Goal: Task Accomplishment & Management: Manage account settings

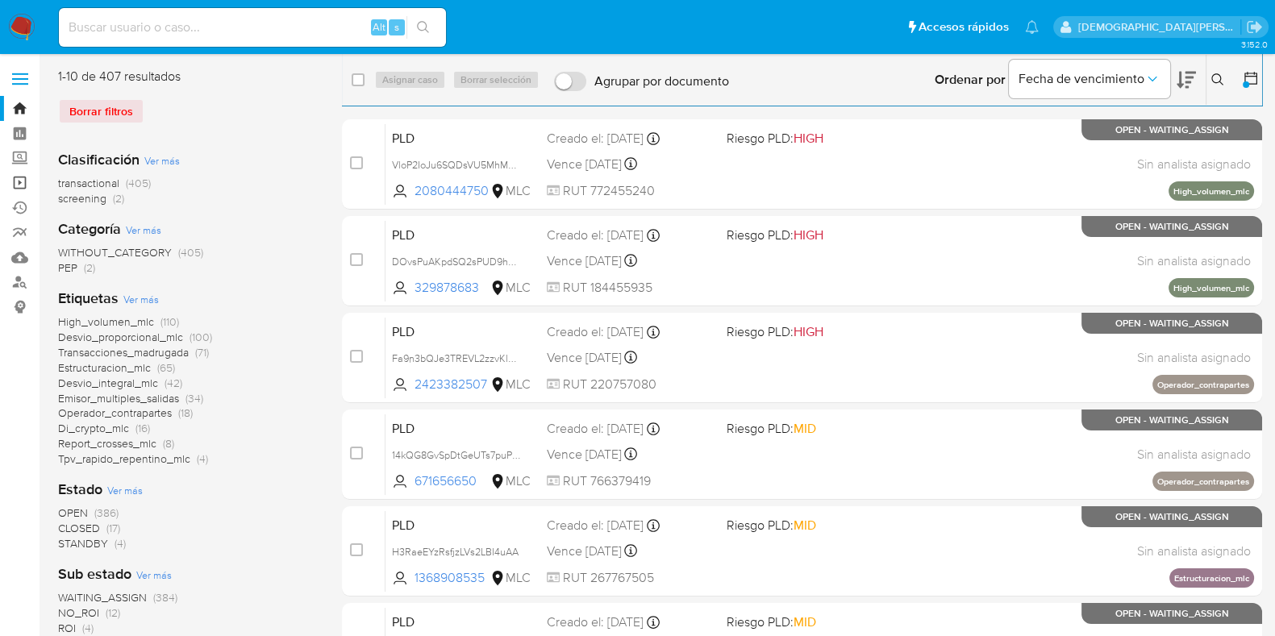
click at [22, 186] on link "Operaciones masivas" at bounding box center [96, 182] width 192 height 25
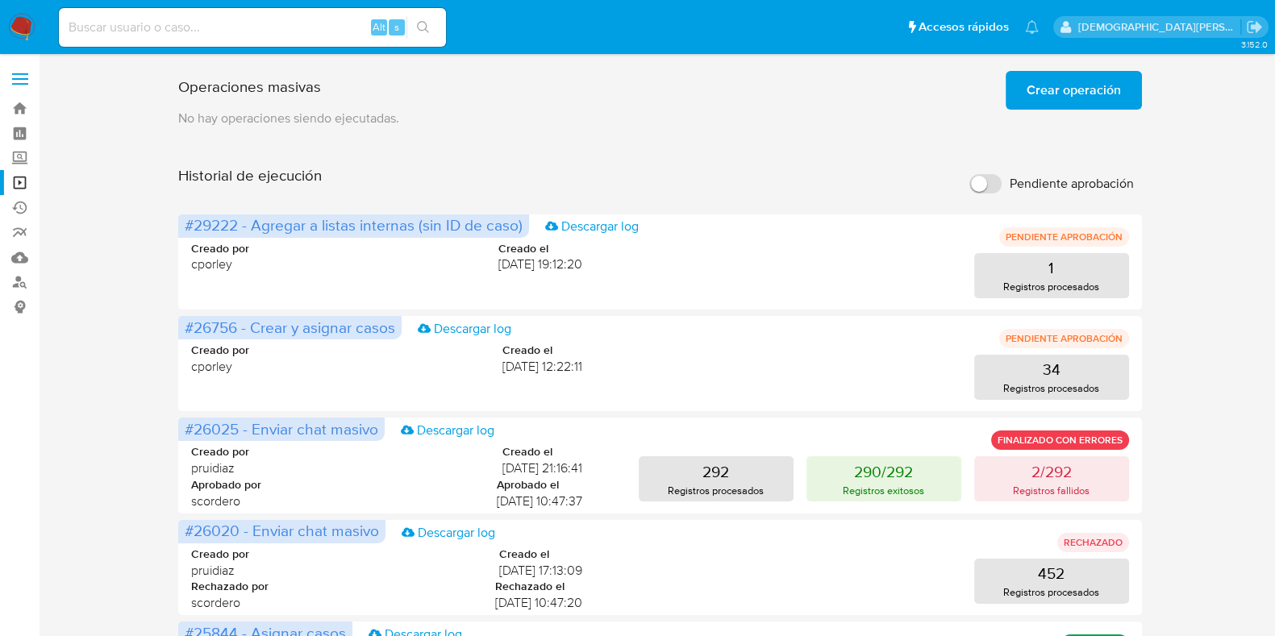
click at [1059, 90] on span "Crear operación" at bounding box center [1074, 90] width 94 height 35
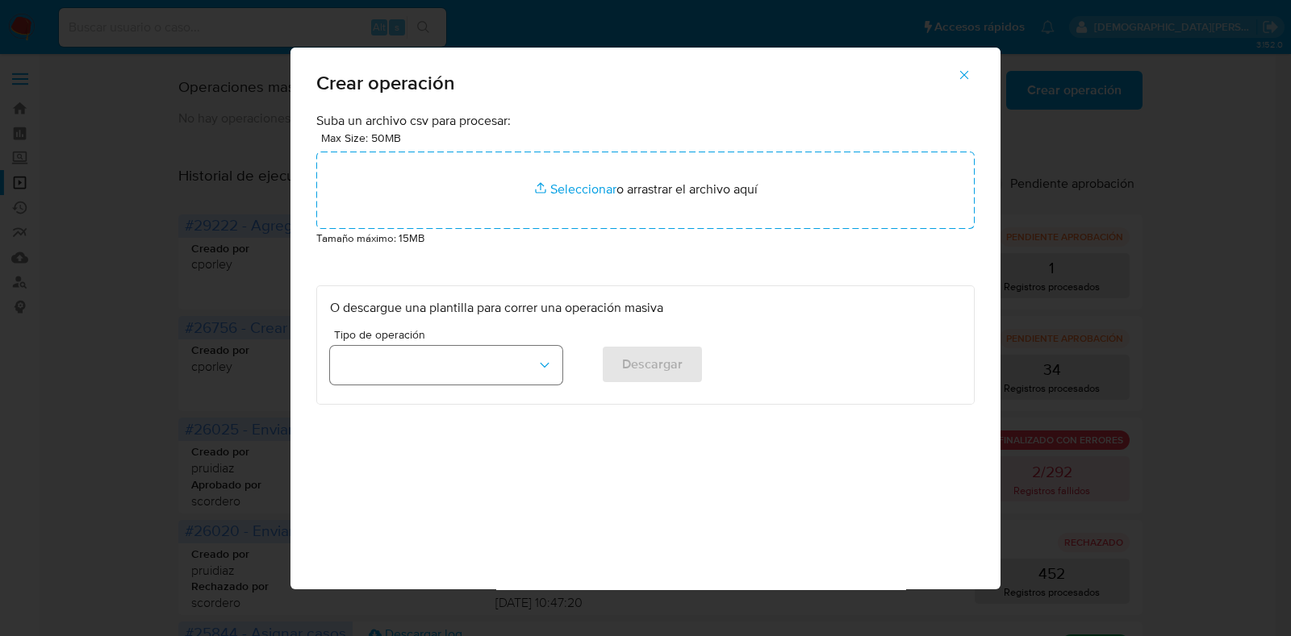
click at [502, 373] on button "button" at bounding box center [446, 365] width 232 height 39
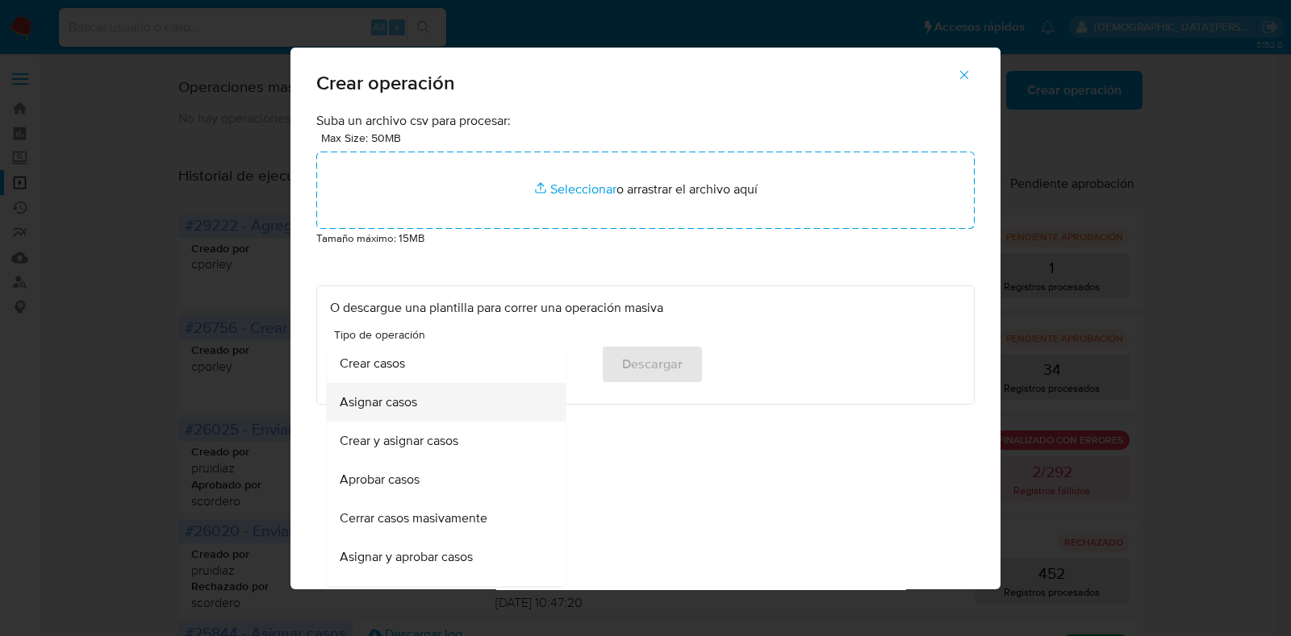
click at [451, 409] on div "Asignar casos" at bounding box center [441, 403] width 203 height 39
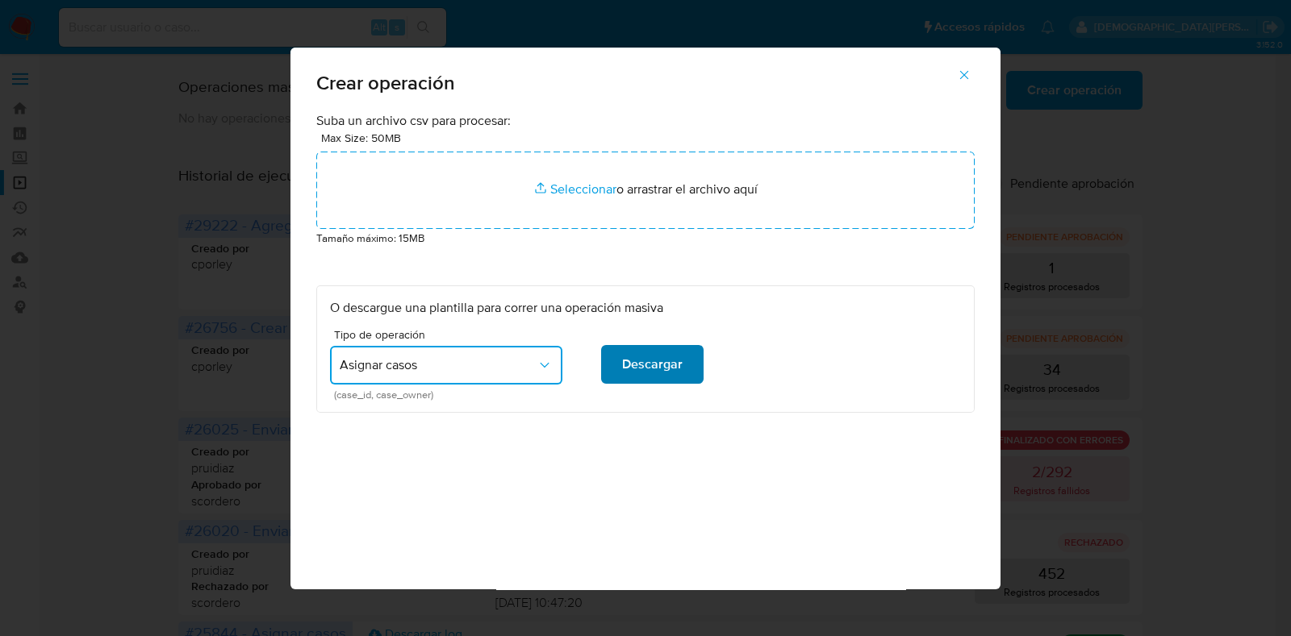
click at [670, 369] on span "Descargar" at bounding box center [652, 364] width 61 height 35
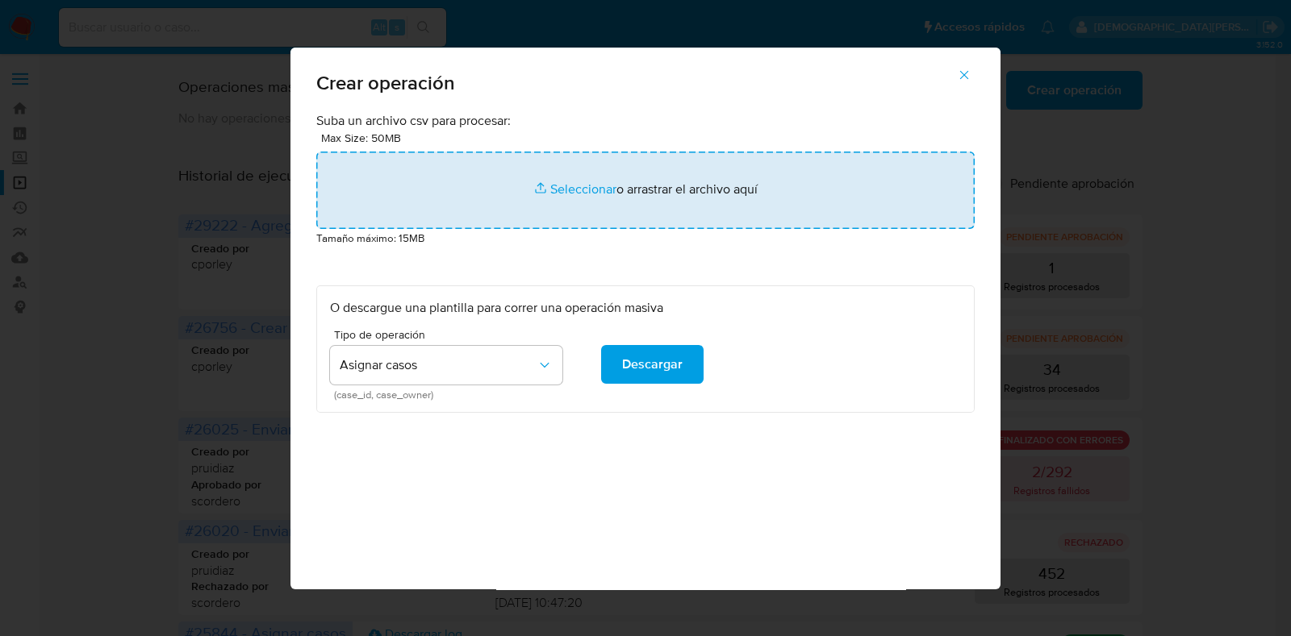
click at [593, 187] on input "file" at bounding box center [645, 190] width 658 height 77
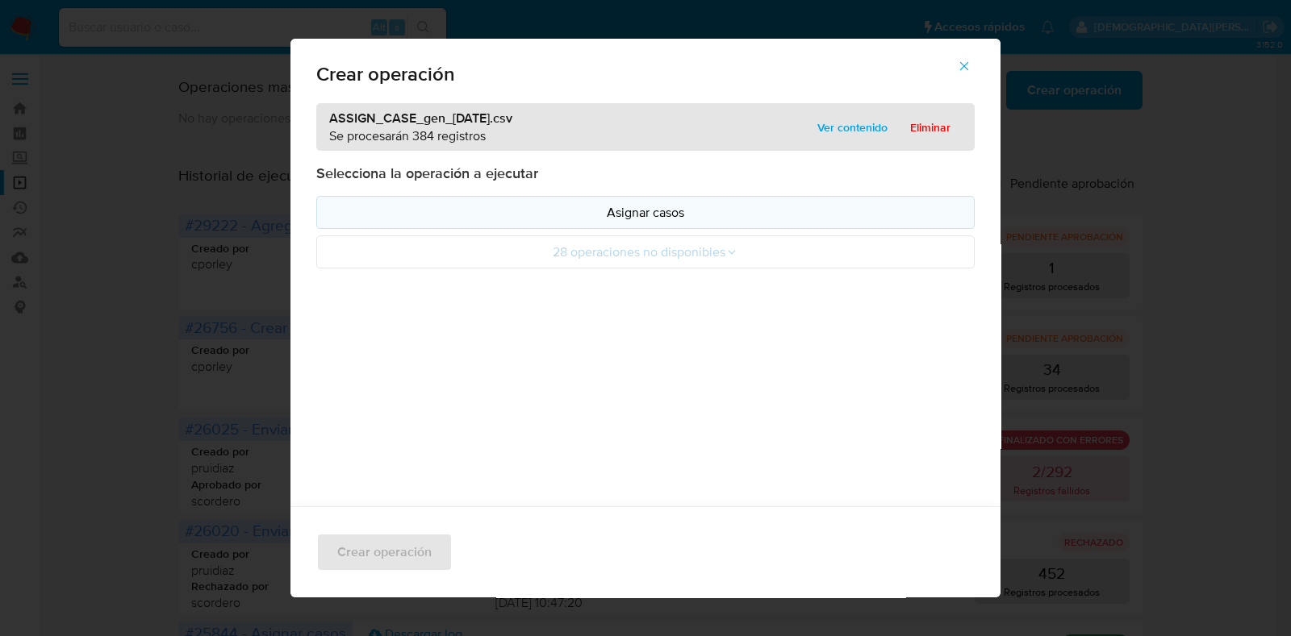
click at [629, 211] on p "Asignar casos" at bounding box center [645, 212] width 631 height 19
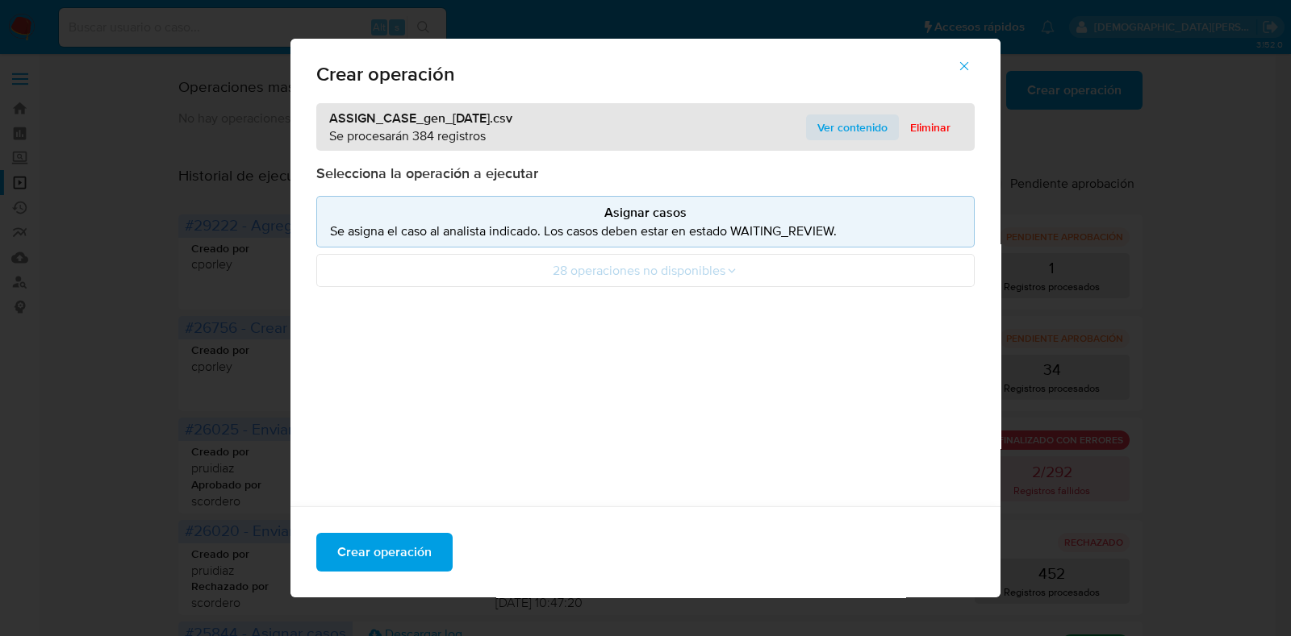
click at [851, 124] on span "Ver contenido" at bounding box center [852, 127] width 70 height 23
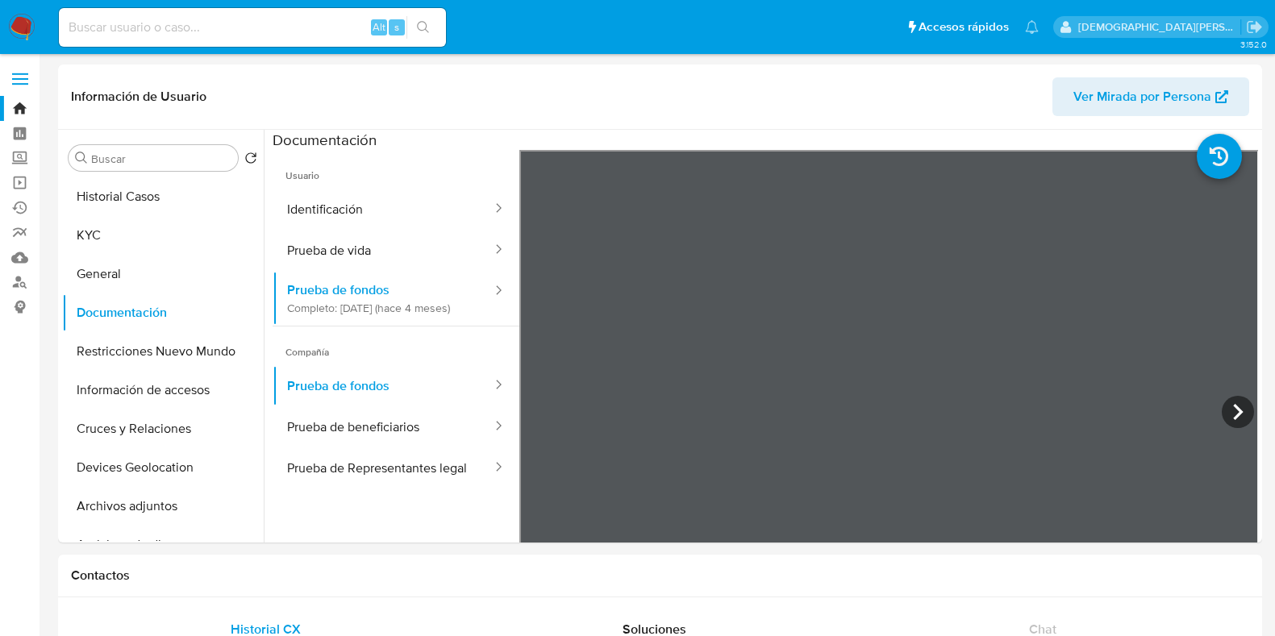
select select "10"
click at [294, 23] on input at bounding box center [252, 27] width 387 height 21
paste input "tOapack6PQIWIsGxf8KDf7ZU"
type input "tOapack6PQIWIsGxf8KDf7ZU"
click at [434, 31] on button "search-icon" at bounding box center [423, 27] width 33 height 23
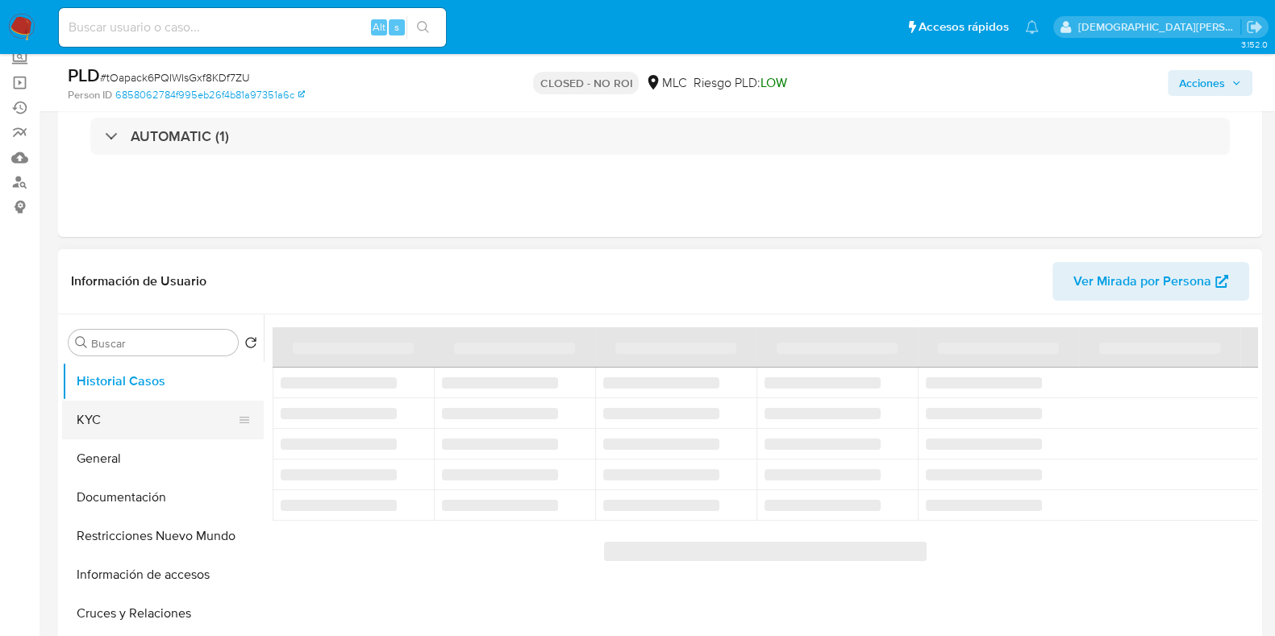
click at [130, 419] on button "KYC" at bounding box center [156, 420] width 189 height 39
select select "10"
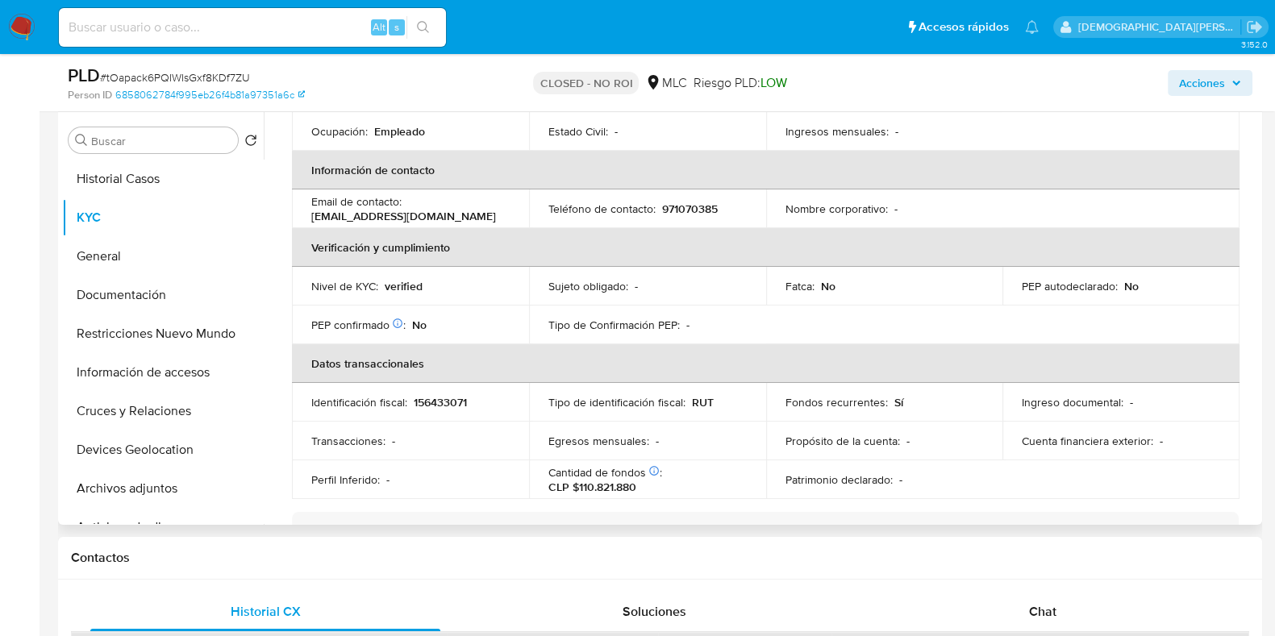
scroll to position [303, 0]
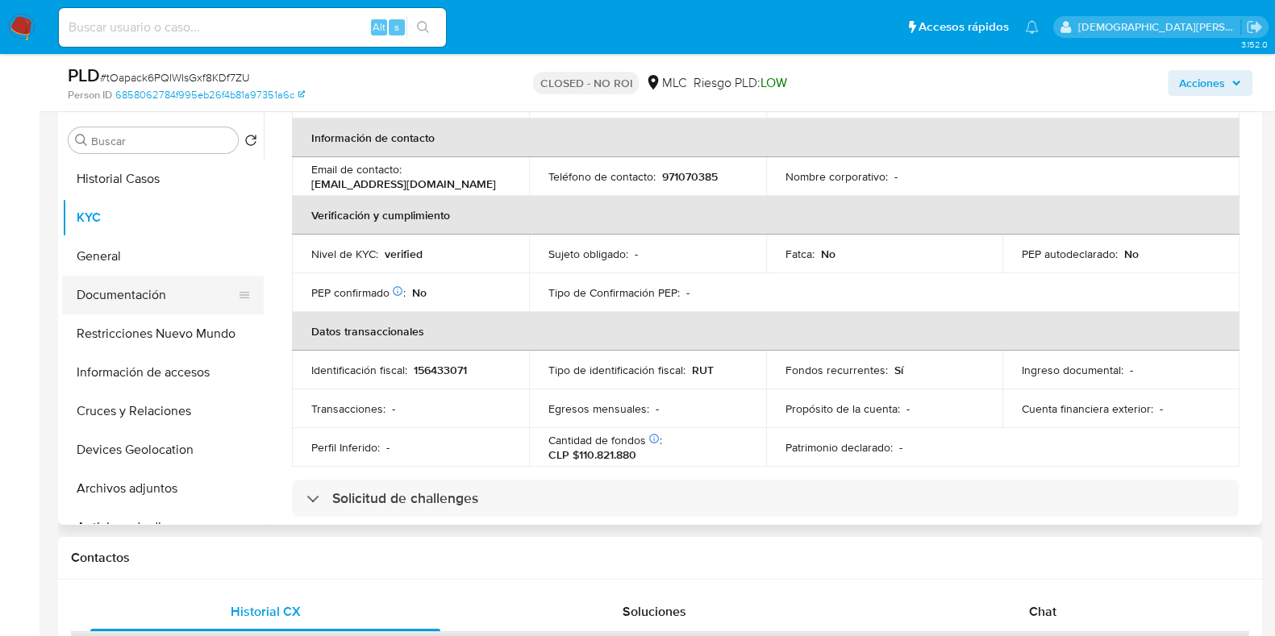
click at [135, 305] on button "Documentación" at bounding box center [156, 295] width 189 height 39
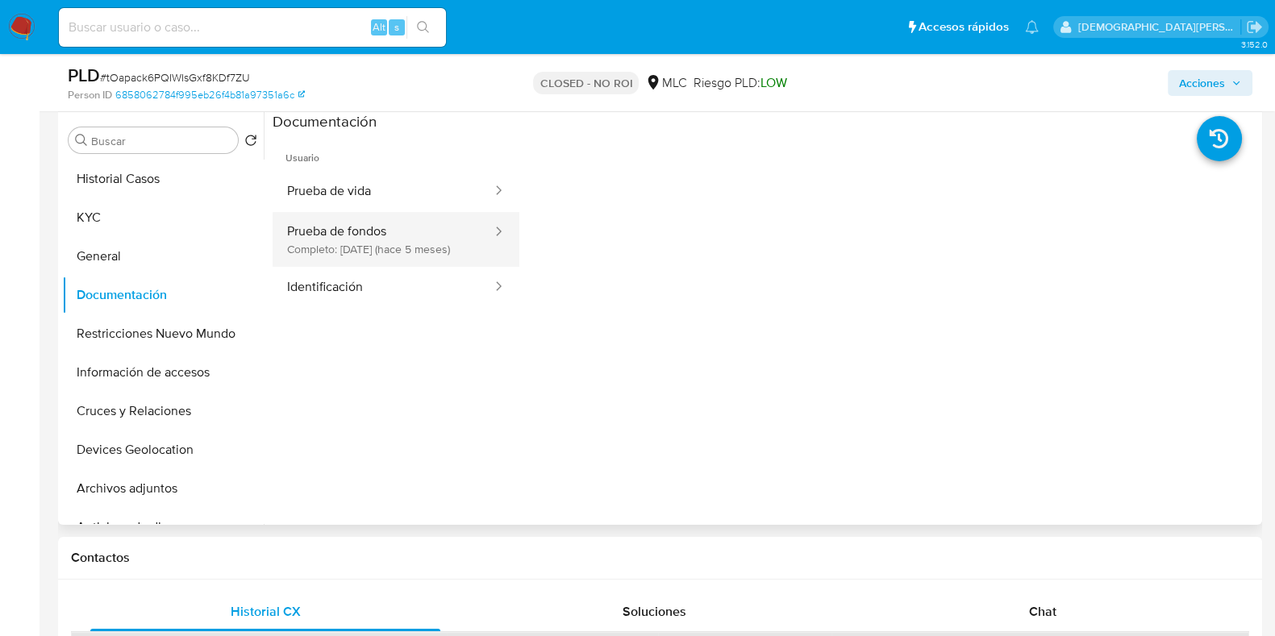
click at [369, 228] on button "Prueba de fondos Completo: 25/03/2025 (hace 5 meses)" at bounding box center [383, 239] width 221 height 55
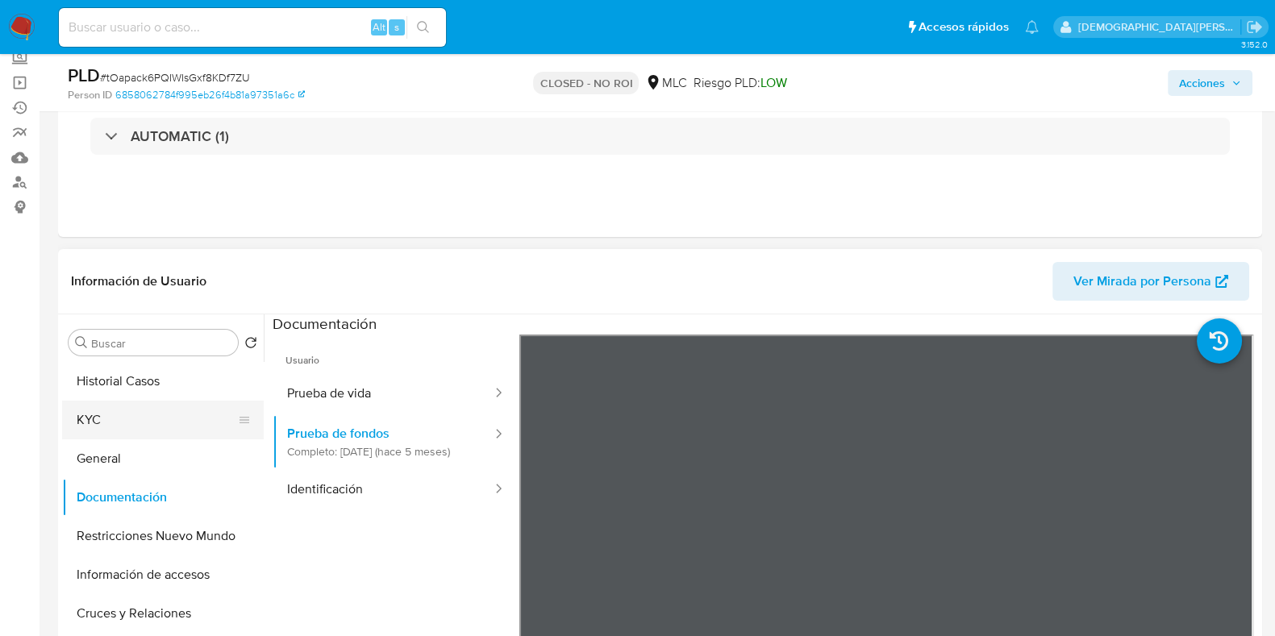
click at [165, 418] on button "KYC" at bounding box center [156, 420] width 189 height 39
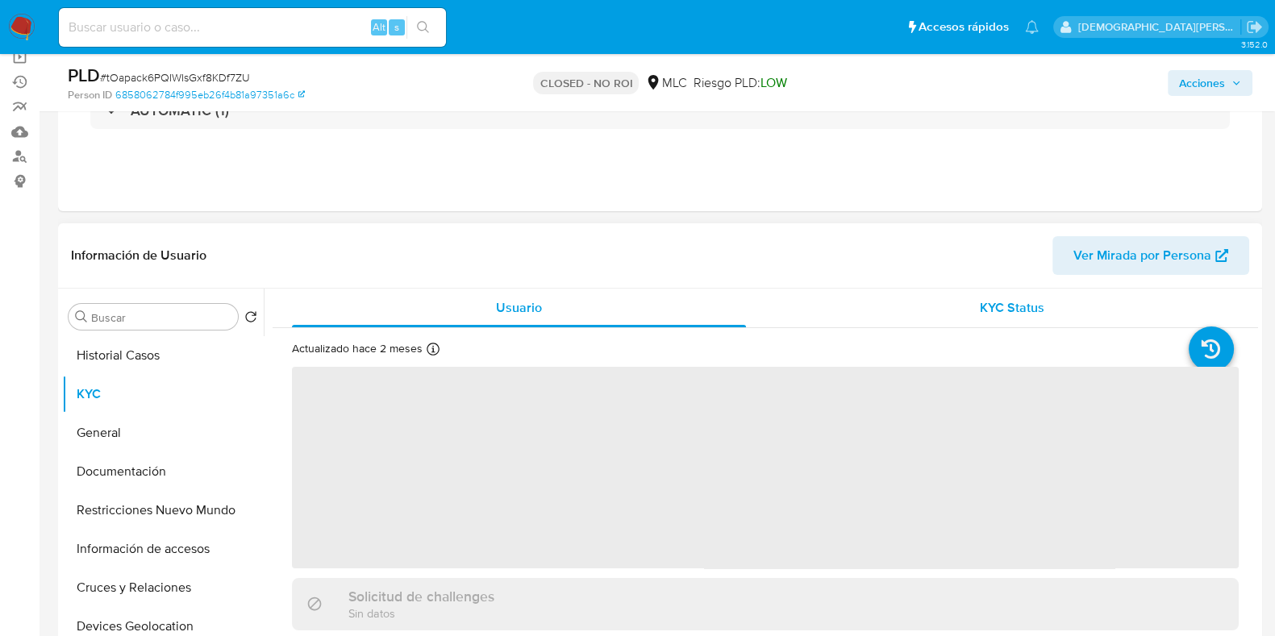
scroll to position [201, 0]
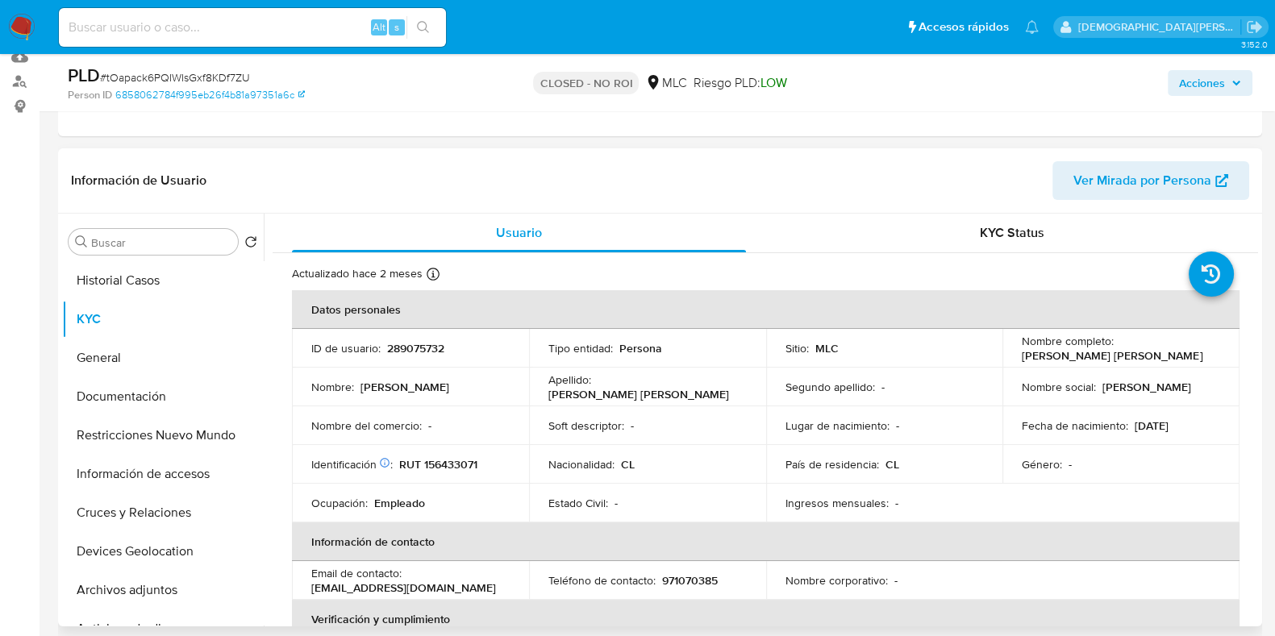
drag, startPoint x: 1172, startPoint y: 353, endPoint x: 1016, endPoint y: 360, distance: 156.7
click at [1016, 360] on td "Nombre completo : Reinaldo Miguel Gómez Prieto" at bounding box center [1121, 348] width 237 height 39
copy p "Reinaldo Miguel Gómez Prieto"
click at [103, 404] on button "Documentación" at bounding box center [156, 397] width 189 height 39
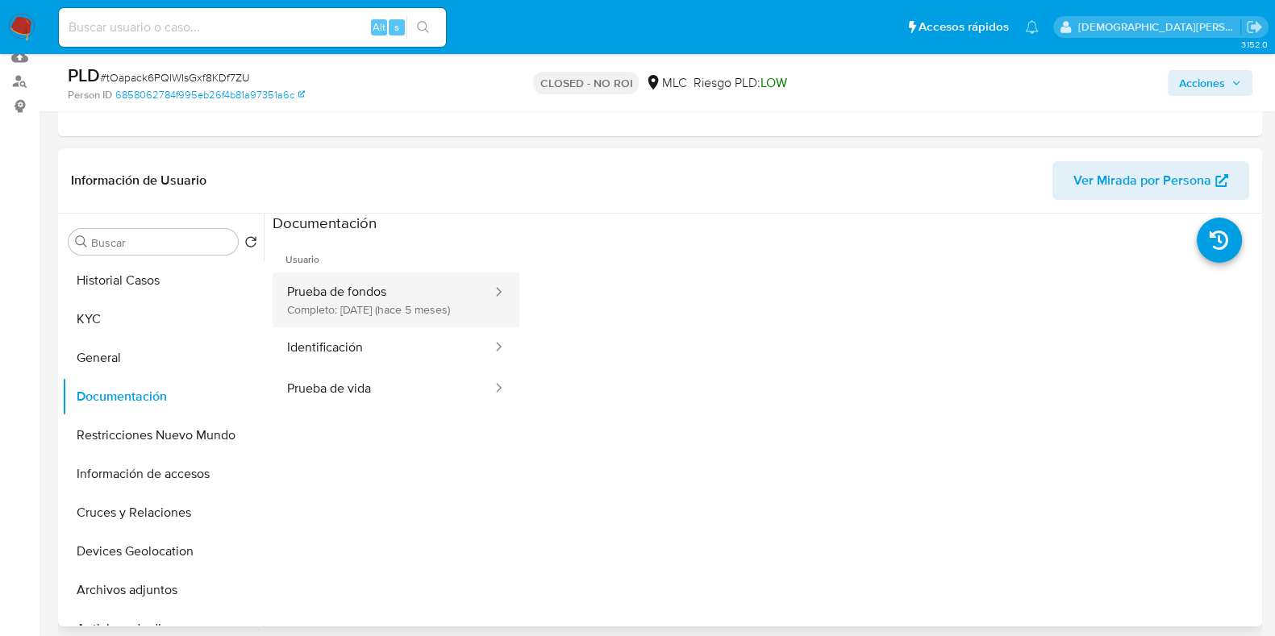
click at [384, 300] on button "Prueba de fondos Completo: 25/03/2025 (hace 5 meses)" at bounding box center [383, 300] width 221 height 55
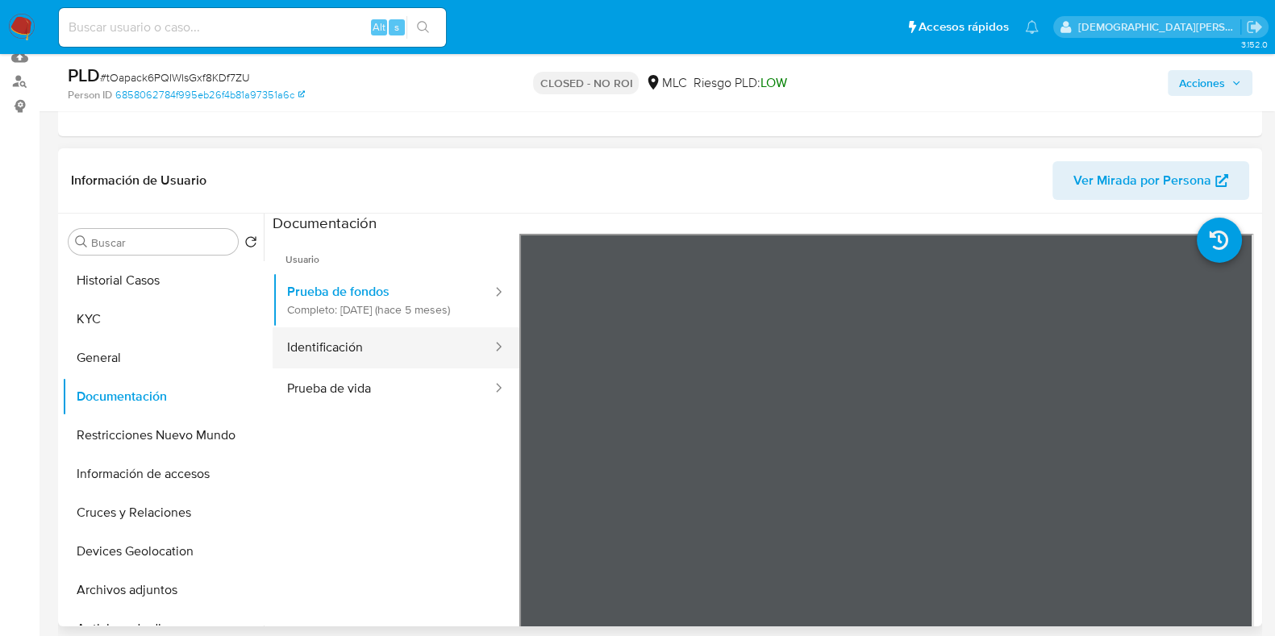
click at [377, 343] on button "Identificación" at bounding box center [383, 348] width 221 height 41
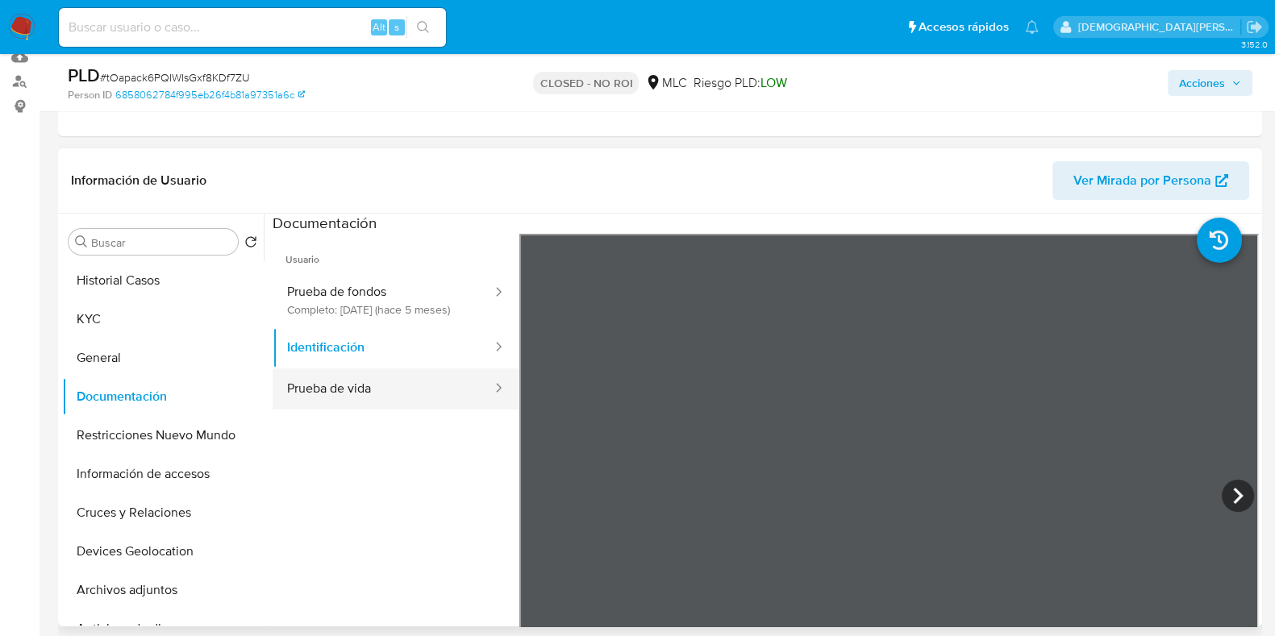
click at [394, 392] on button "Prueba de vida" at bounding box center [383, 389] width 221 height 41
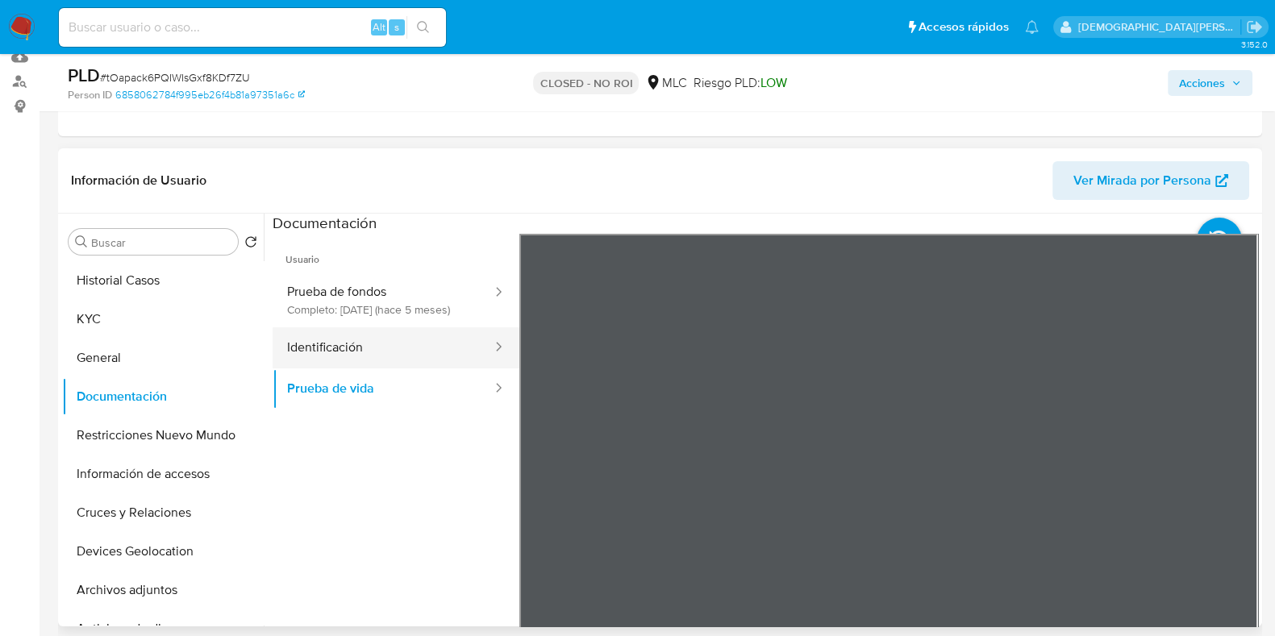
click at [297, 361] on button "Identificación" at bounding box center [383, 348] width 221 height 41
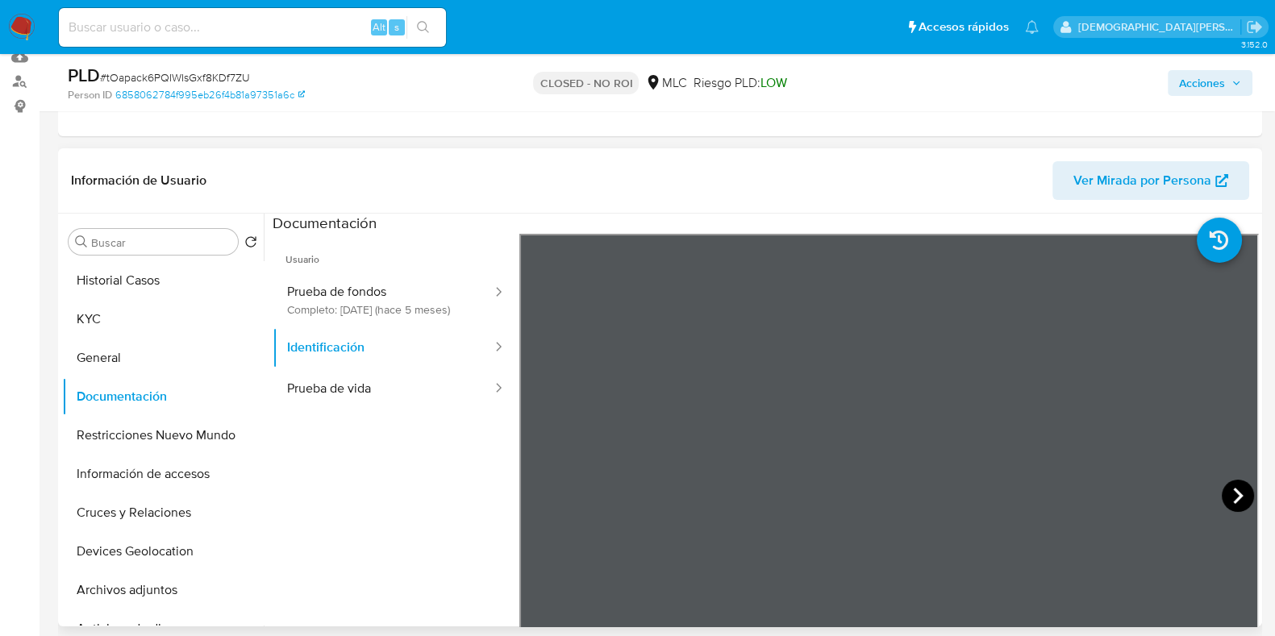
click at [1230, 492] on icon at bounding box center [1238, 496] width 32 height 32
click at [372, 392] on button "Prueba de vida" at bounding box center [383, 389] width 221 height 41
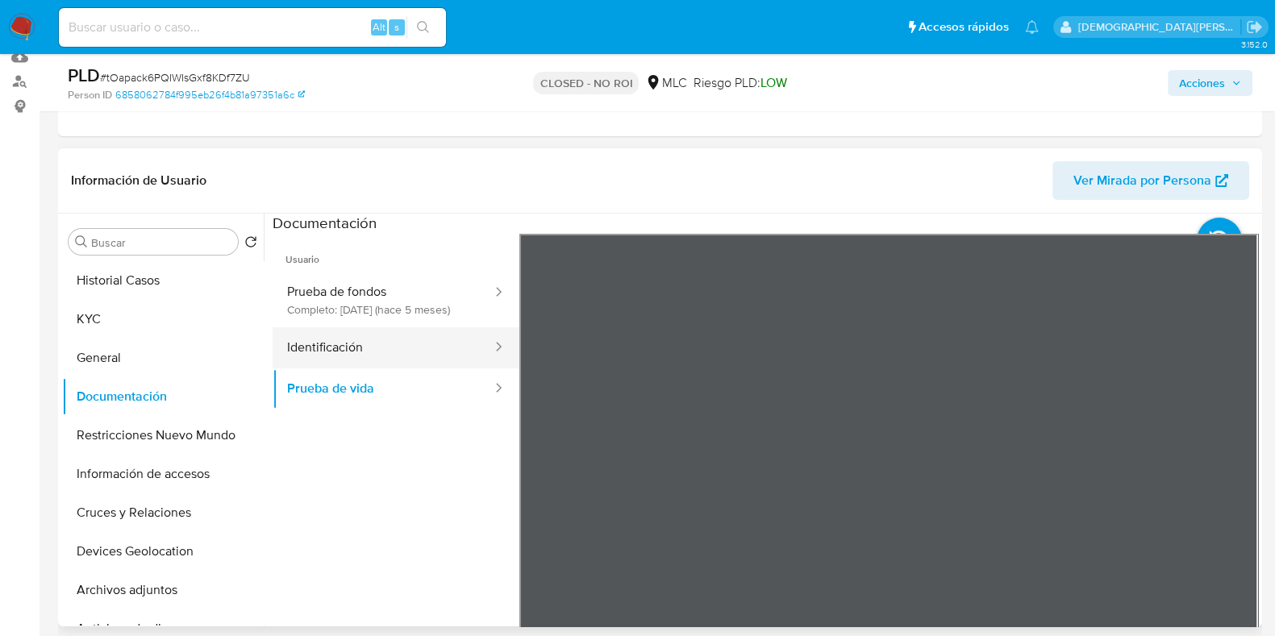
click at [384, 353] on button "Identificación" at bounding box center [383, 348] width 221 height 41
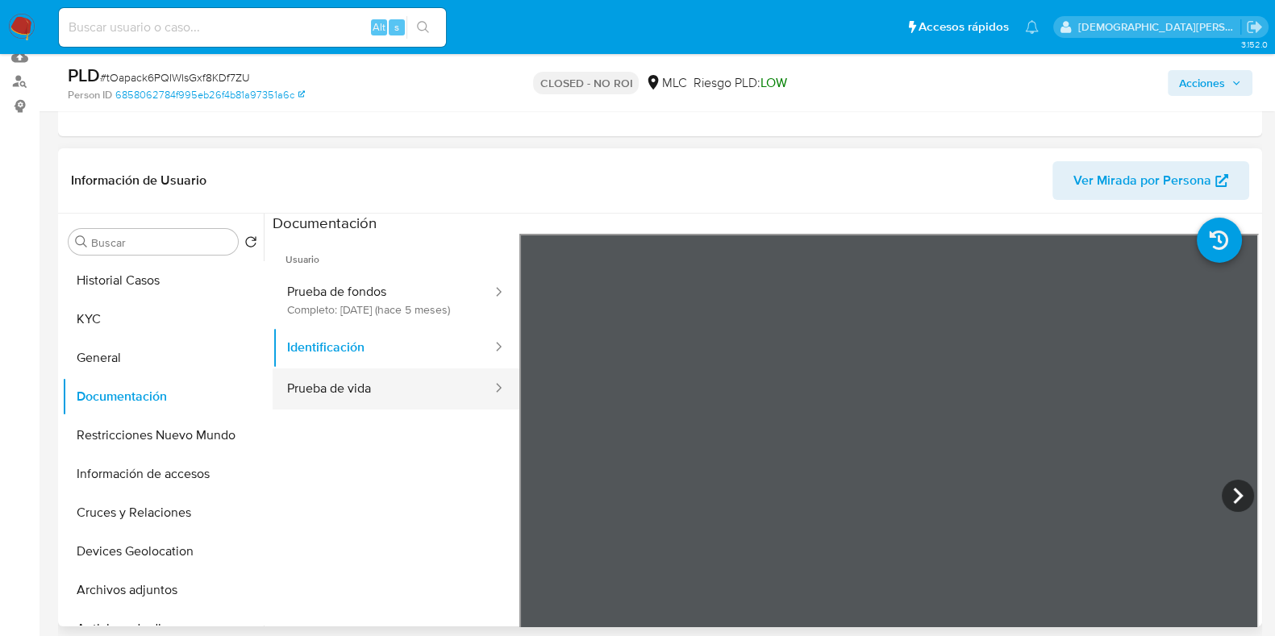
click at [368, 389] on button "Prueba de vida" at bounding box center [383, 389] width 221 height 41
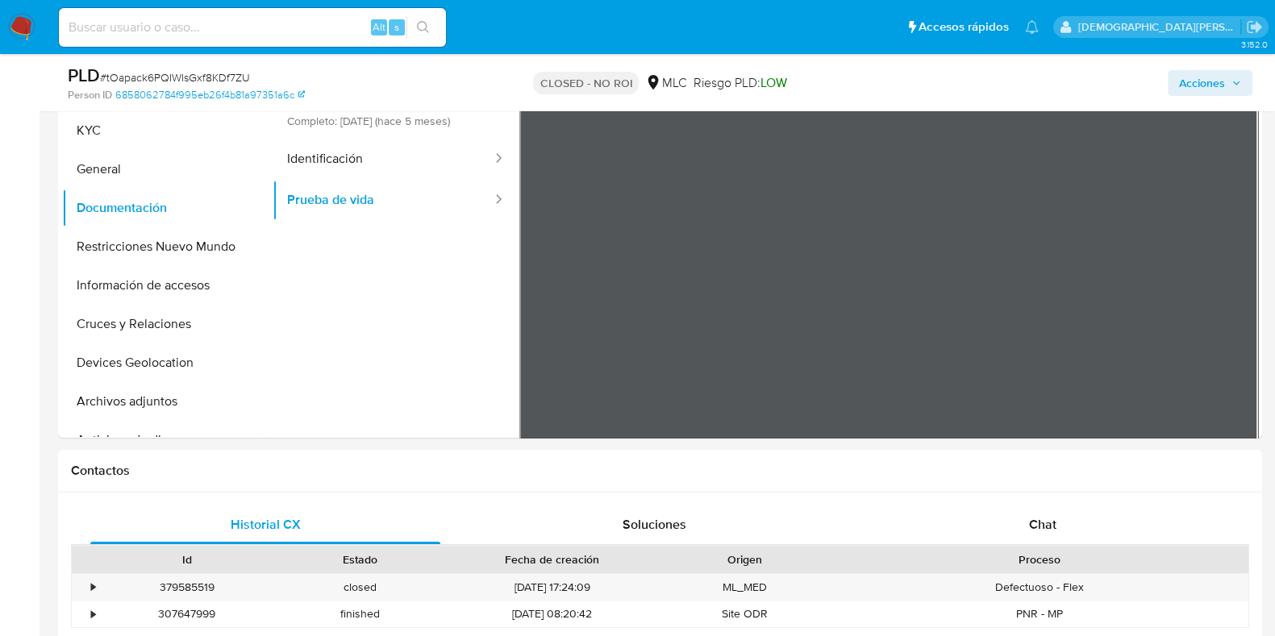
scroll to position [303, 0]
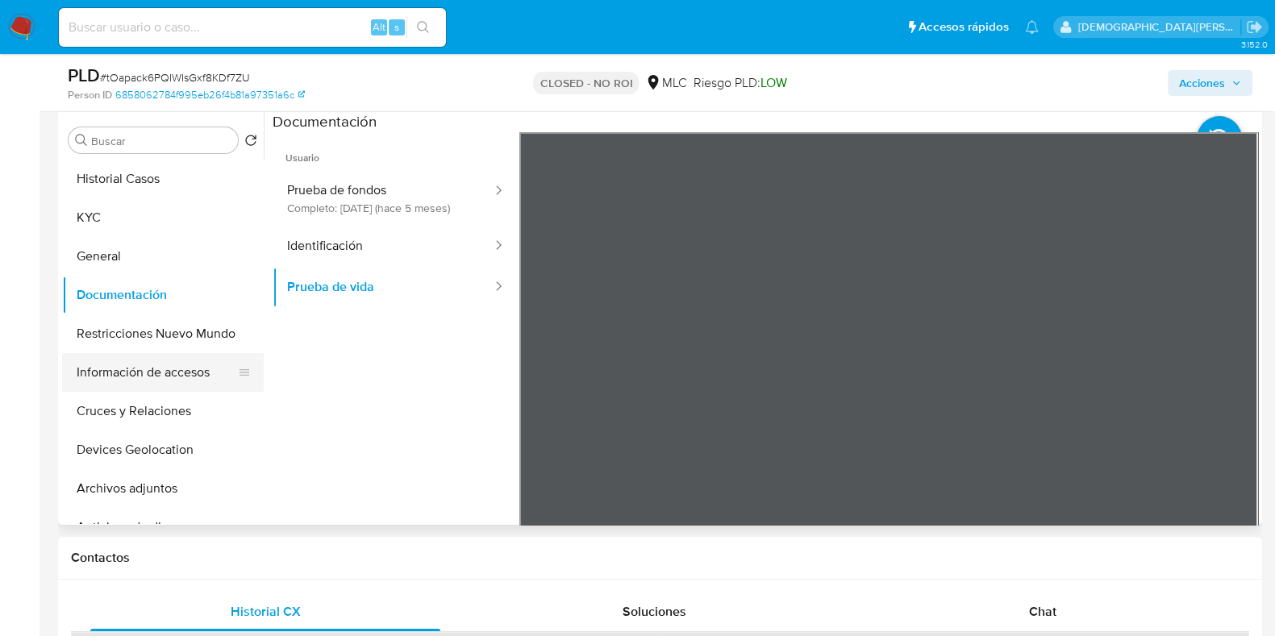
click at [132, 370] on button "Información de accesos" at bounding box center [156, 372] width 189 height 39
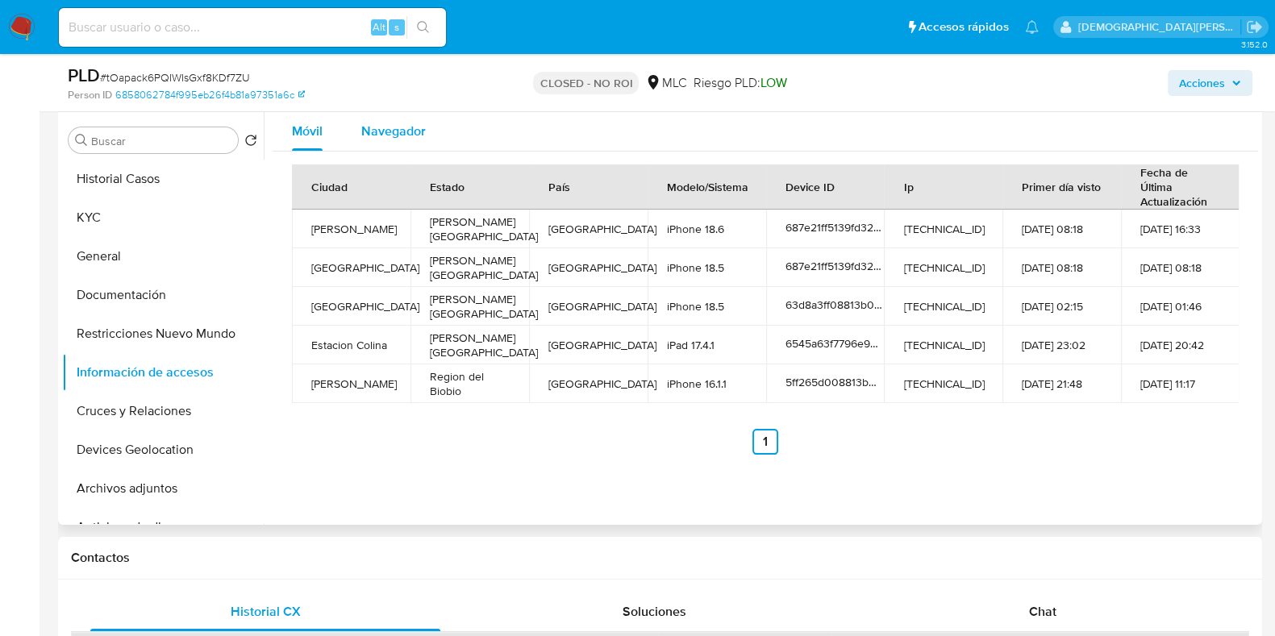
click at [407, 138] on div "Navegador" at bounding box center [393, 131] width 65 height 39
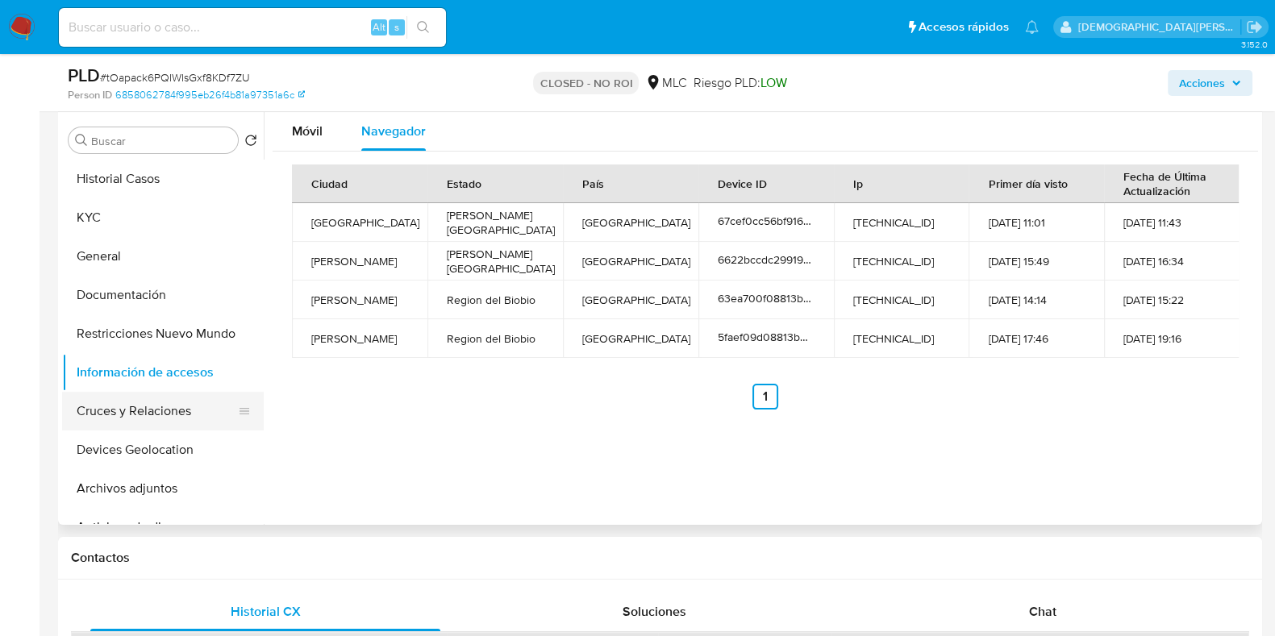
click at [113, 417] on button "Cruces y Relaciones" at bounding box center [156, 411] width 189 height 39
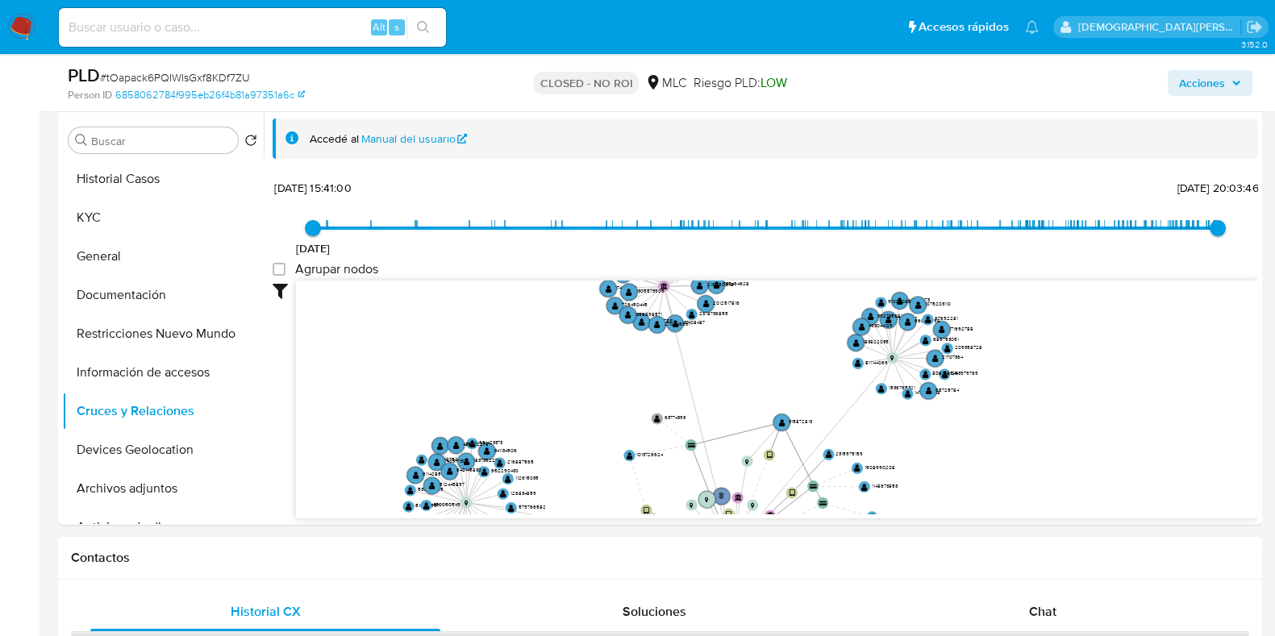
drag, startPoint x: 733, startPoint y: 413, endPoint x: 703, endPoint y: 540, distance: 131.1
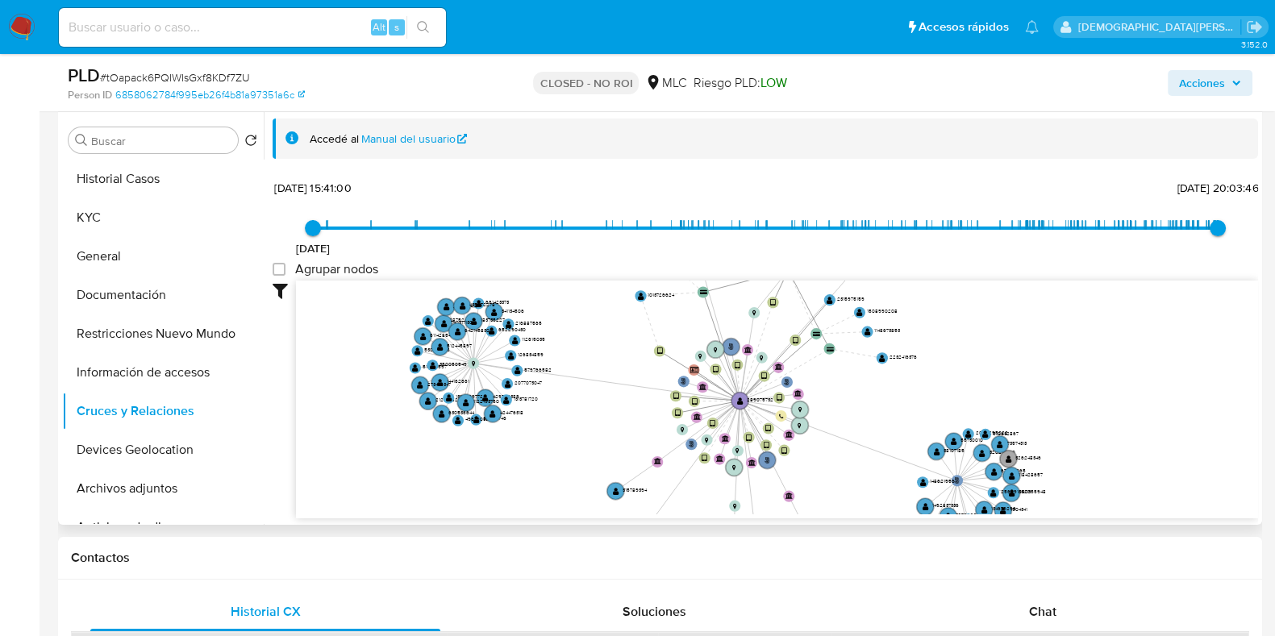
drag, startPoint x: 729, startPoint y: 406, endPoint x: 730, endPoint y: 244, distance: 162.1
click at [732, 244] on div "12/5/2021 12/5/2021, 15:41:00 5/8/2025, 20:03:46 Agrupar nodos Filtros Confianz…" at bounding box center [766, 347] width 986 height 343
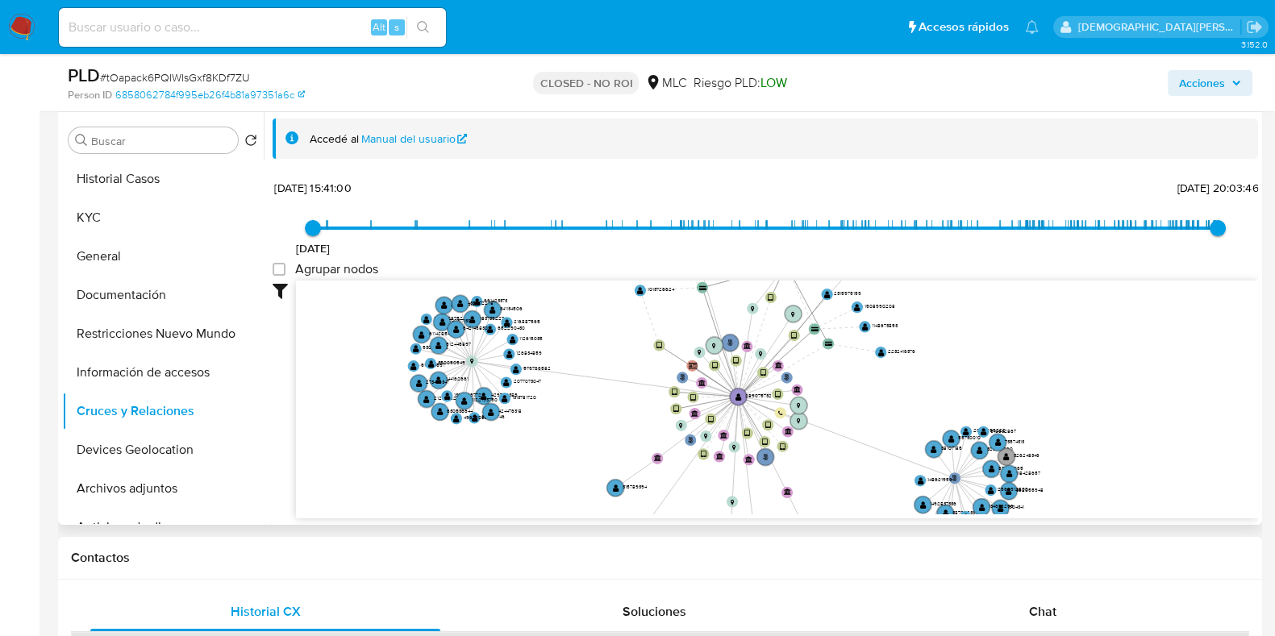
drag, startPoint x: 740, startPoint y: 458, endPoint x: 808, endPoint y: 257, distance: 212.2
click at [808, 257] on div "12/5/2021 12/5/2021, 15:41:00 5/8/2025, 20:03:46 Agrupar nodos Filtros Confianz…" at bounding box center [766, 347] width 986 height 343
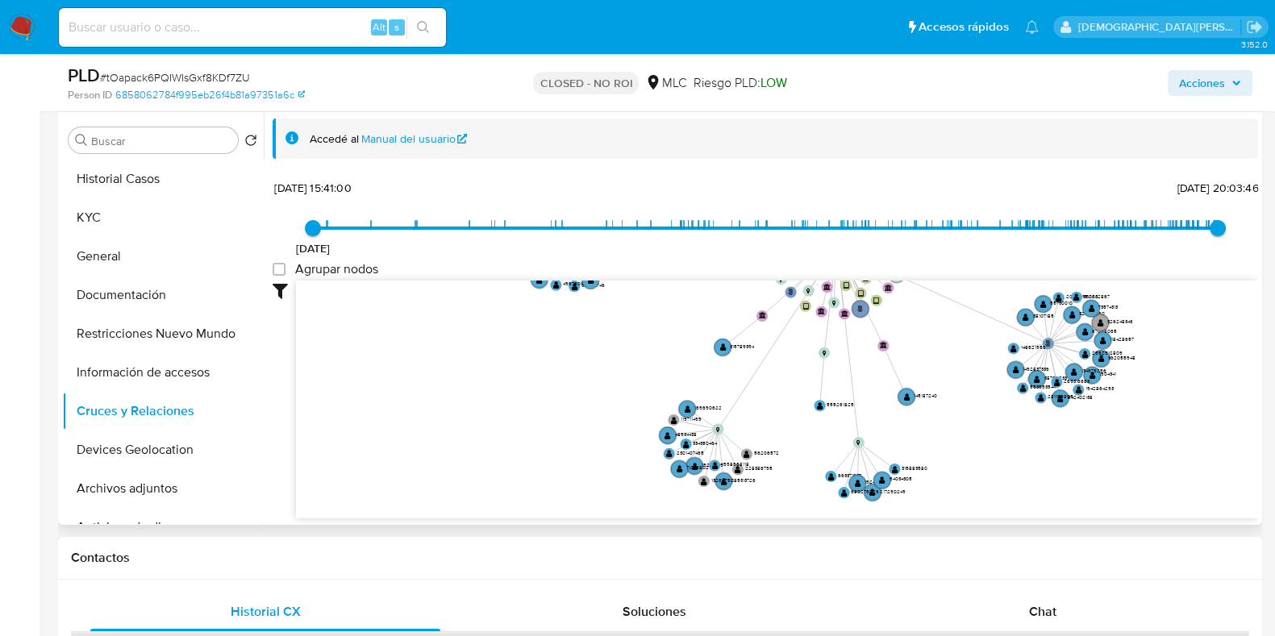
drag, startPoint x: 927, startPoint y: 419, endPoint x: 1020, endPoint y: 304, distance: 147.4
click at [1020, 304] on icon "phone-48f50d93f25c7bfb4c91f84ff39c6cc5  user-289075732  289075732 person-6858…" at bounding box center [777, 398] width 962 height 234
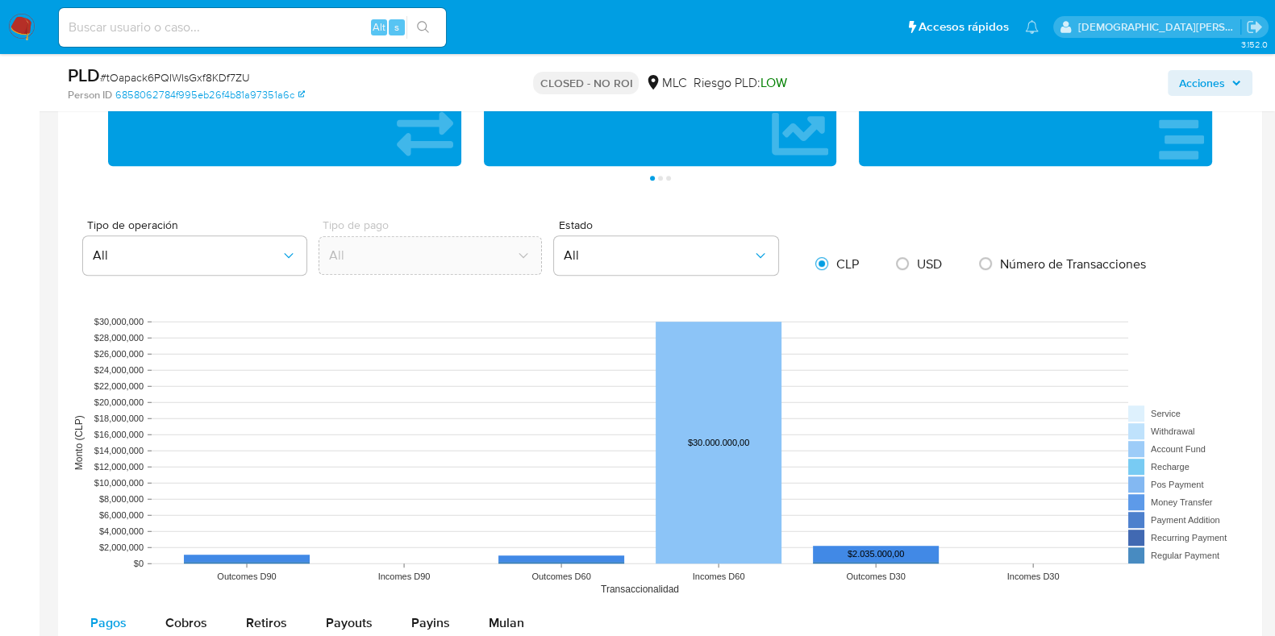
scroll to position [1210, 0]
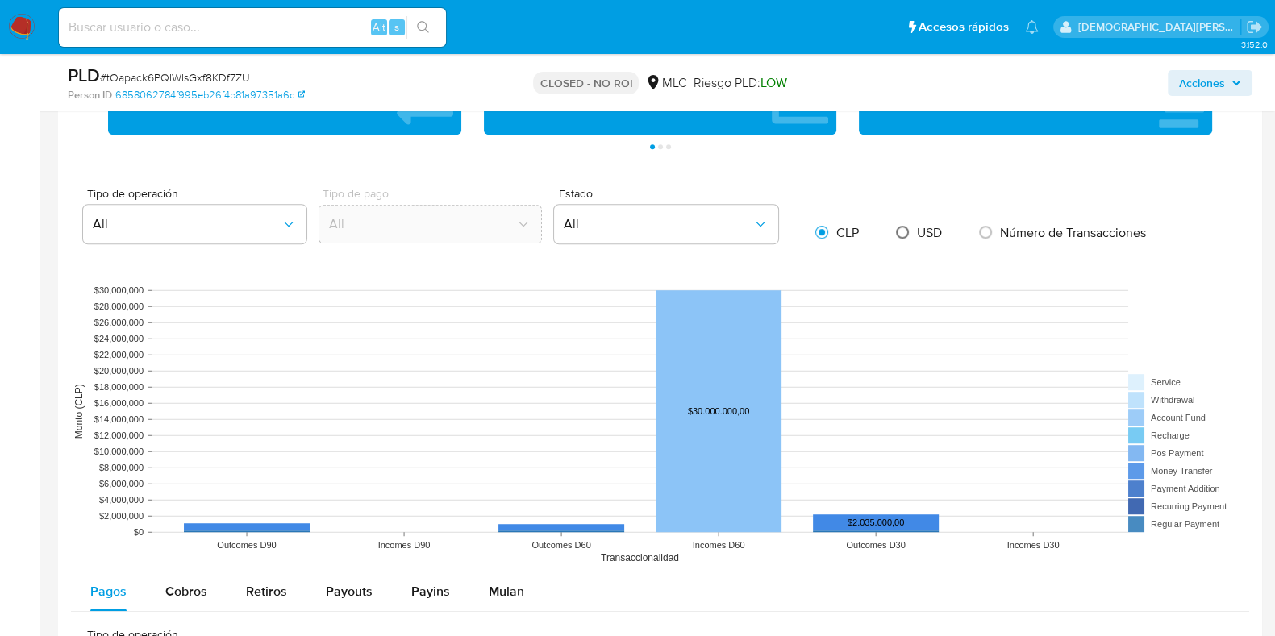
click at [903, 232] on input "radio" at bounding box center [903, 232] width 26 height 26
radio input "true"
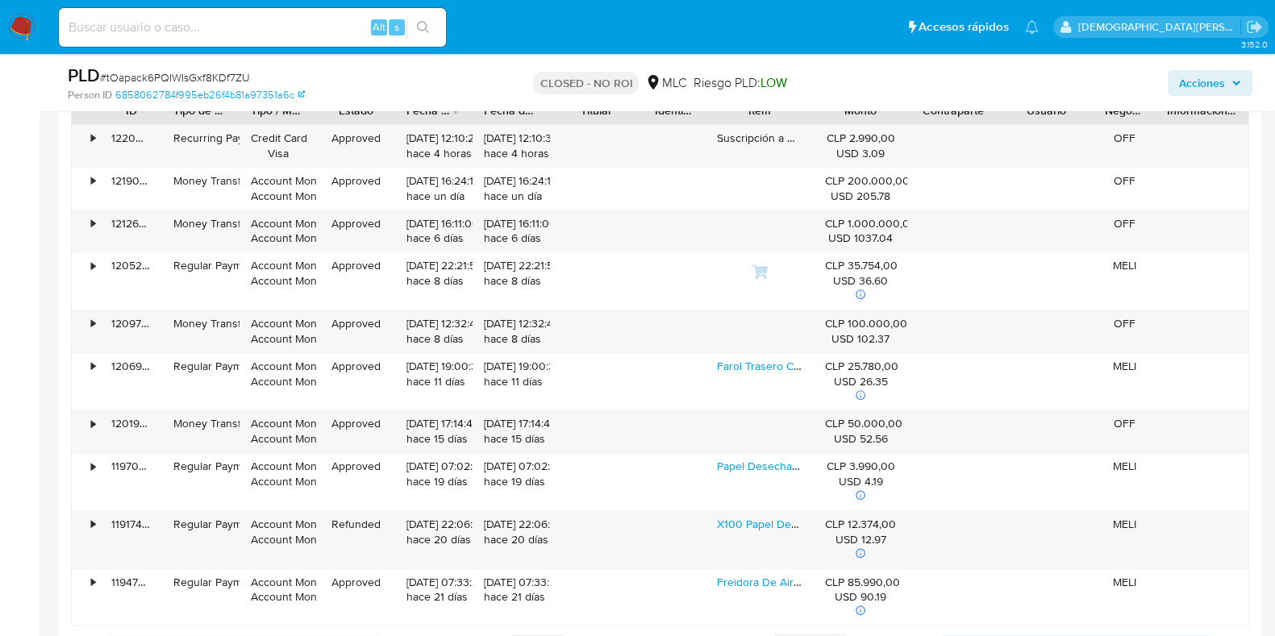
scroll to position [1613, 0]
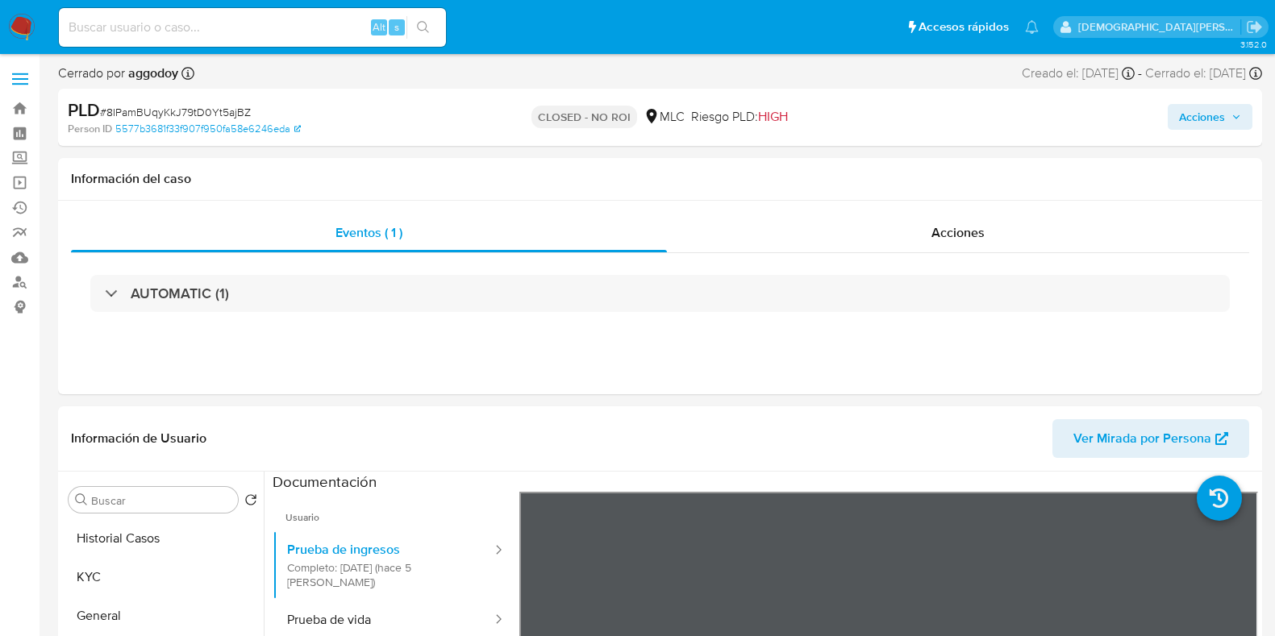
select select "10"
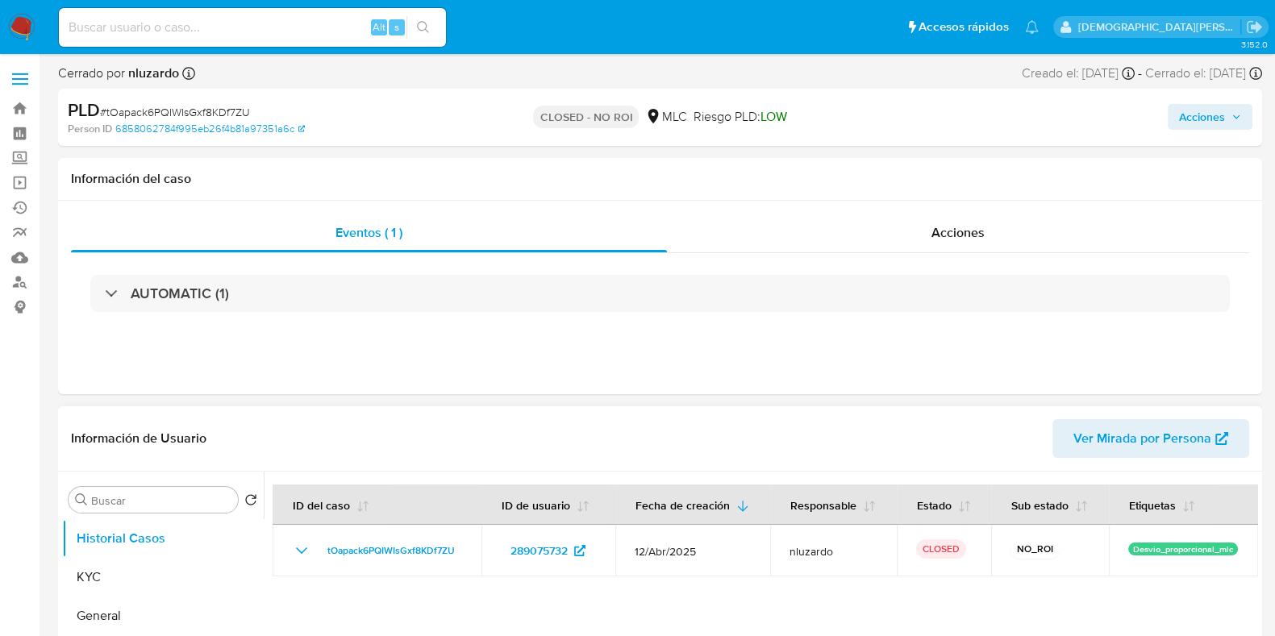
select select "10"
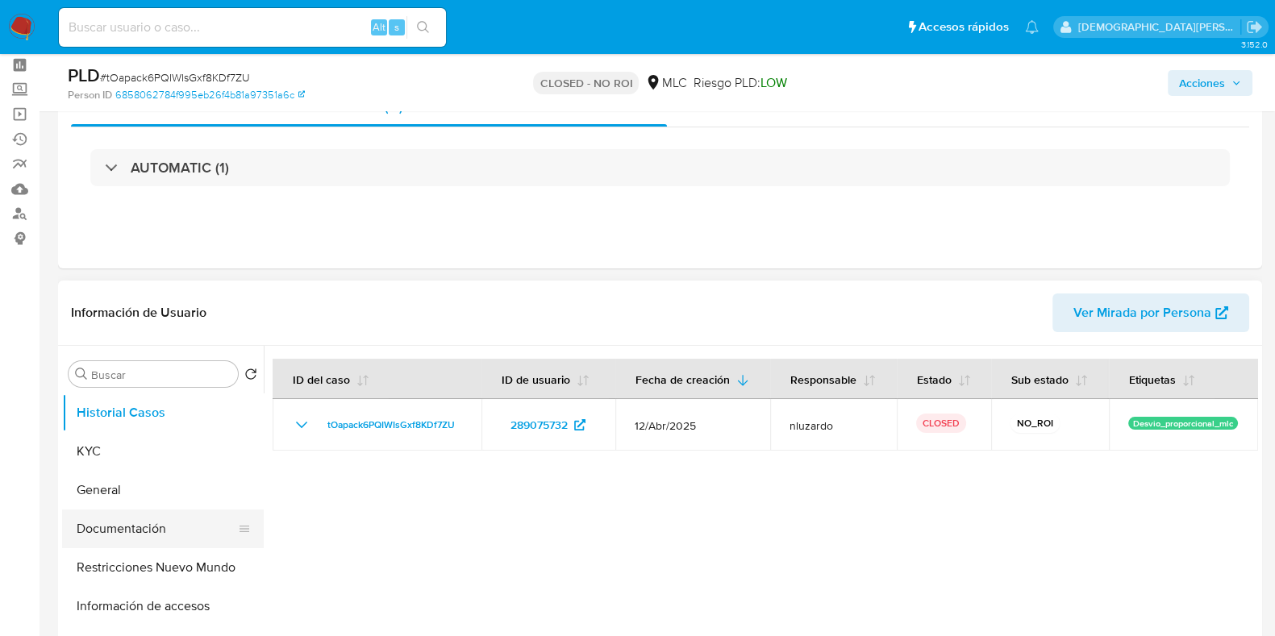
scroll to position [100, 0]
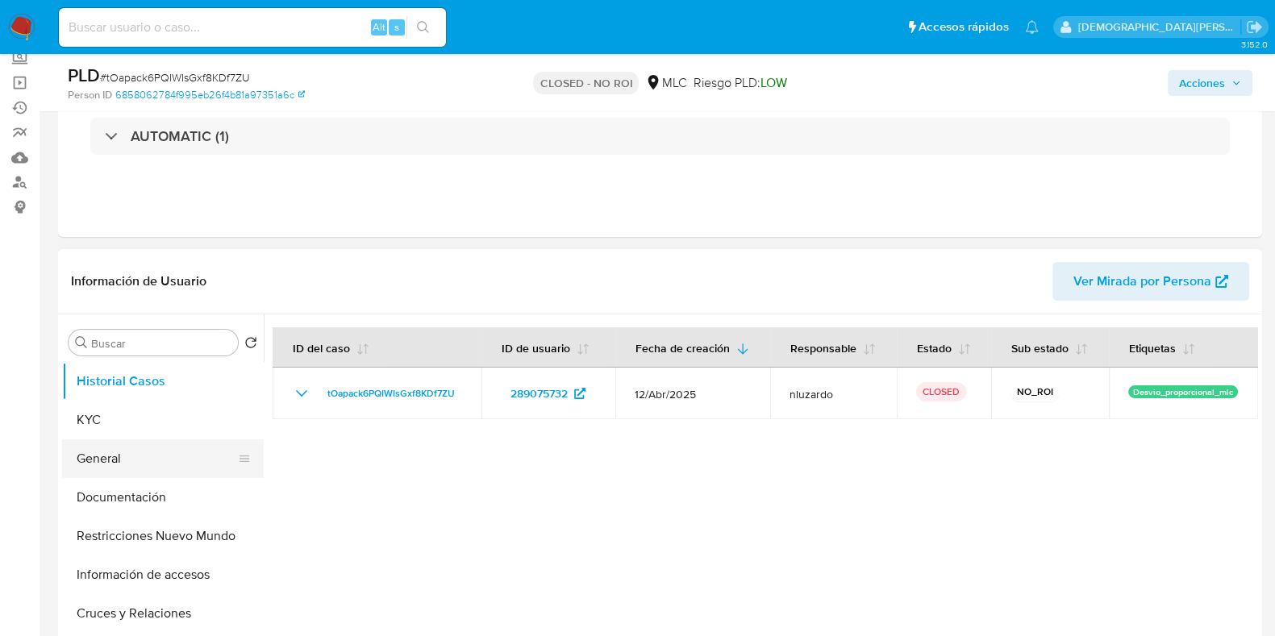
click at [118, 444] on button "General" at bounding box center [156, 459] width 189 height 39
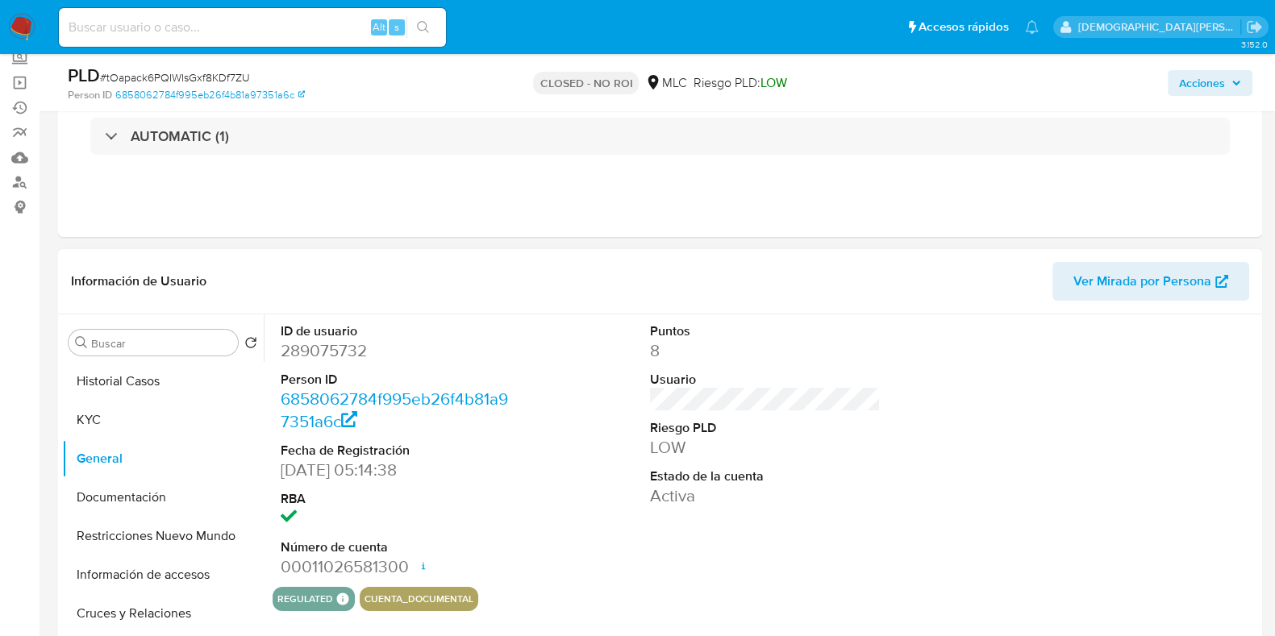
click at [335, 353] on dd "289075732" at bounding box center [396, 351] width 231 height 23
copy dd "289075732"
click at [163, 416] on button "KYC" at bounding box center [156, 420] width 189 height 39
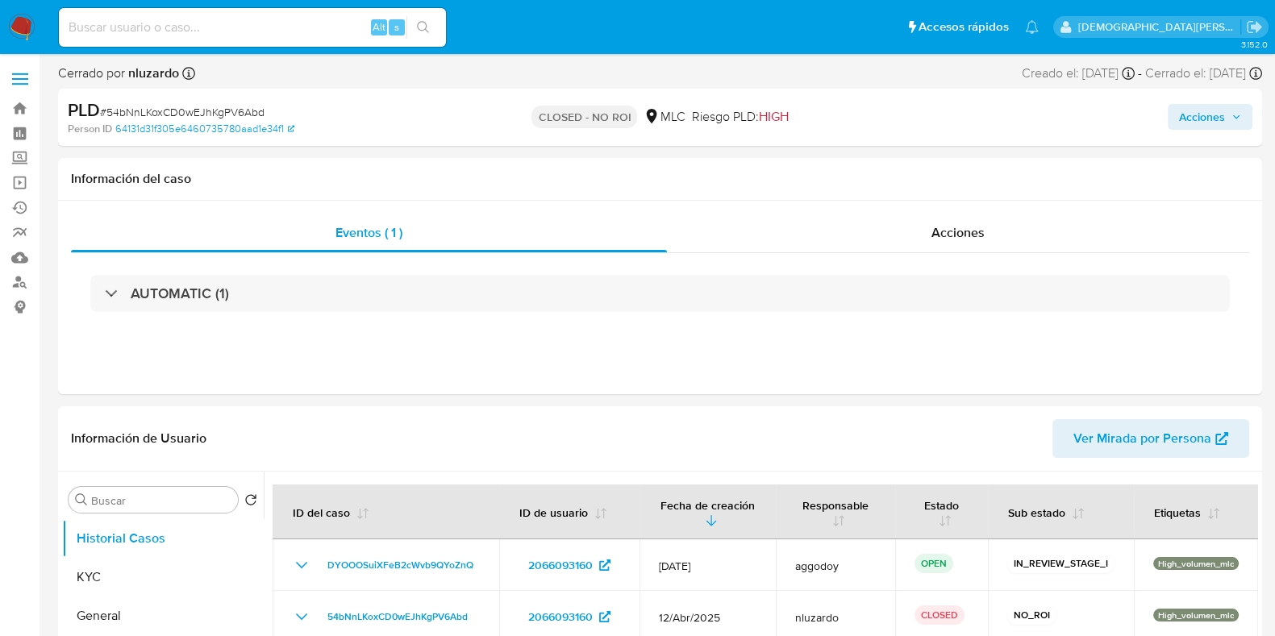
select select "10"
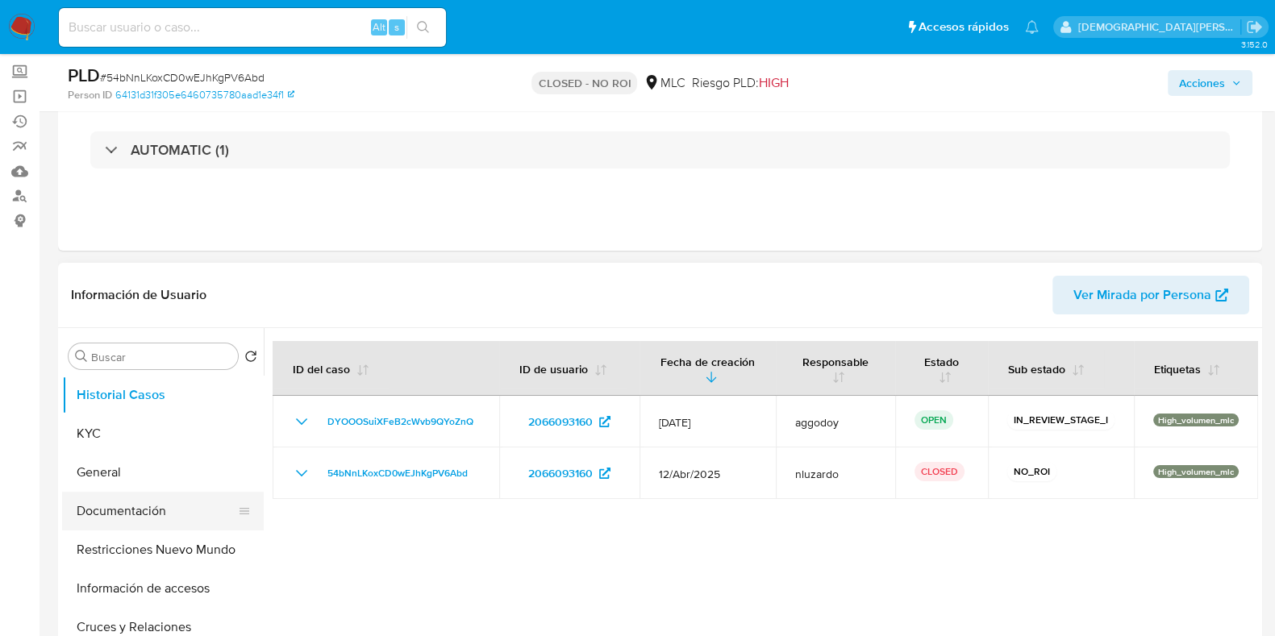
scroll to position [201, 0]
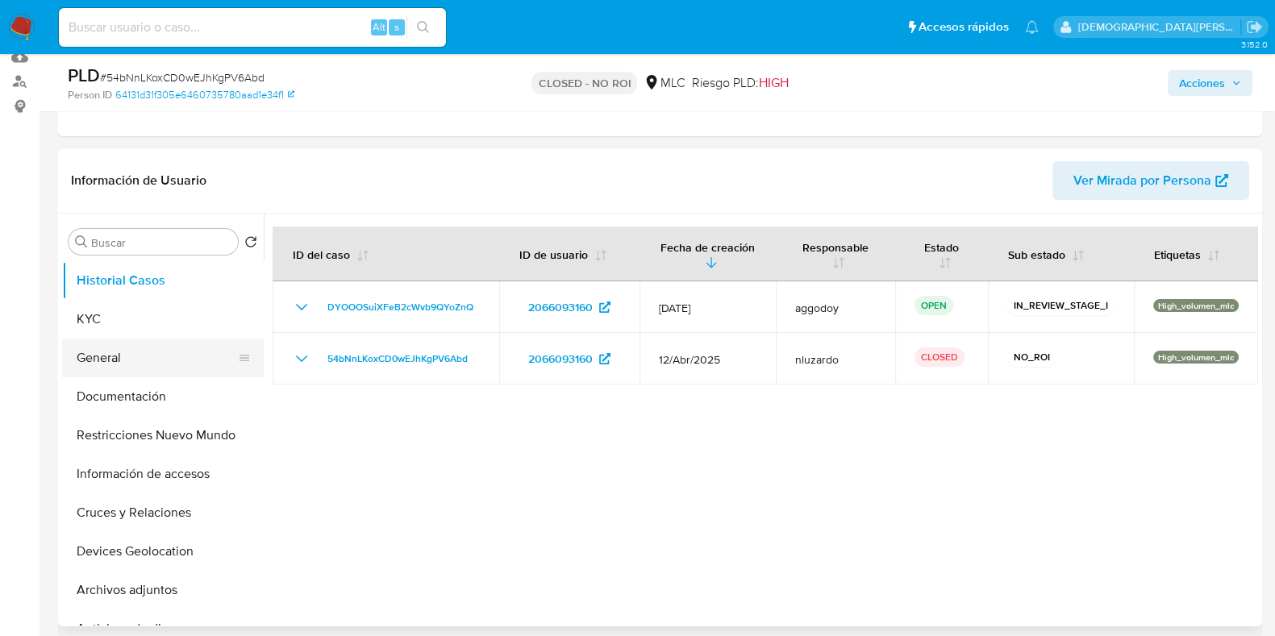
click at [165, 352] on button "General" at bounding box center [156, 358] width 189 height 39
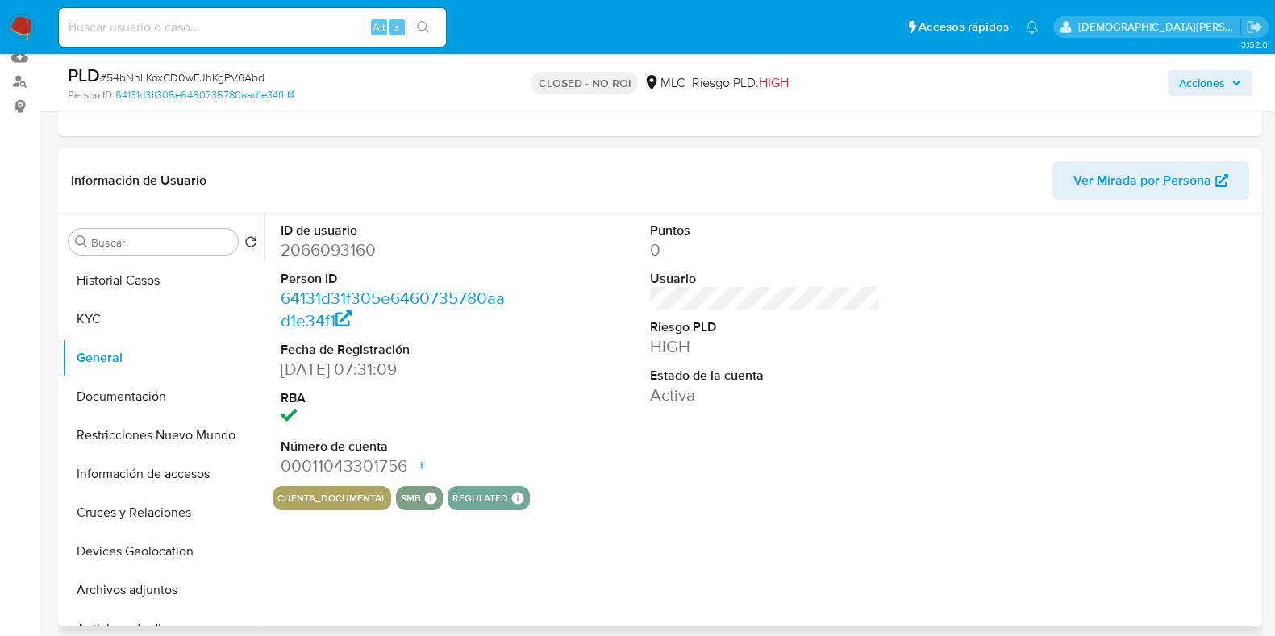
click at [362, 252] on dd "2066093160" at bounding box center [396, 250] width 231 height 23
copy dd "2066093160"
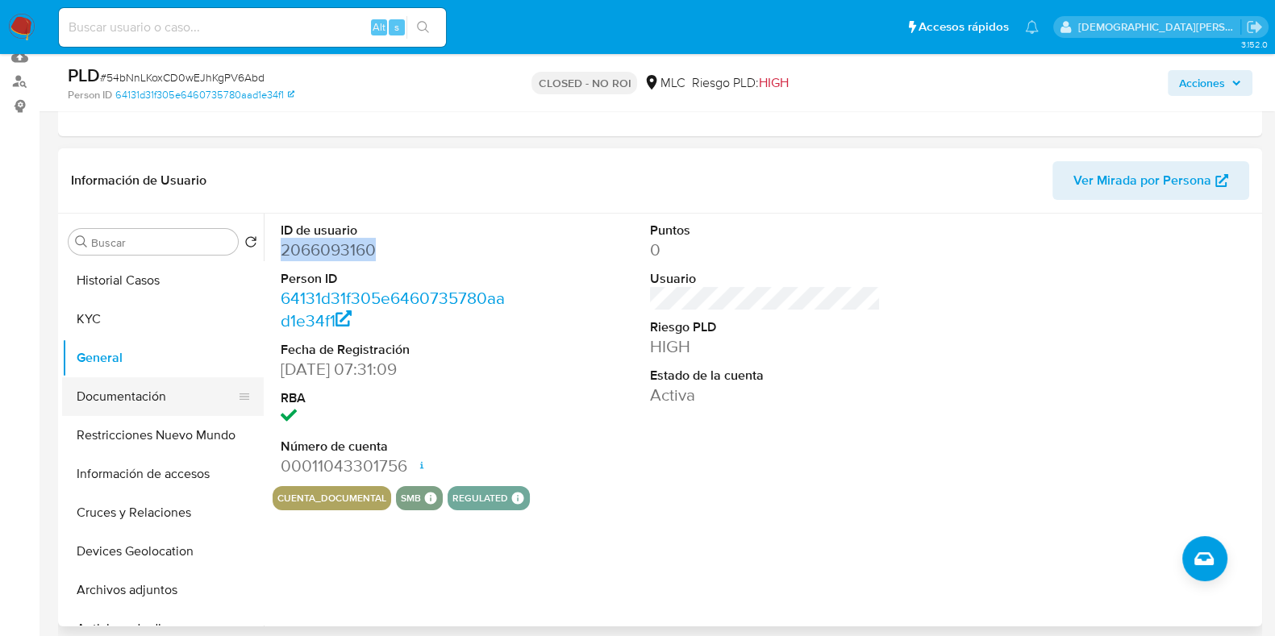
click at [106, 390] on button "Documentación" at bounding box center [156, 397] width 189 height 39
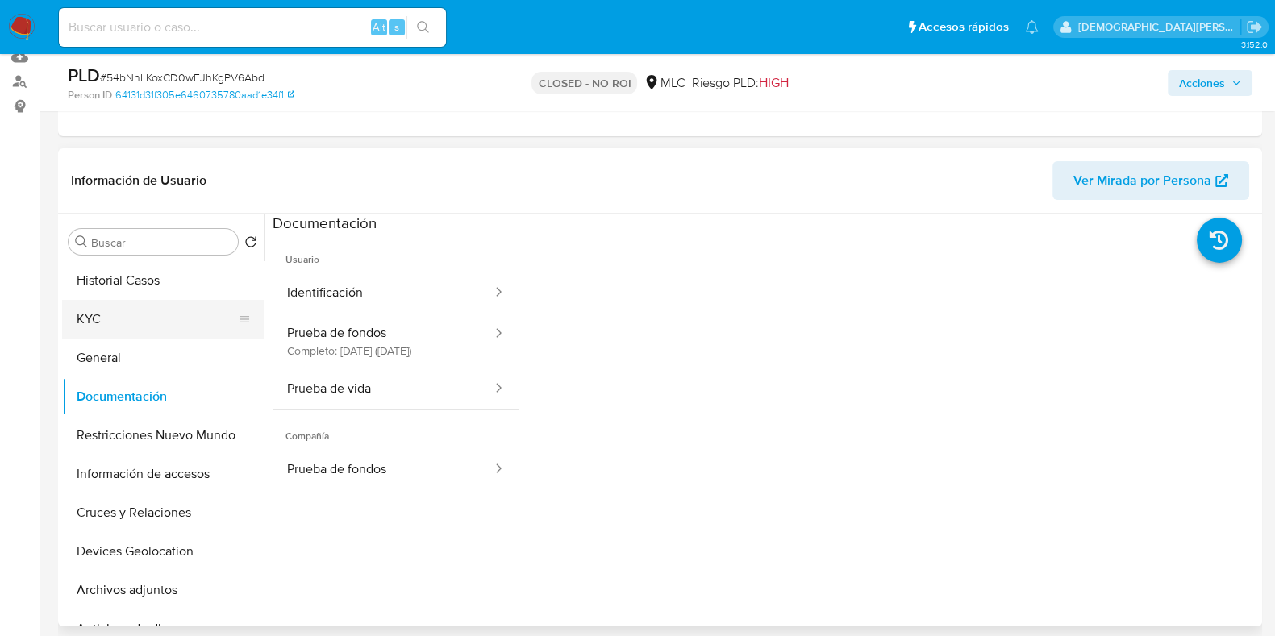
click at [191, 314] on button "KYC" at bounding box center [156, 319] width 189 height 39
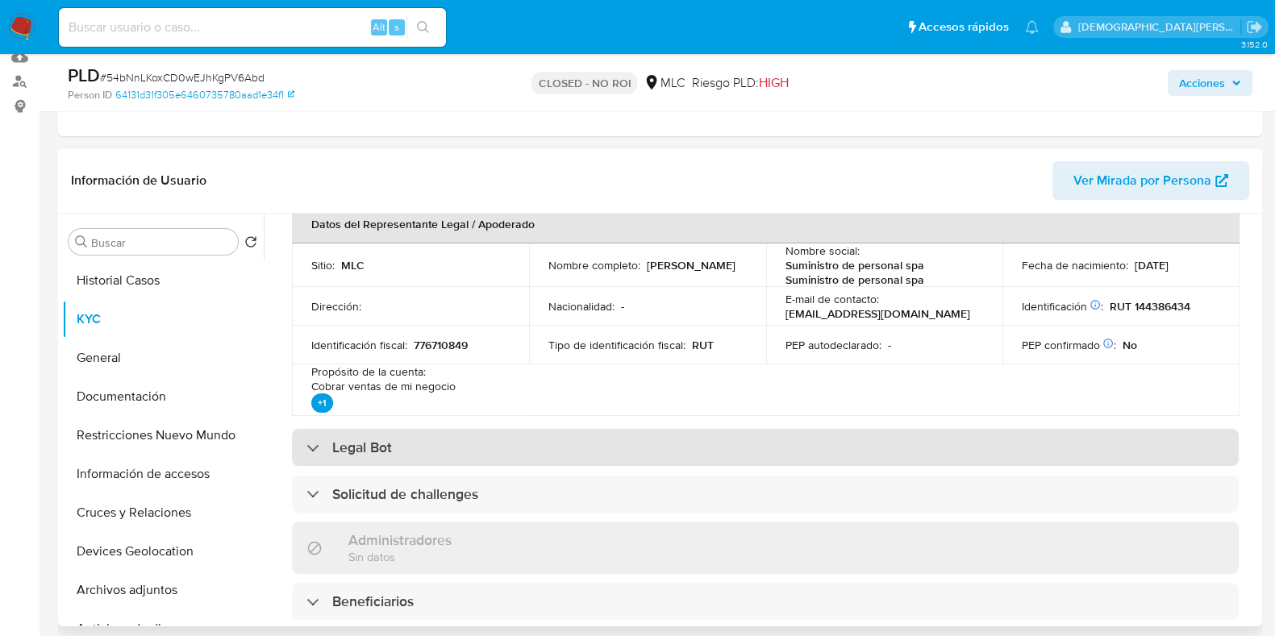
scroll to position [504, 0]
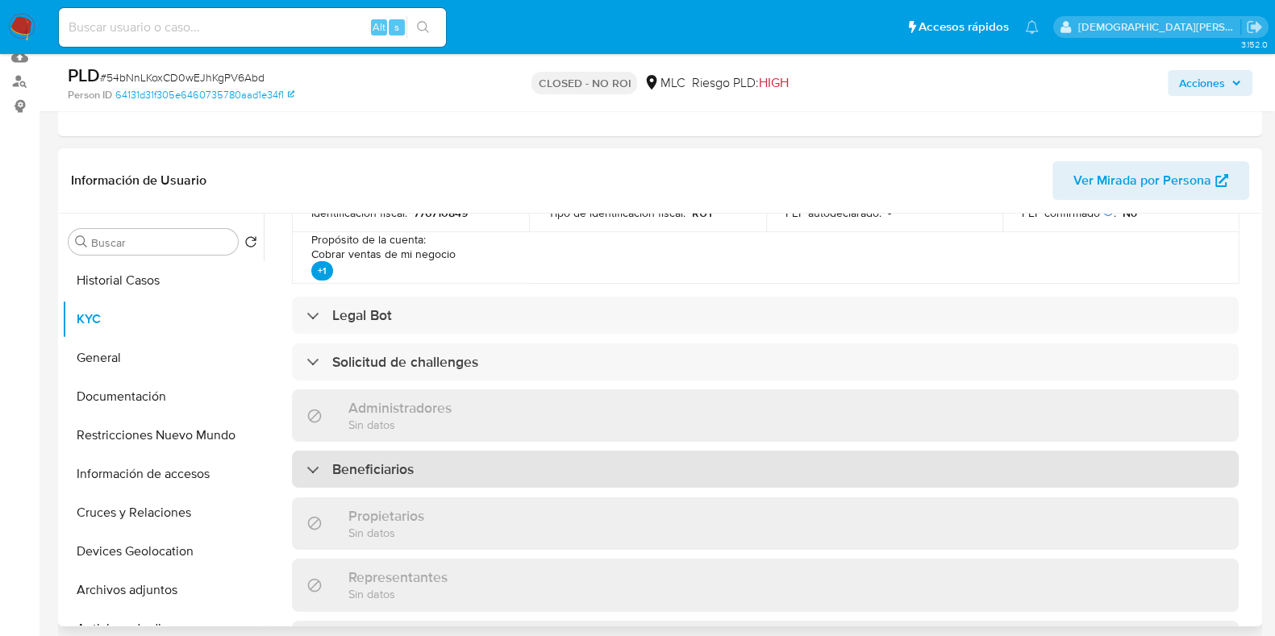
click at [432, 460] on div "Beneficiarios" at bounding box center [765, 469] width 947 height 37
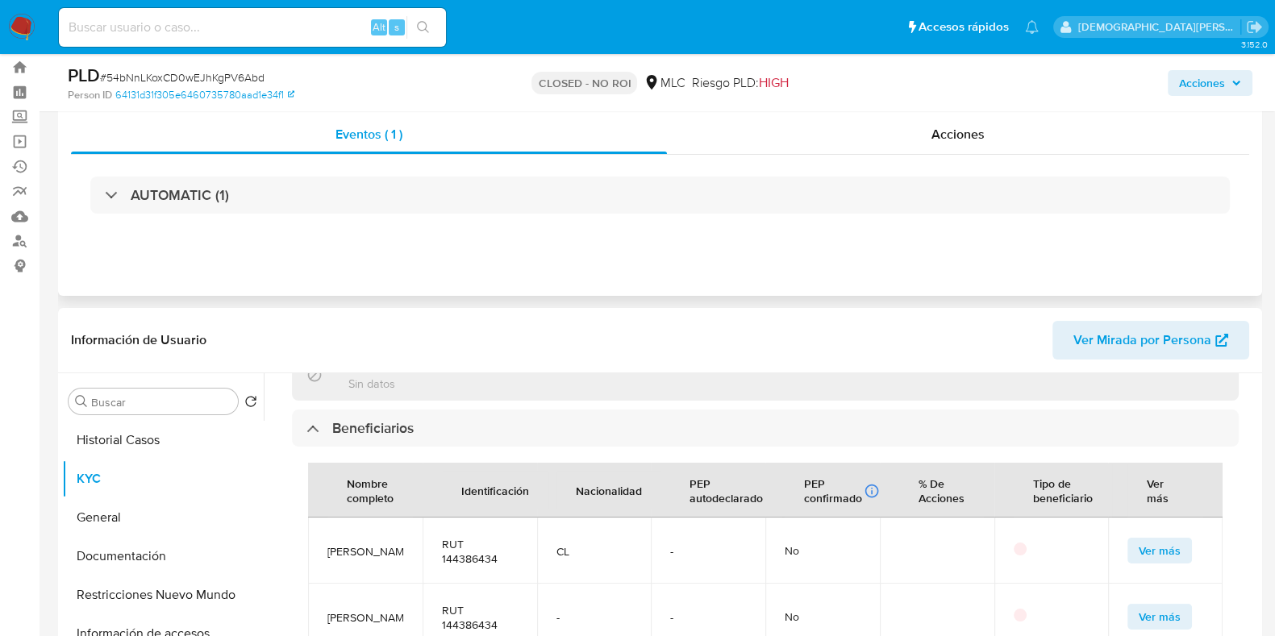
scroll to position [0, 0]
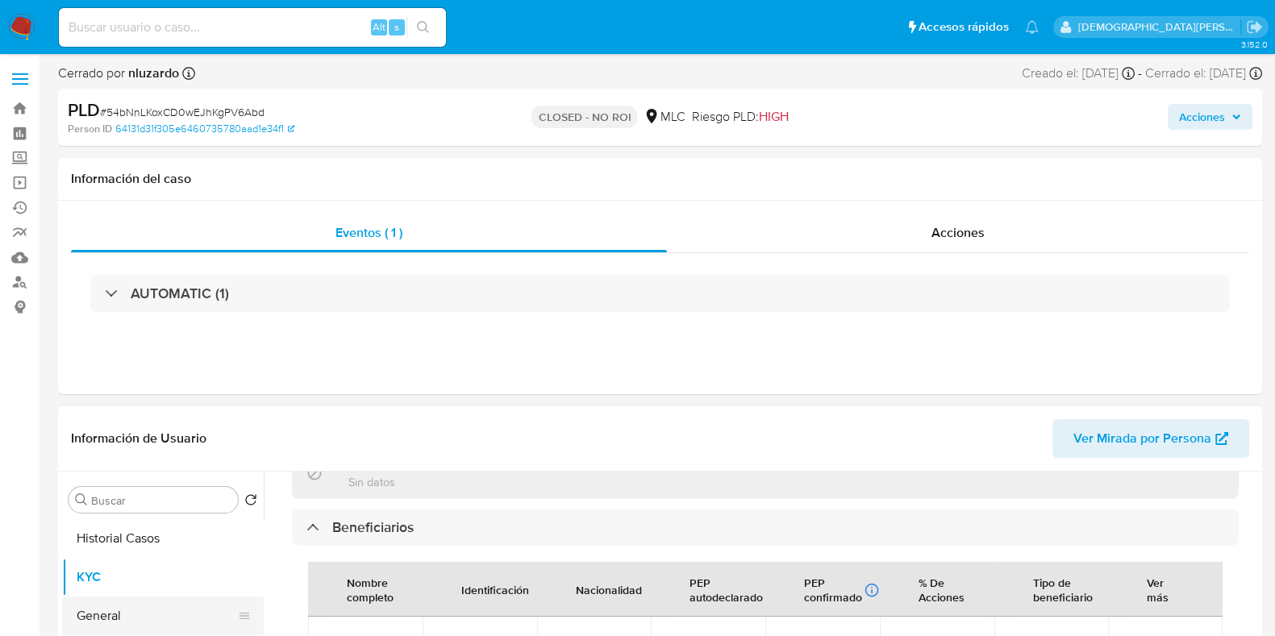
click at [104, 615] on button "General" at bounding box center [156, 616] width 189 height 39
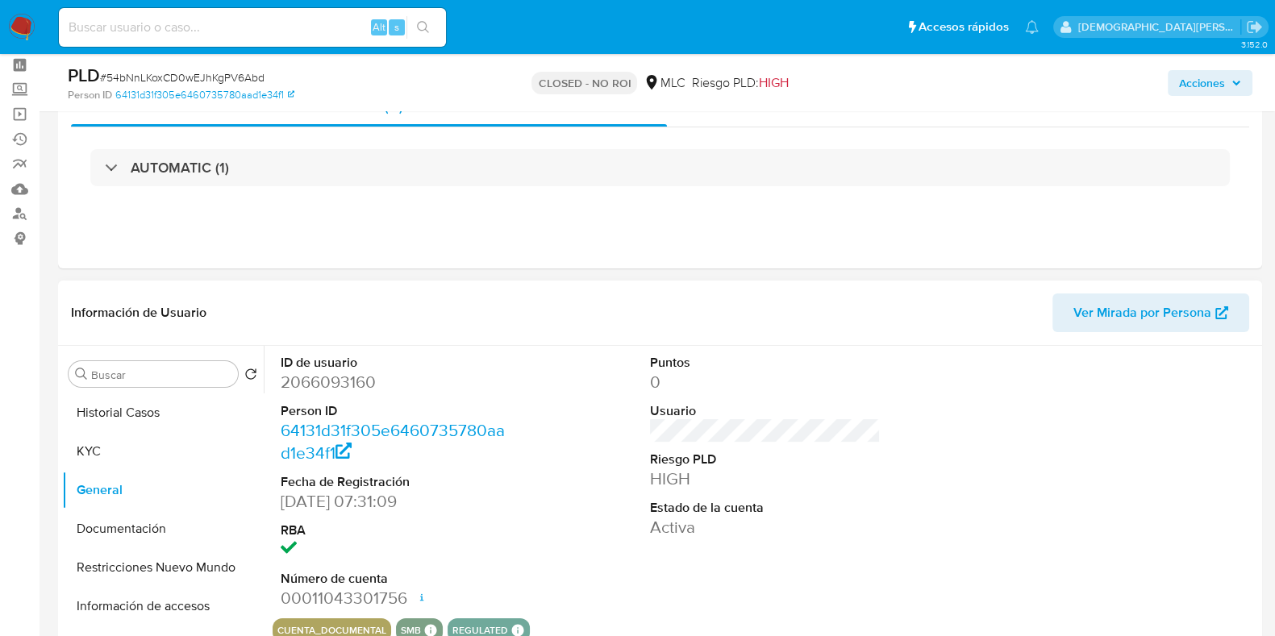
scroll to position [100, 0]
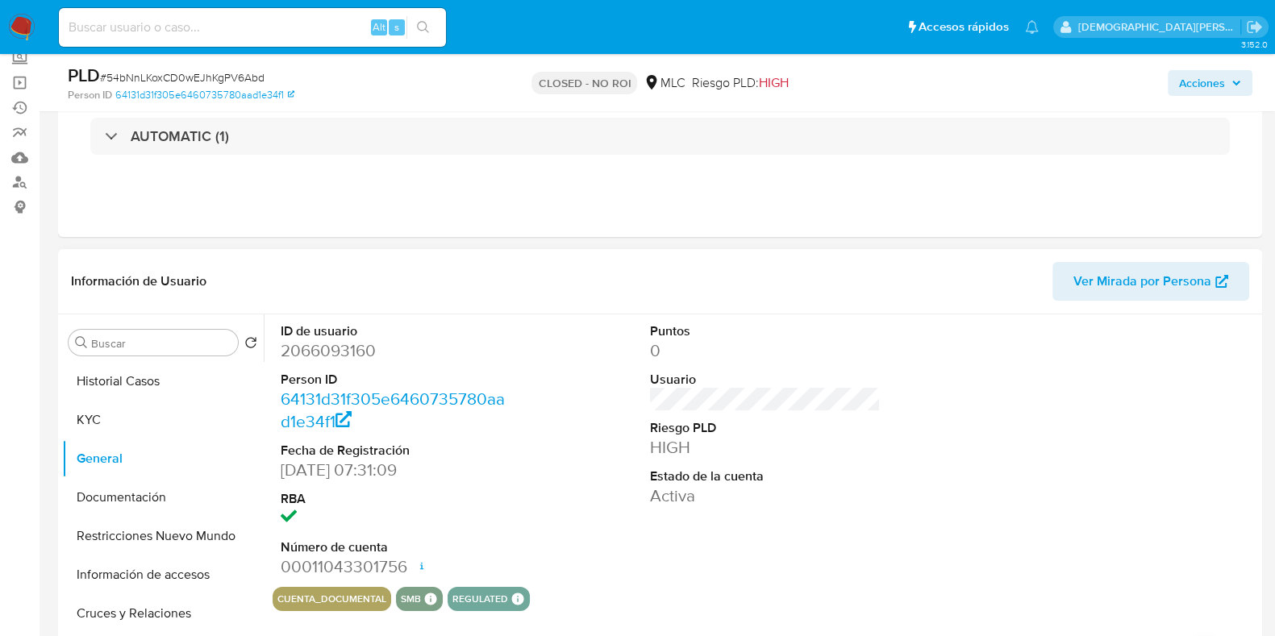
click at [347, 349] on dd "2066093160" at bounding box center [396, 351] width 231 height 23
copy dd "2066093160"
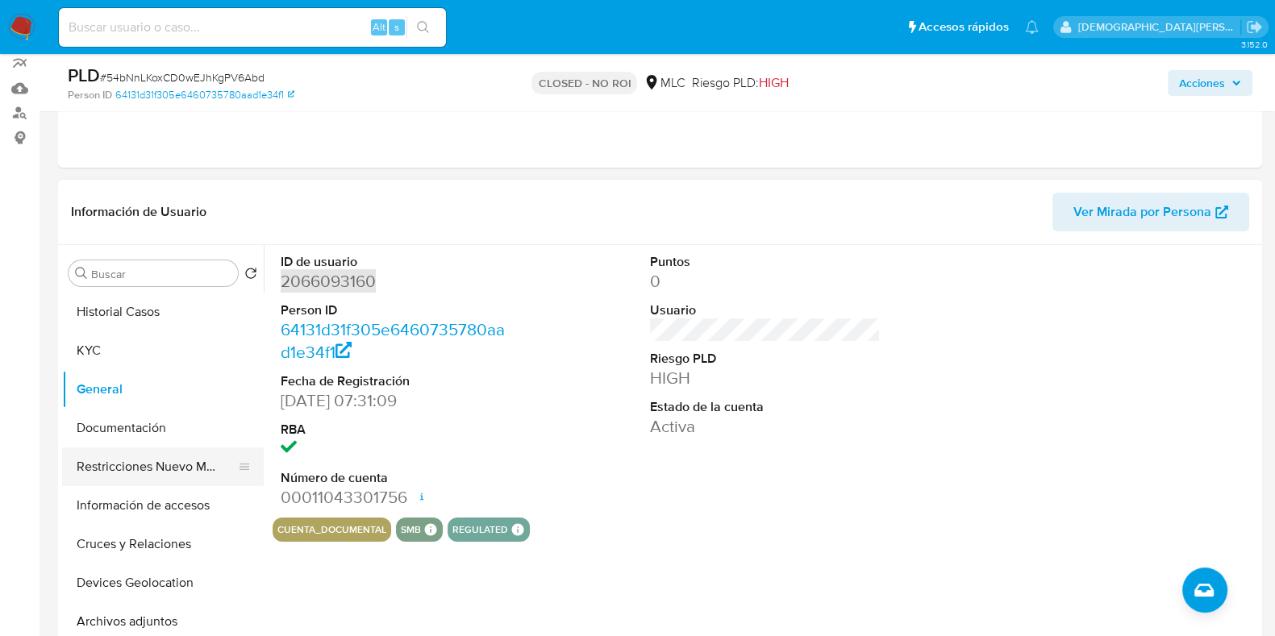
scroll to position [201, 0]
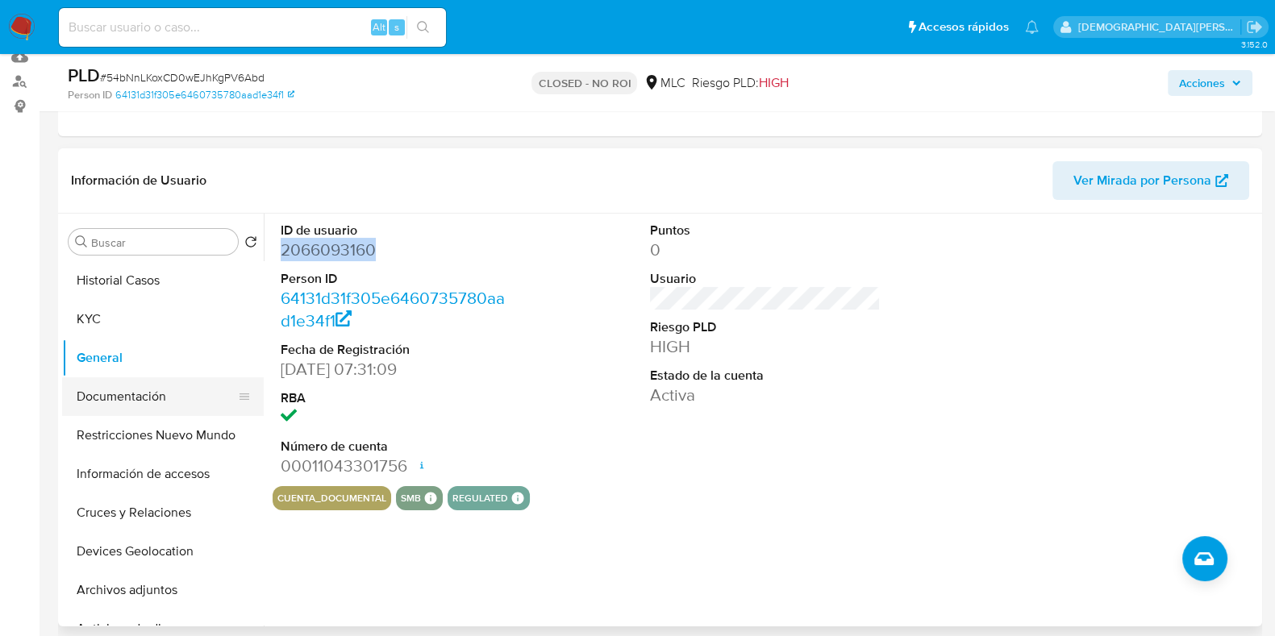
click at [145, 401] on button "Documentación" at bounding box center [156, 397] width 189 height 39
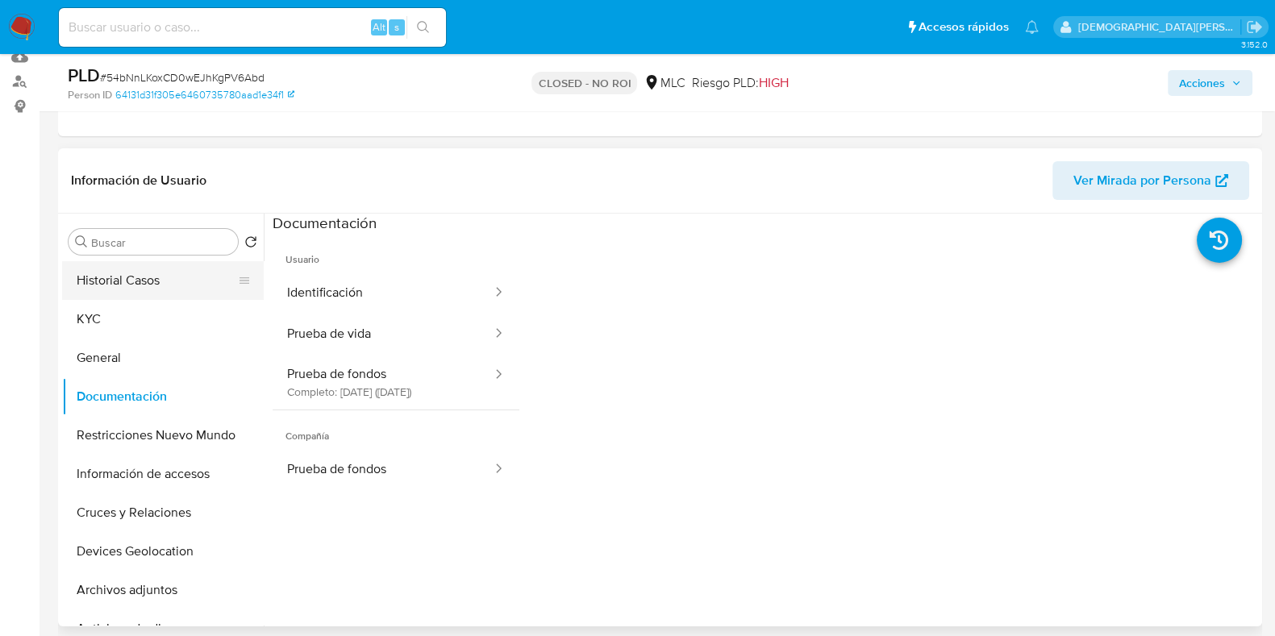
click at [149, 294] on button "Historial Casos" at bounding box center [156, 280] width 189 height 39
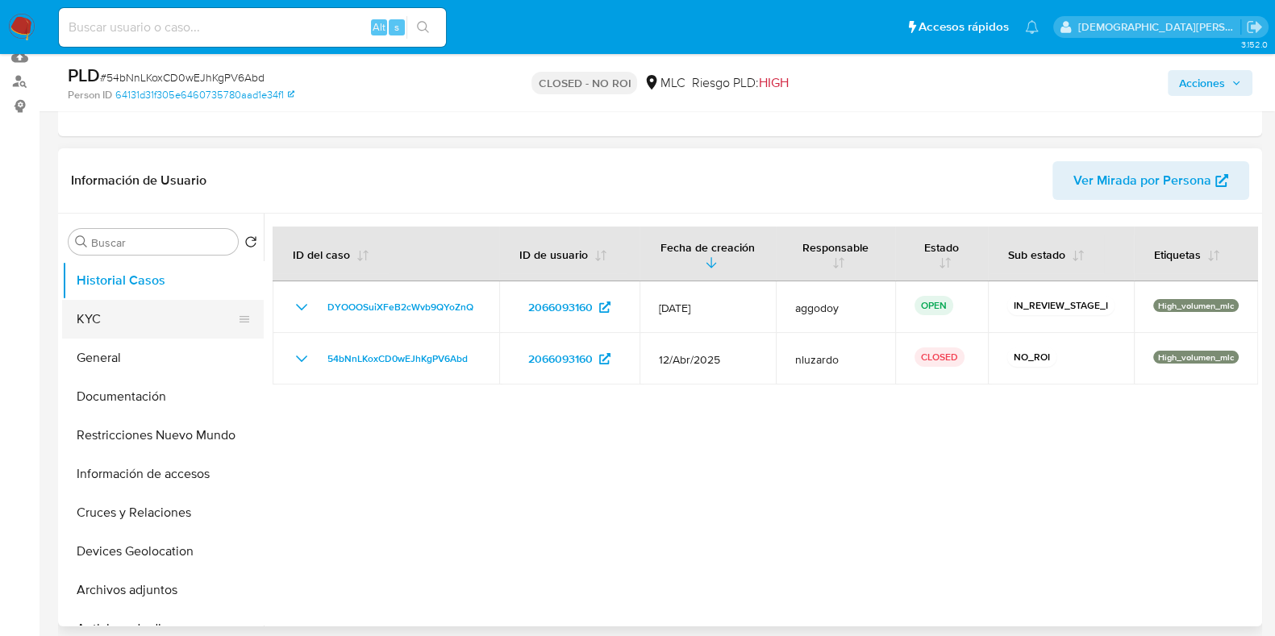
click at [110, 329] on button "KYC" at bounding box center [156, 319] width 189 height 39
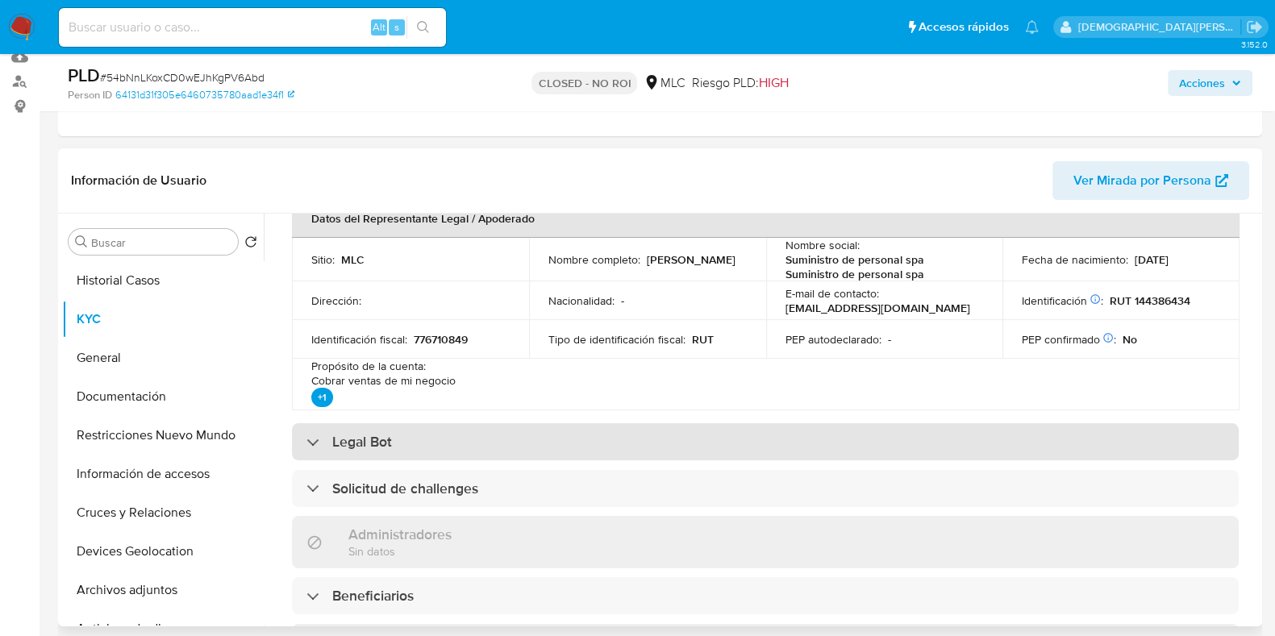
scroll to position [504, 0]
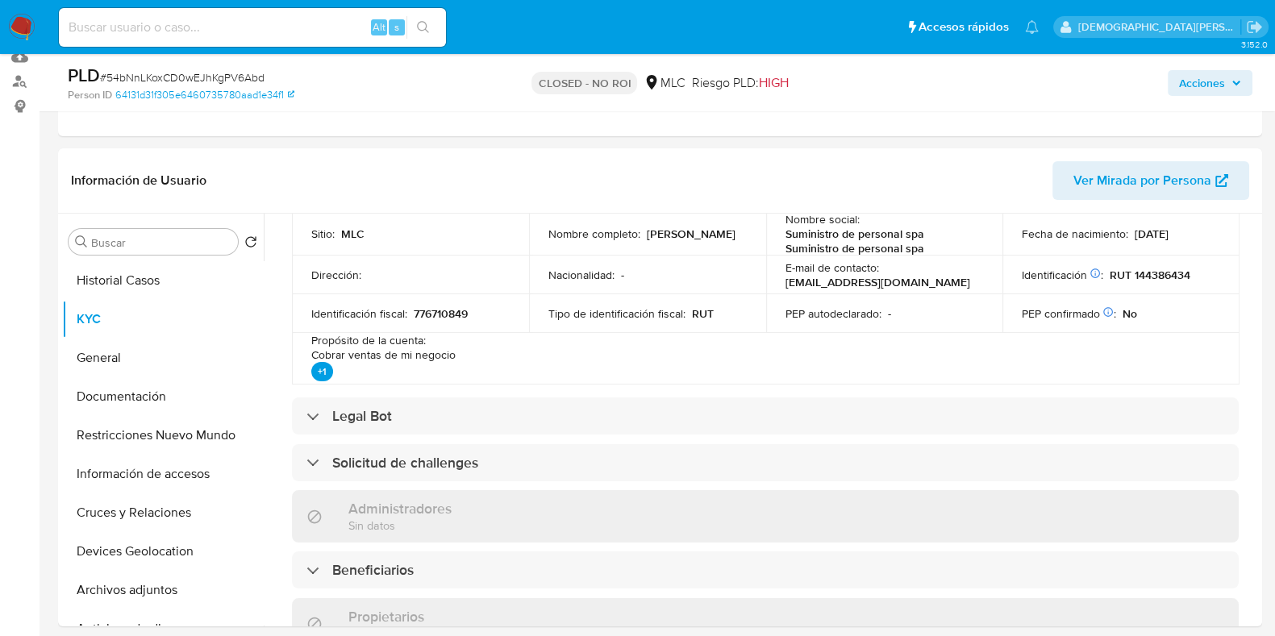
drag, startPoint x: 598, startPoint y: 236, endPoint x: 536, endPoint y: 244, distance: 61.8
click at [536, 244] on td "Nombre completo : Paula Cecilia Bocaz Cerda" at bounding box center [647, 234] width 237 height 44
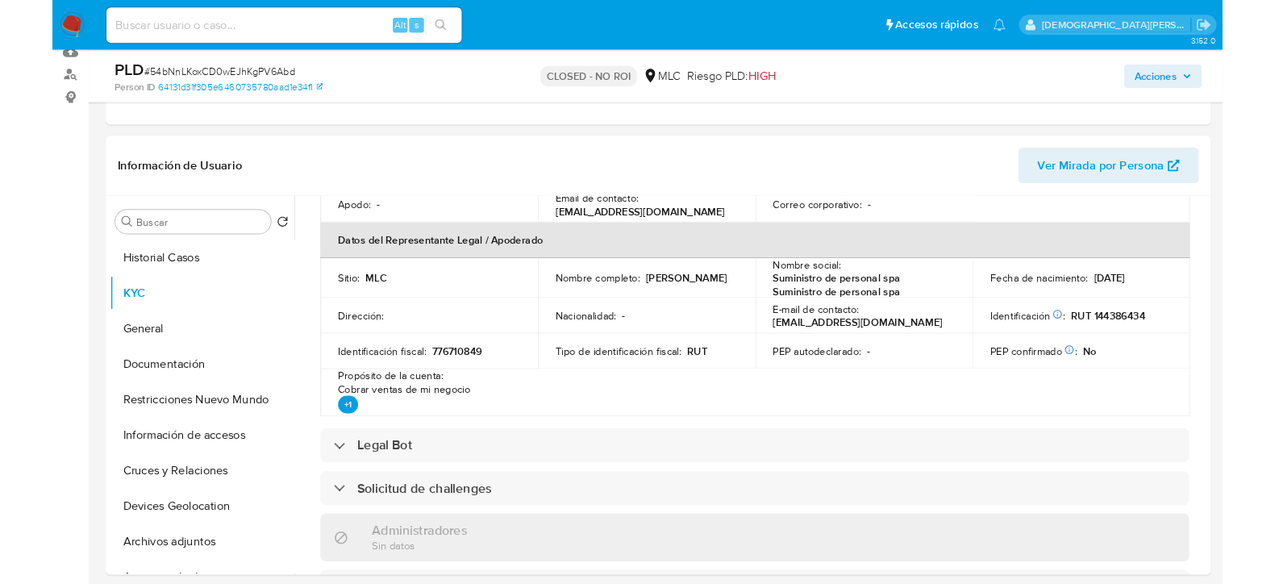
scroll to position [403, 0]
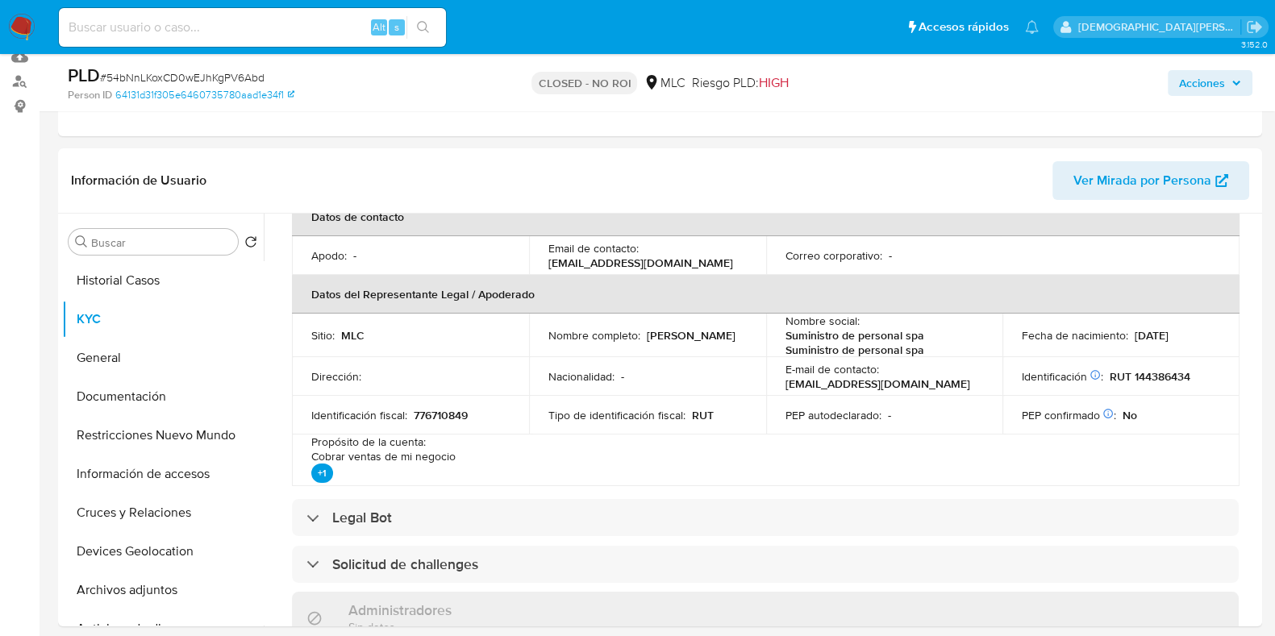
click at [1161, 373] on p "RUT 144386434" at bounding box center [1150, 376] width 81 height 15
copy p "144386434"
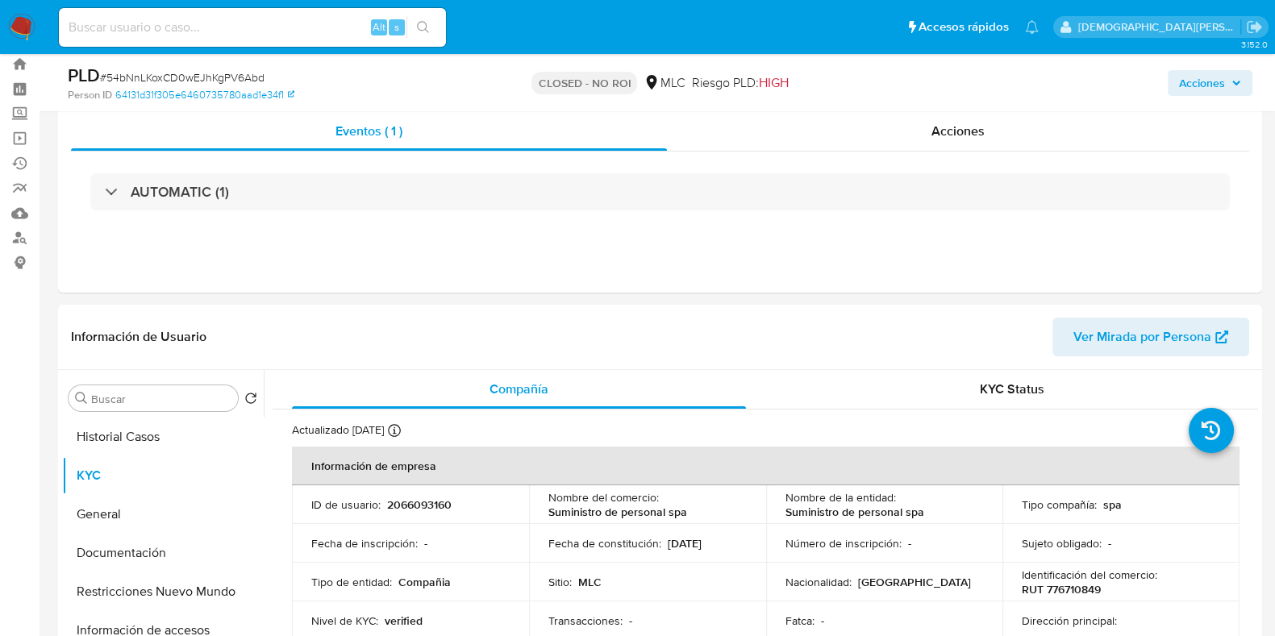
scroll to position [0, 0]
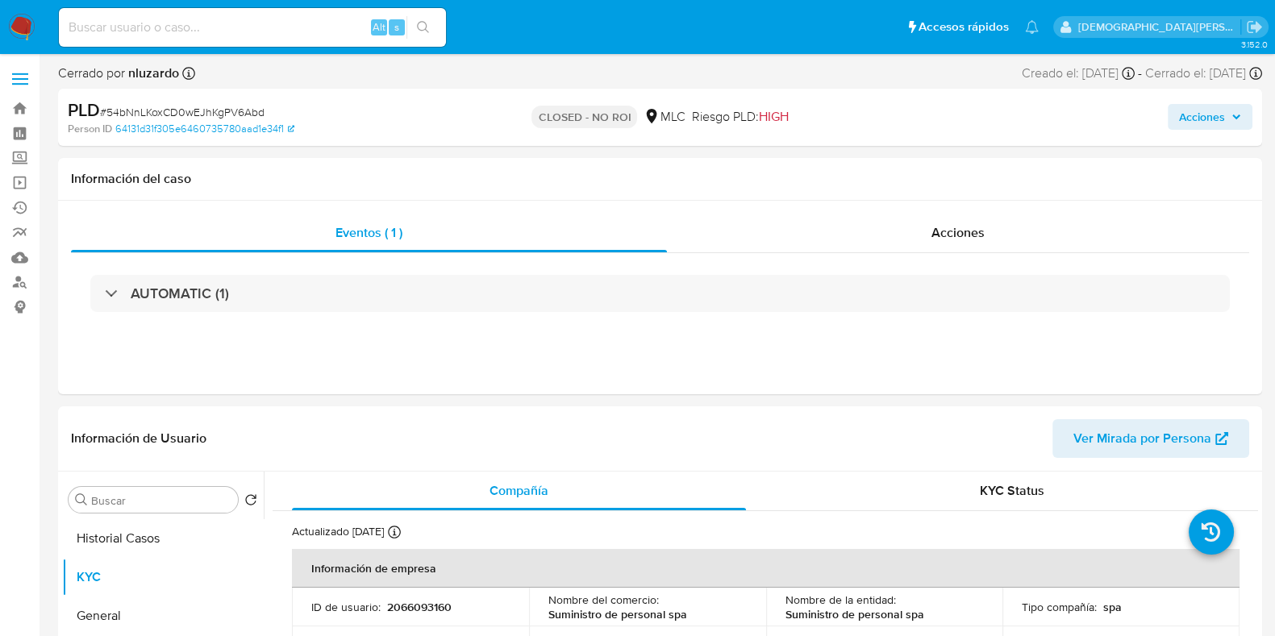
click at [1213, 115] on span "Acciones" at bounding box center [1202, 117] width 46 height 26
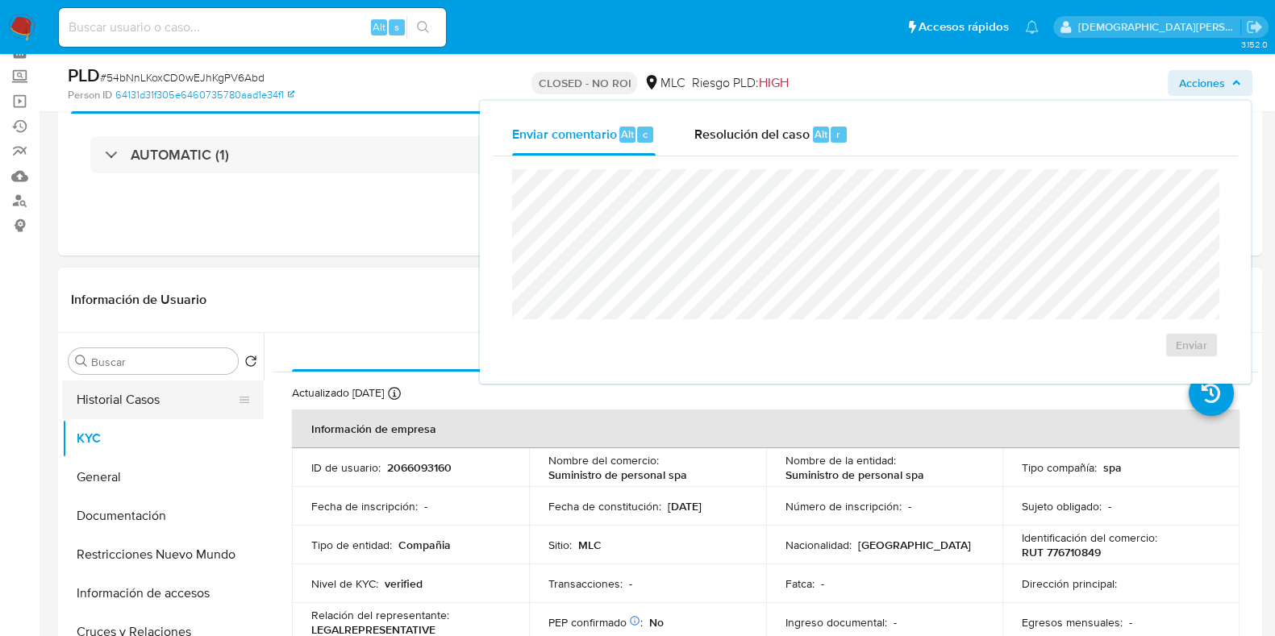
scroll to position [100, 0]
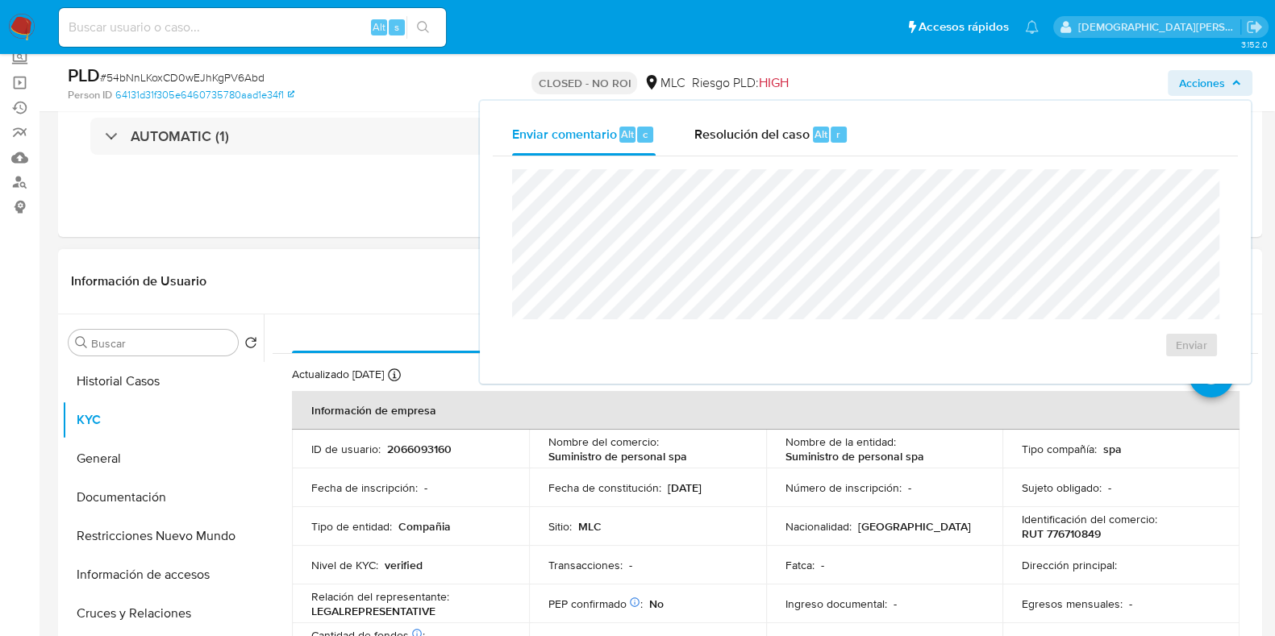
click at [1061, 534] on p "RUT 776710849" at bounding box center [1061, 534] width 79 height 15
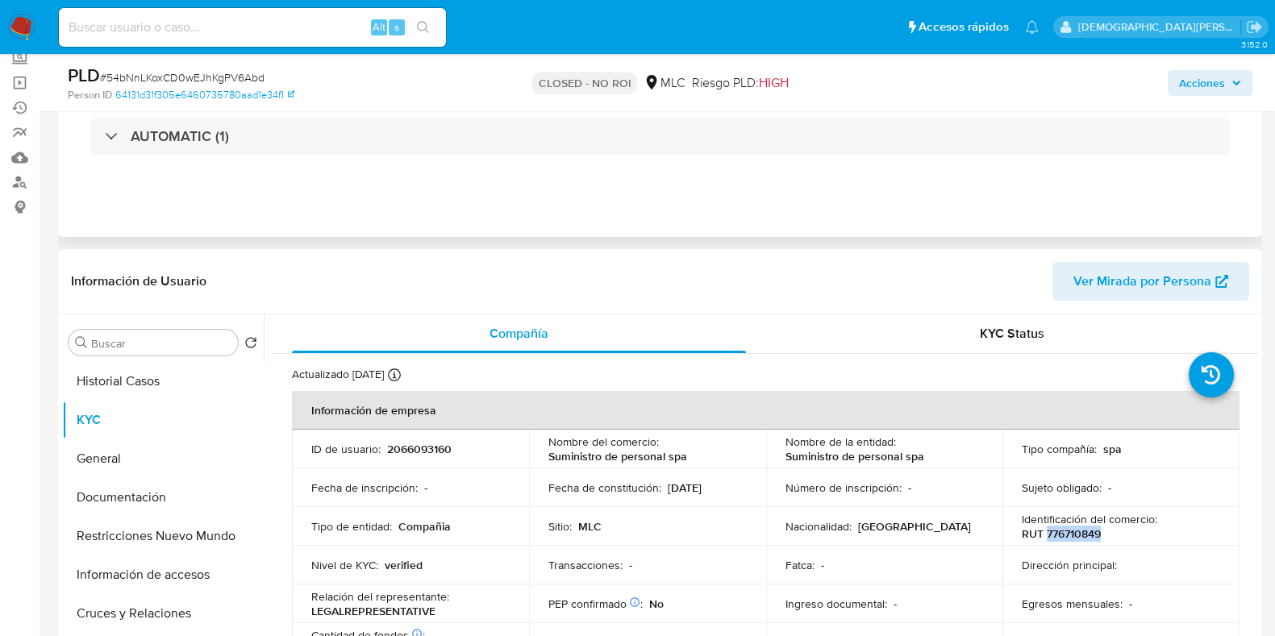
copy p "776710849"
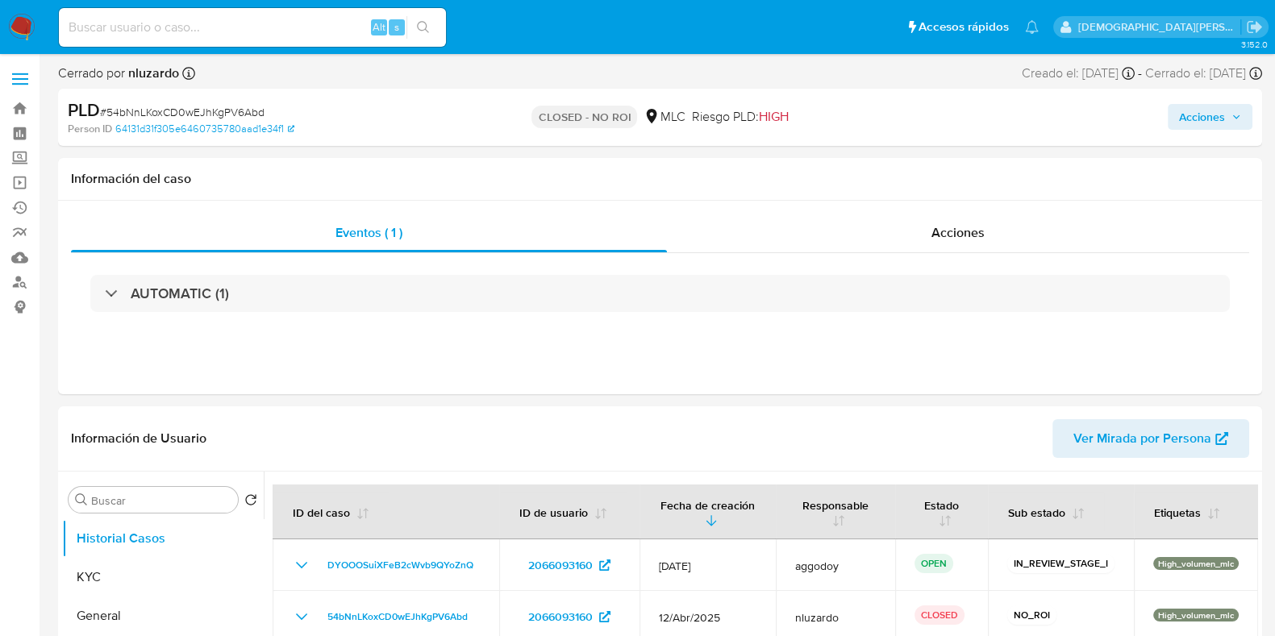
select select "10"
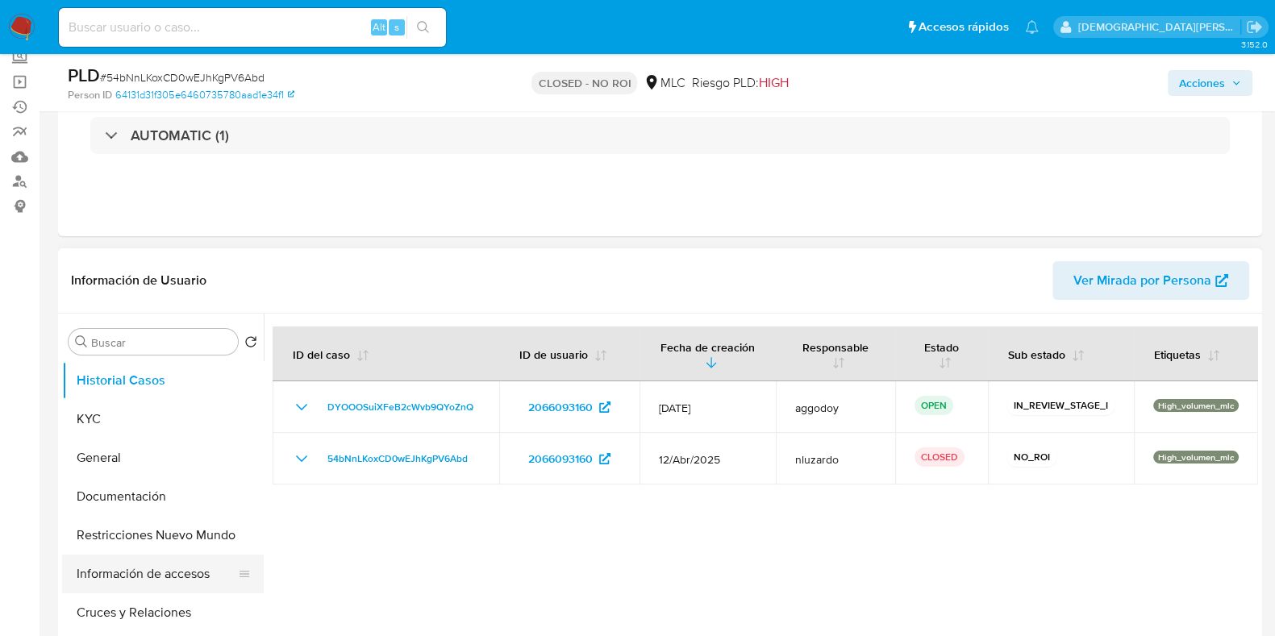
scroll to position [201, 0]
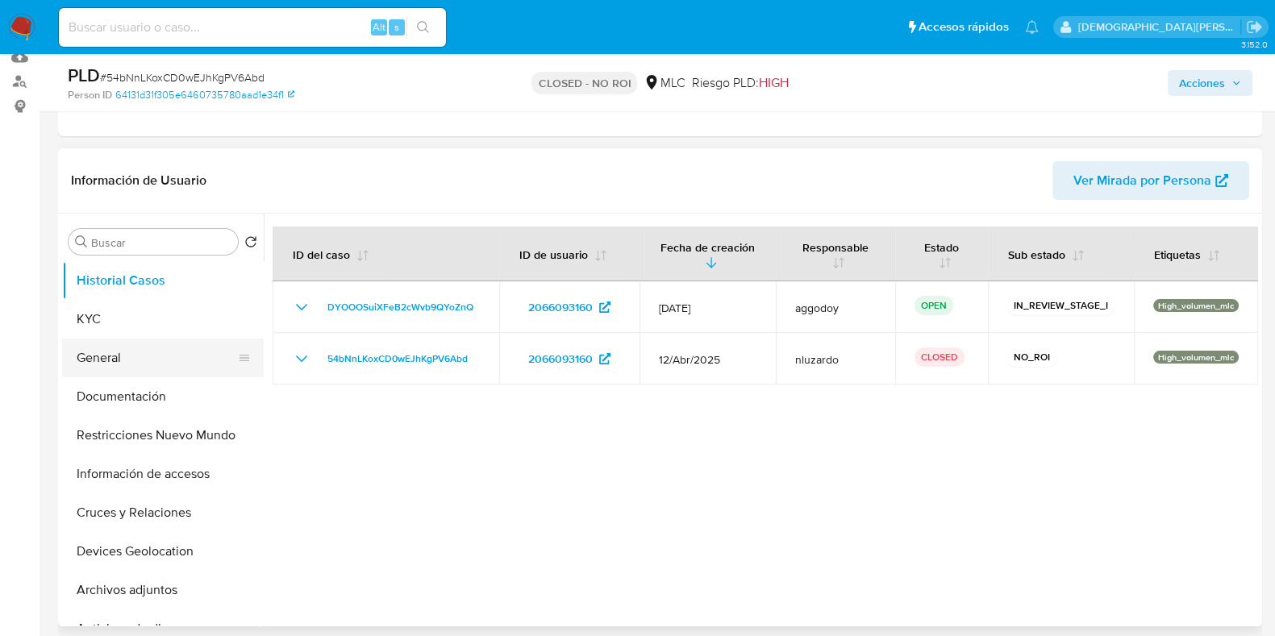
click at [157, 353] on button "General" at bounding box center [156, 358] width 189 height 39
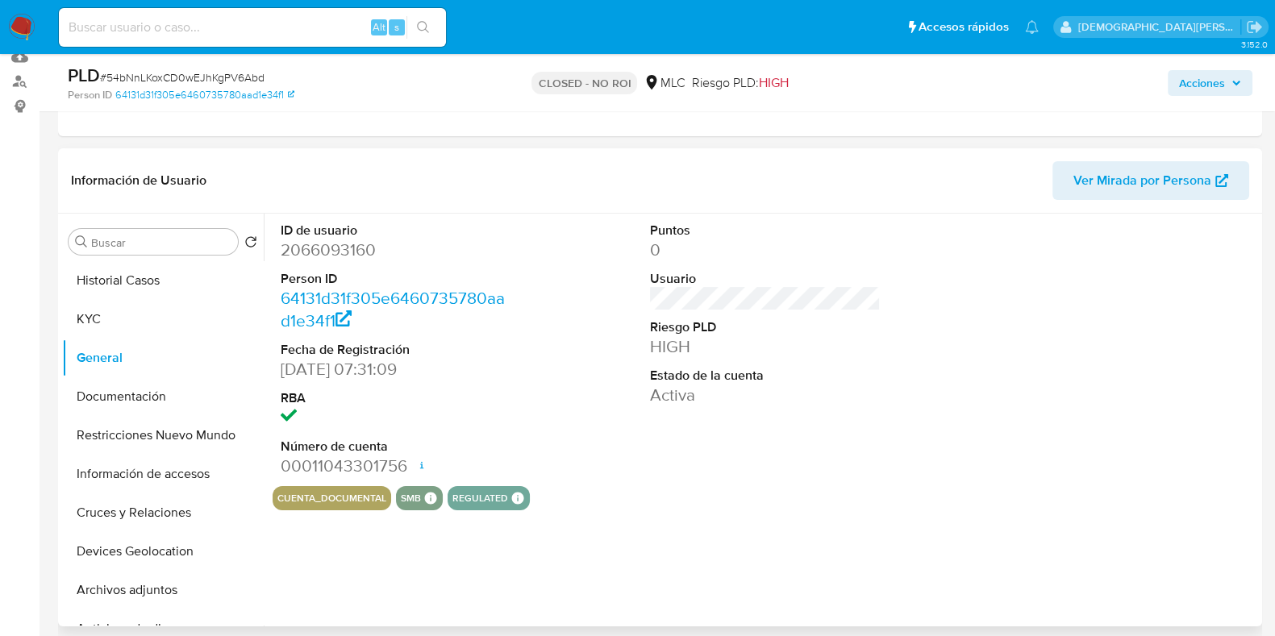
click at [357, 249] on dd "2066093160" at bounding box center [396, 250] width 231 height 23
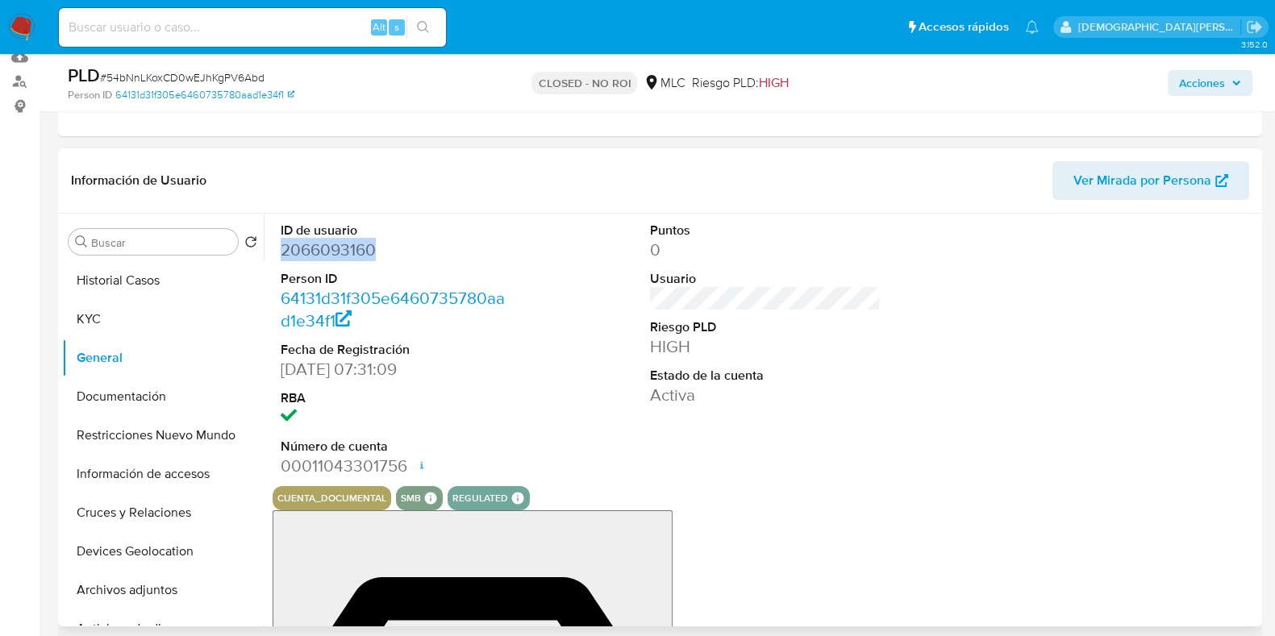
copy dd "2066093160"
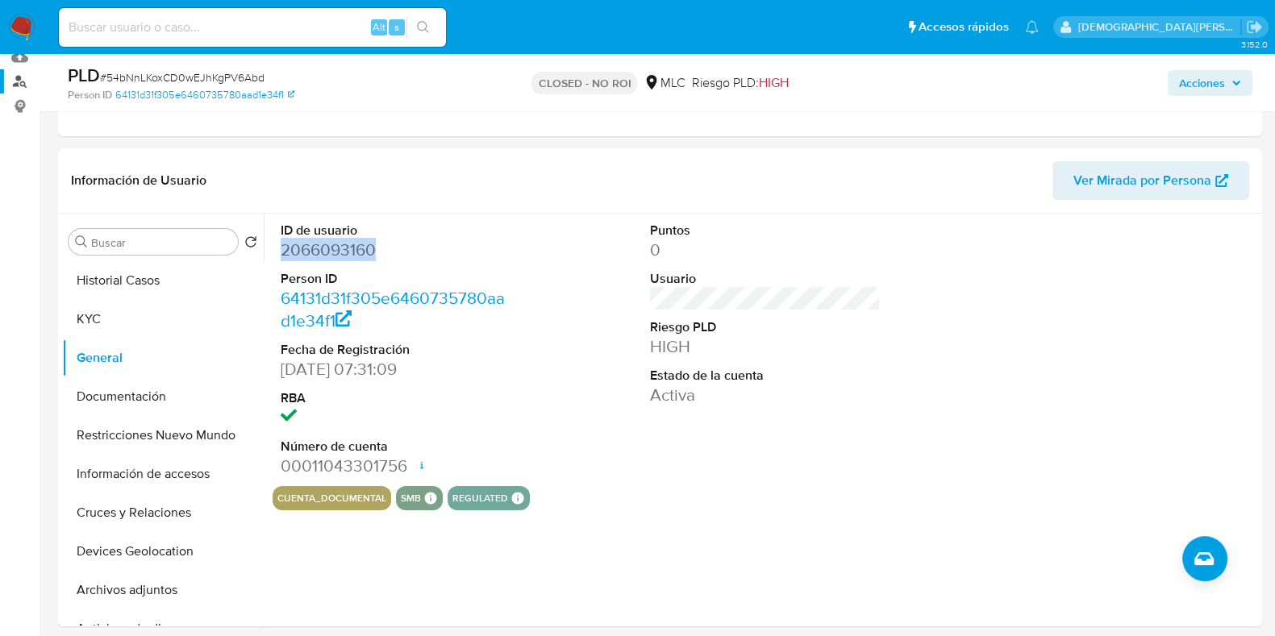
click at [21, 86] on link "Buscador de personas" at bounding box center [96, 81] width 192 height 25
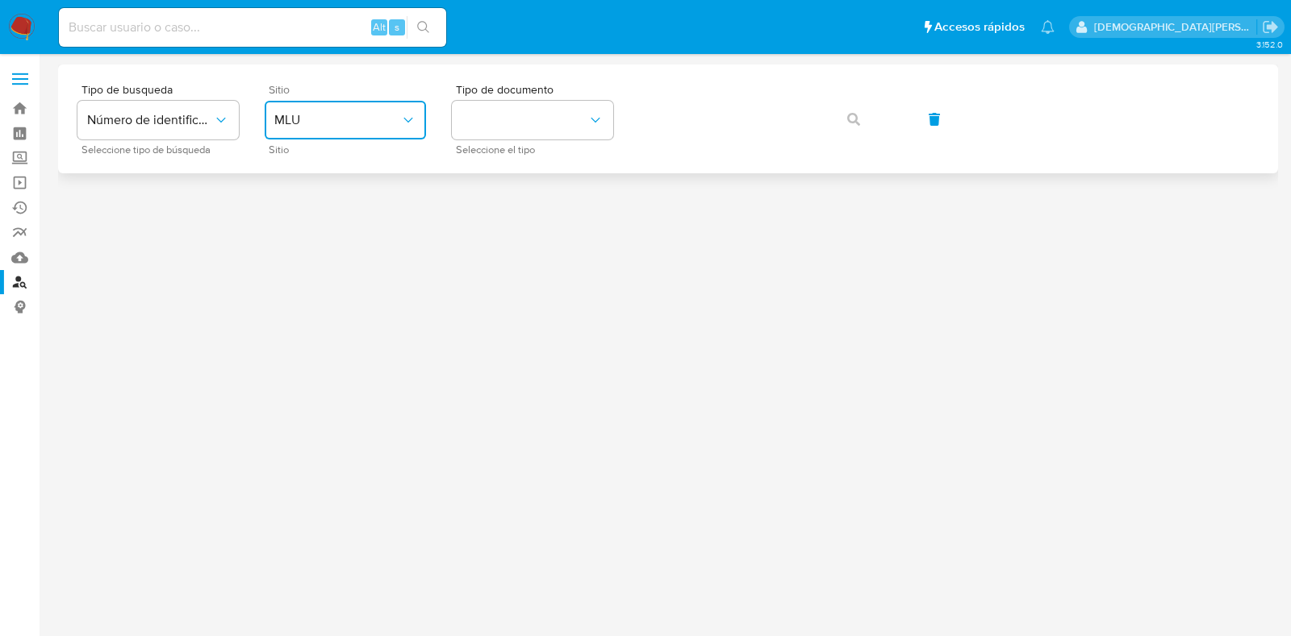
click at [336, 102] on button "MLU" at bounding box center [345, 120] width 161 height 39
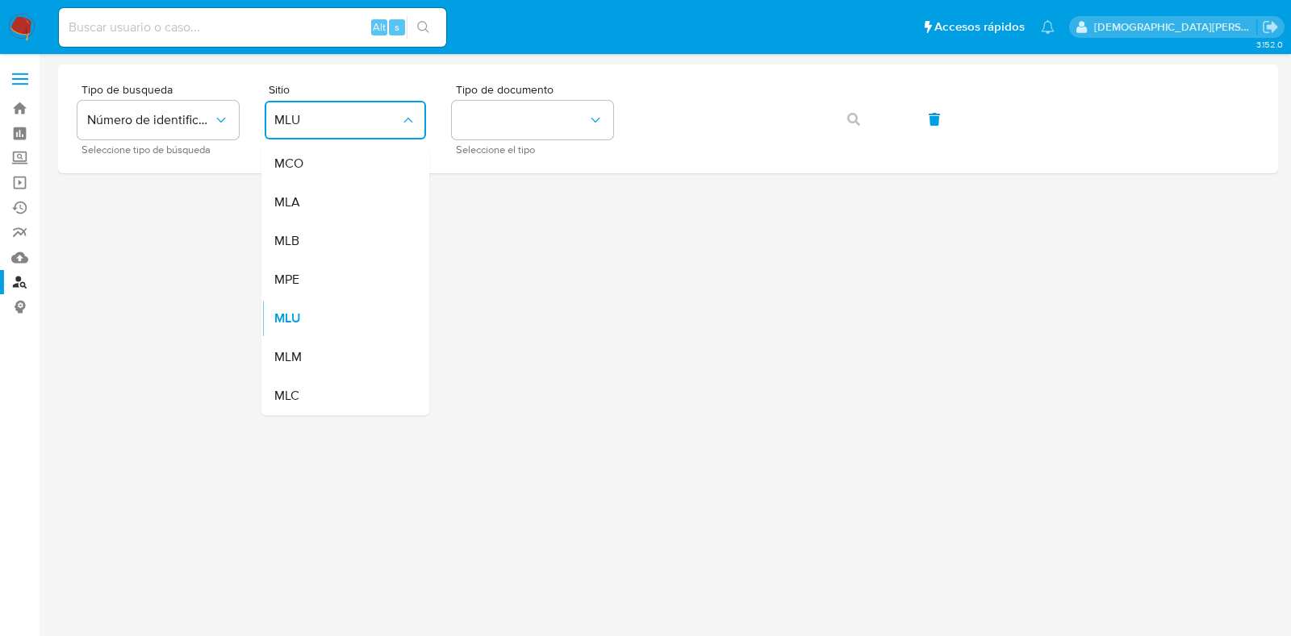
click at [313, 397] on div "MLC" at bounding box center [340, 396] width 132 height 39
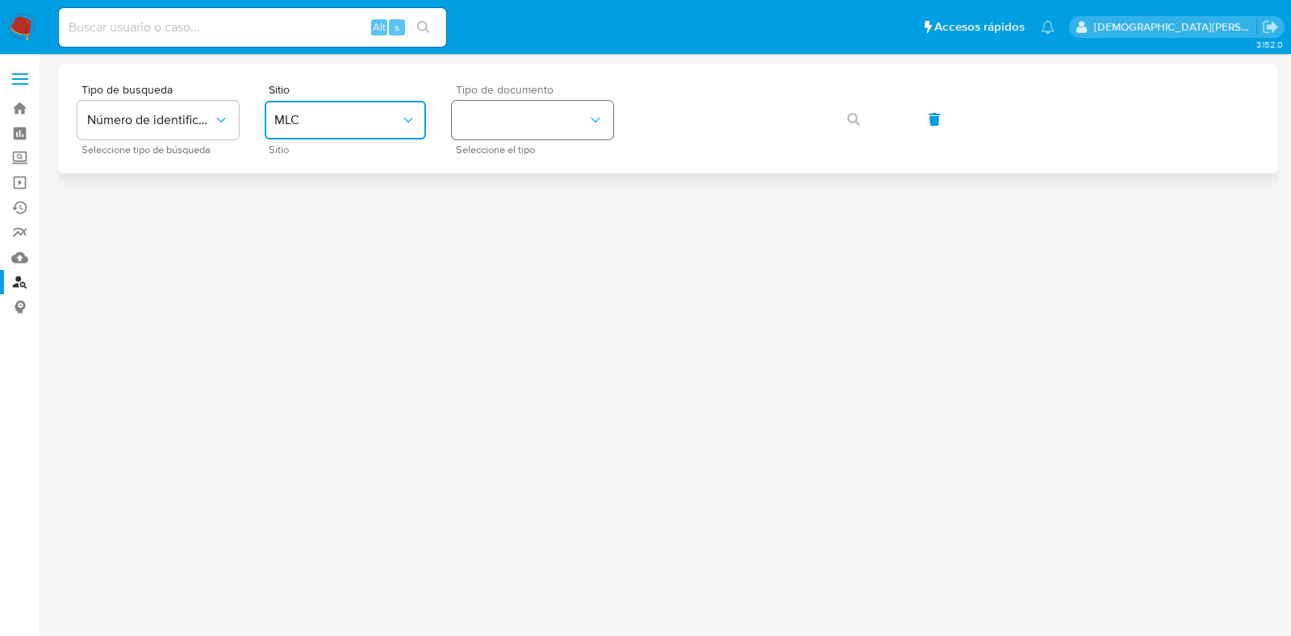
click at [519, 115] on button "identificationType" at bounding box center [532, 120] width 161 height 39
click at [537, 167] on div "RUT RUT" at bounding box center [527, 171] width 132 height 55
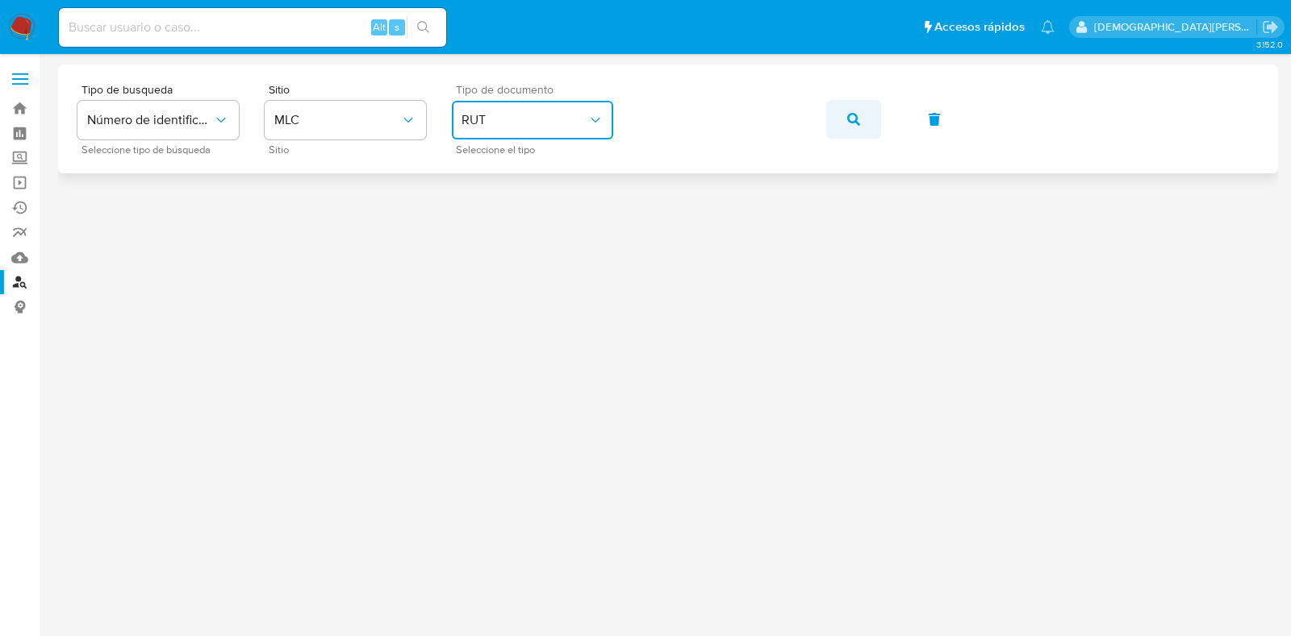
click at [855, 127] on span "button" at bounding box center [853, 119] width 13 height 35
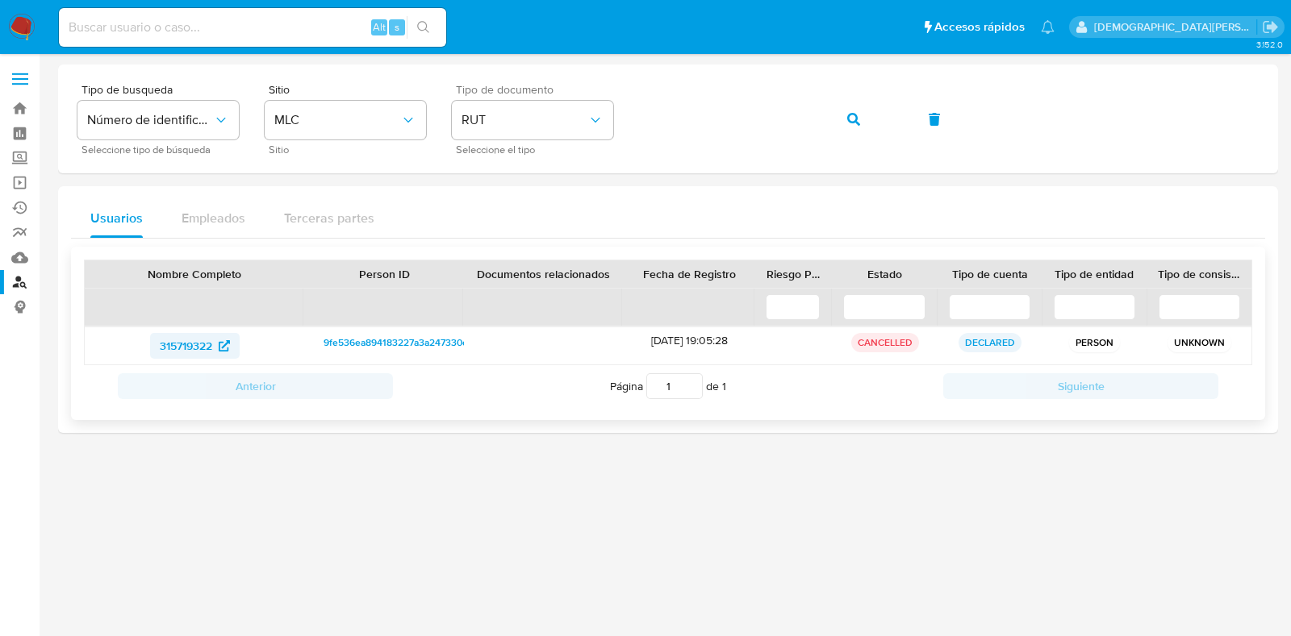
click at [186, 344] on span "315719322" at bounding box center [186, 346] width 52 height 26
click at [850, 126] on span "button" at bounding box center [853, 119] width 13 height 35
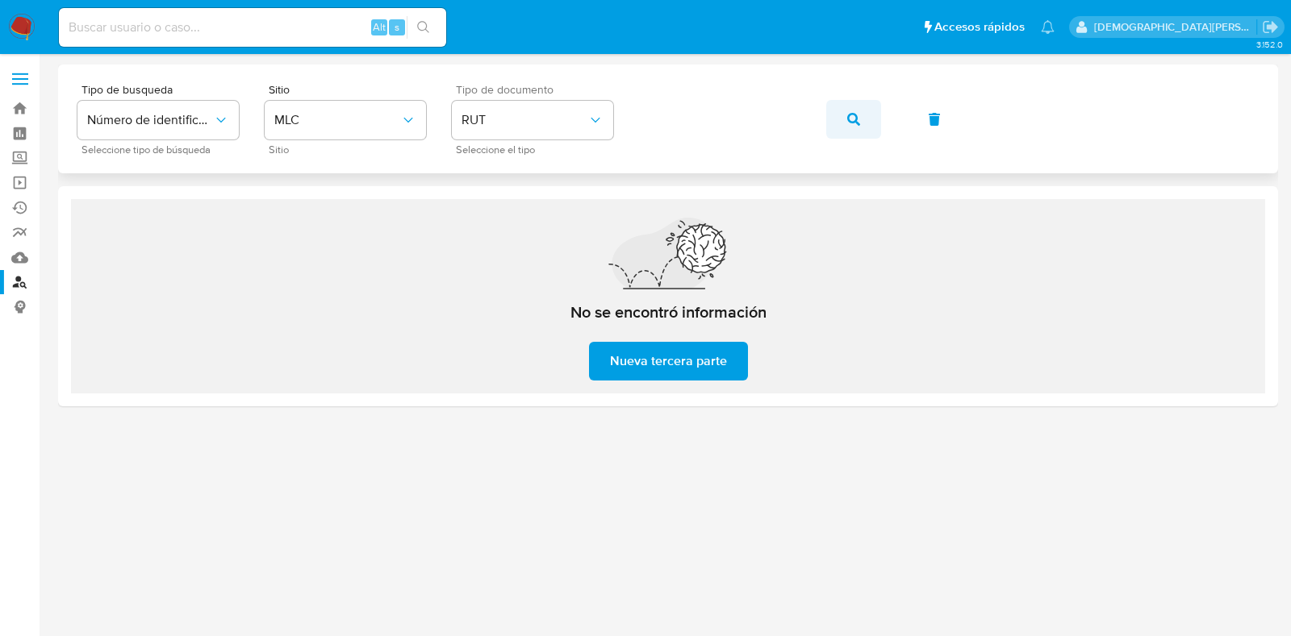
click at [850, 123] on icon "button" at bounding box center [853, 119] width 13 height 13
click at [839, 122] on button "button" at bounding box center [853, 119] width 55 height 39
click at [854, 122] on icon "button" at bounding box center [853, 119] width 13 height 13
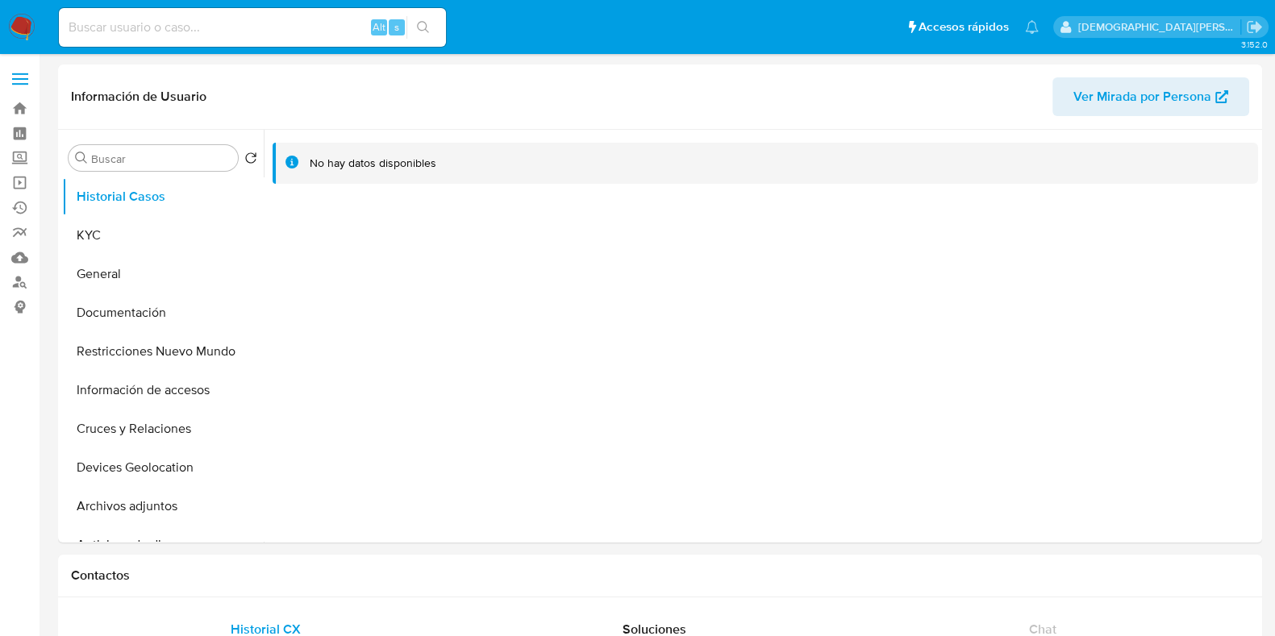
select select "10"
click at [161, 239] on button "KYC" at bounding box center [156, 235] width 189 height 39
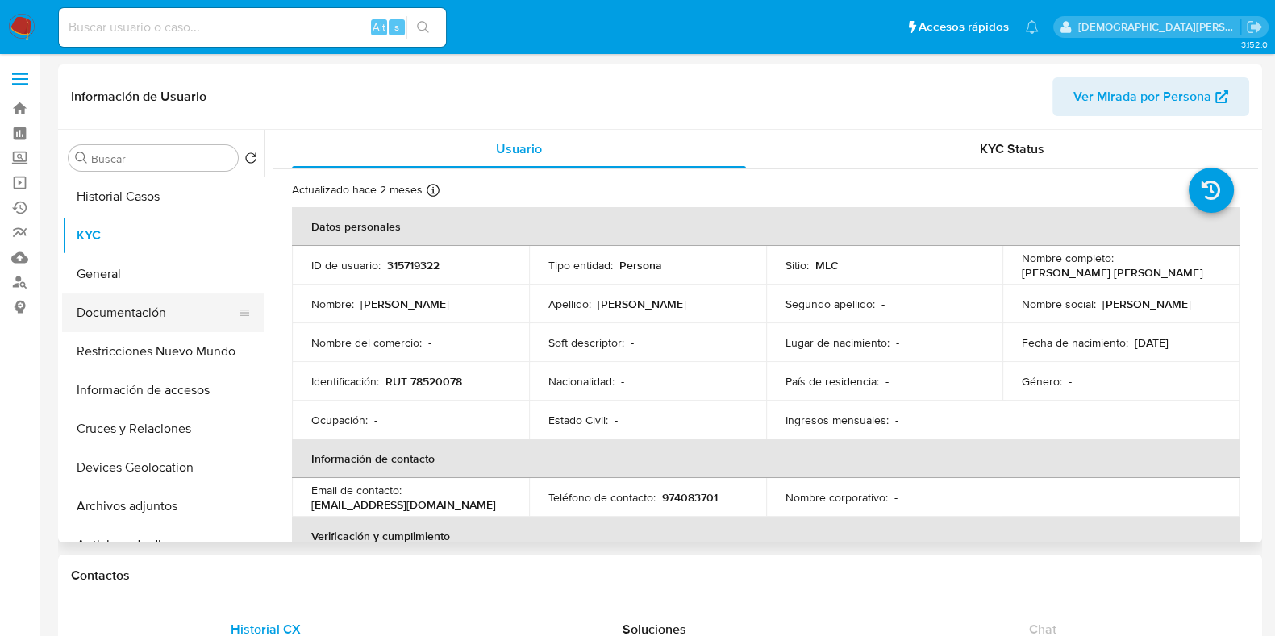
click at [122, 317] on button "Documentación" at bounding box center [156, 313] width 189 height 39
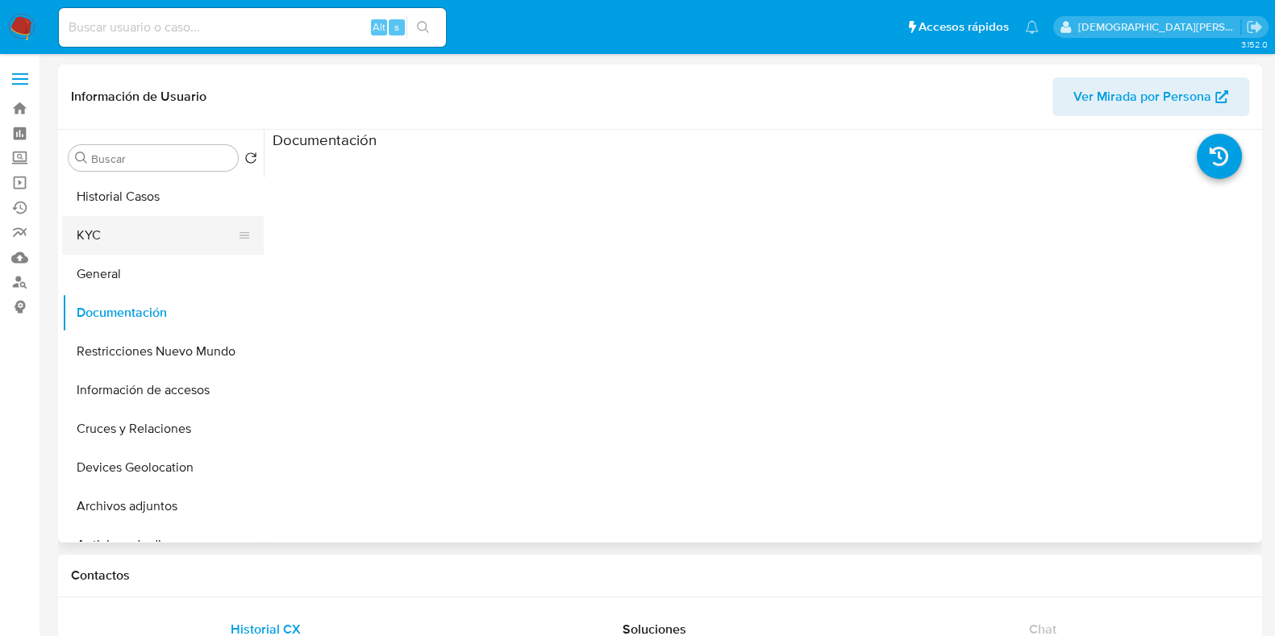
click at [161, 249] on button "KYC" at bounding box center [156, 235] width 189 height 39
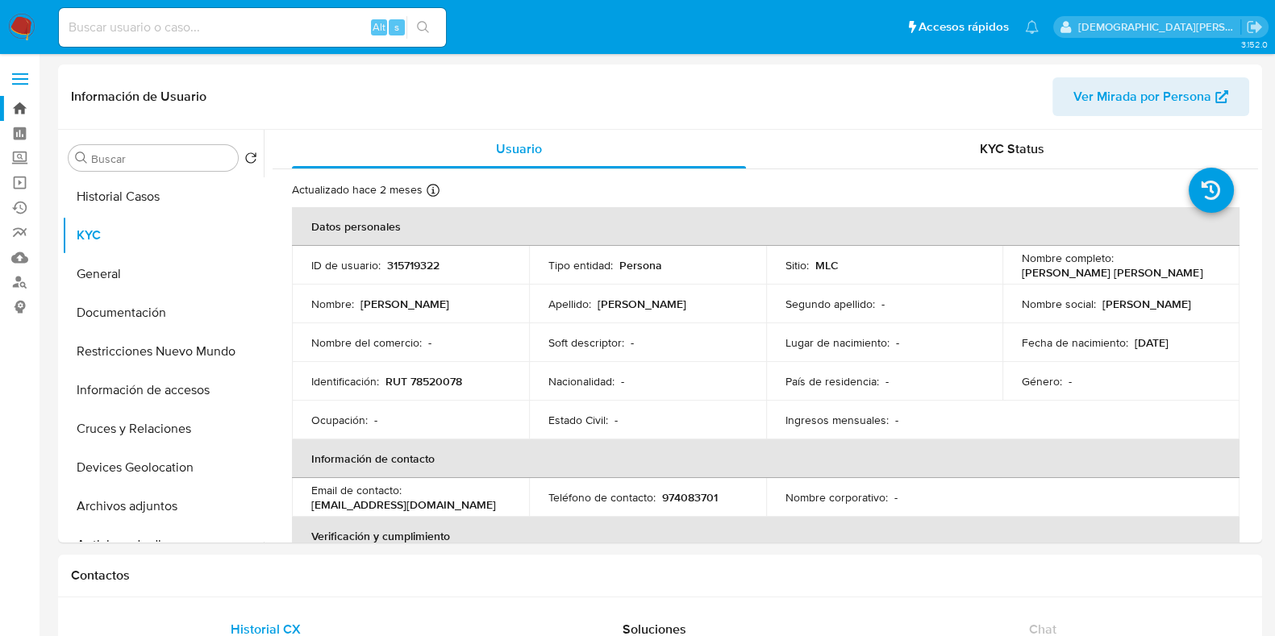
click at [17, 106] on link "Bandeja" at bounding box center [96, 108] width 192 height 25
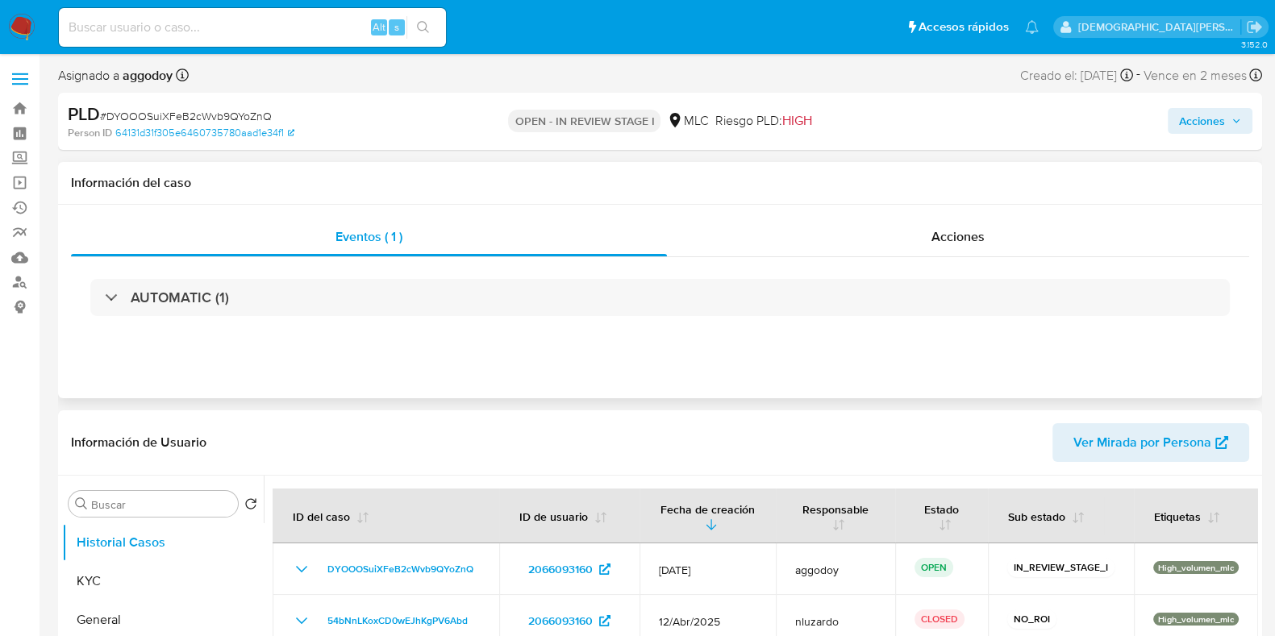
select select "10"
click at [940, 240] on span "Acciones" at bounding box center [958, 236] width 53 height 19
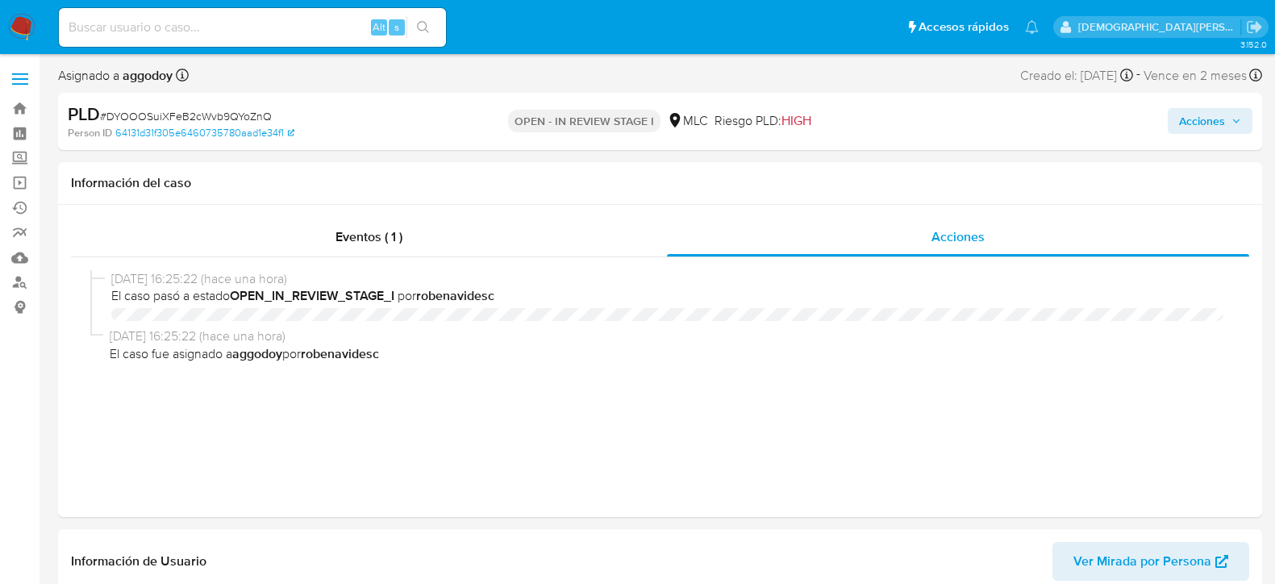
select select "10"
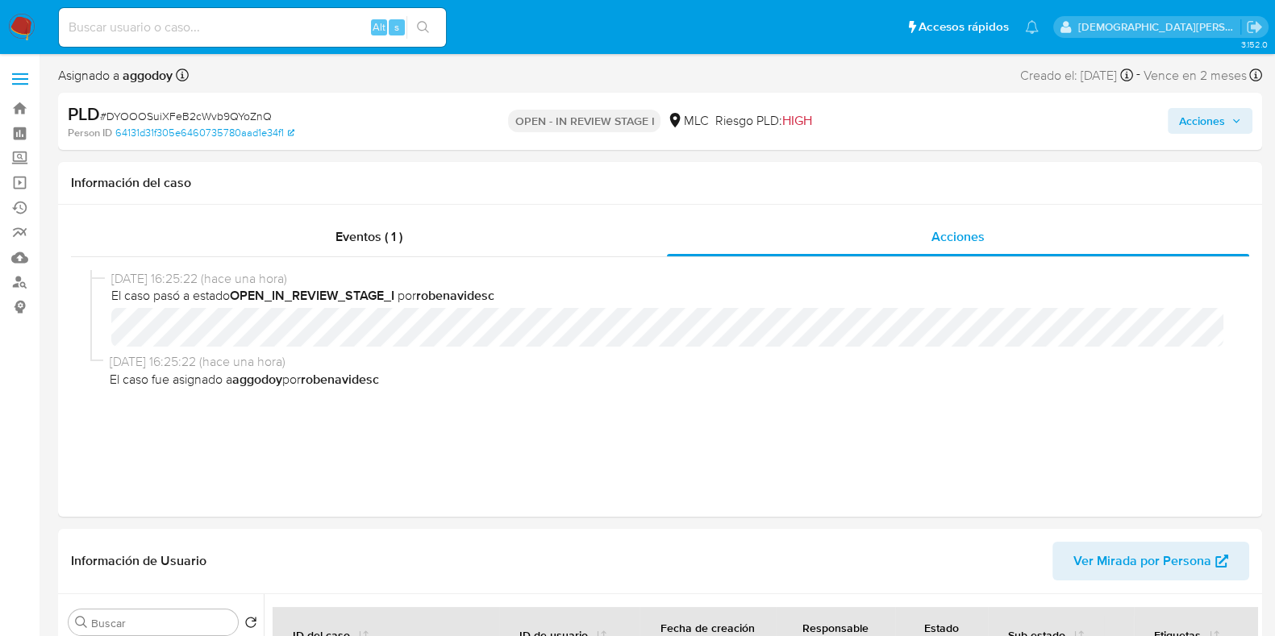
click at [335, 15] on div "Alt s" at bounding box center [252, 27] width 387 height 39
click at [328, 31] on input at bounding box center [252, 27] width 387 height 21
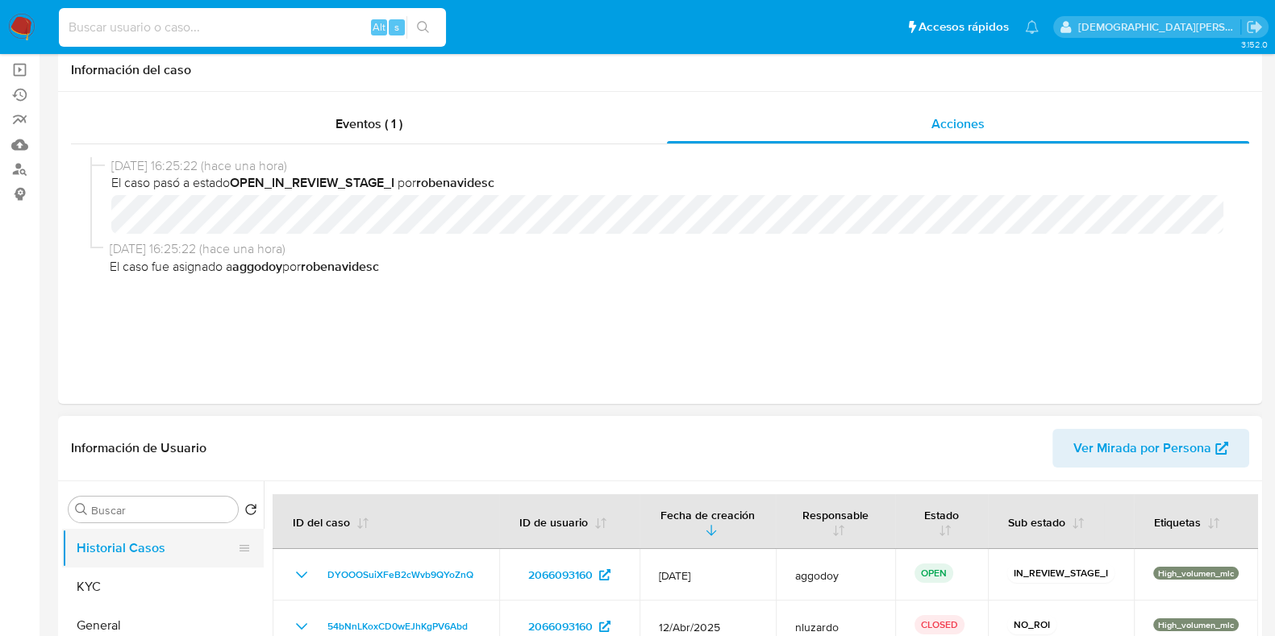
scroll to position [201, 0]
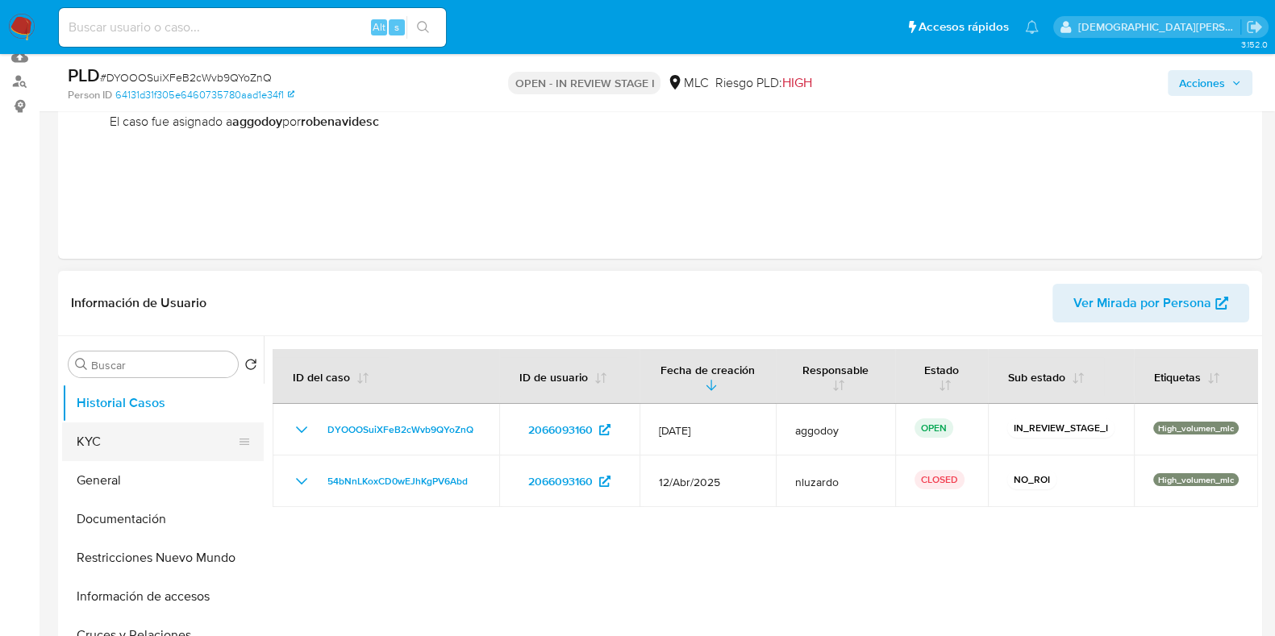
click at [130, 429] on button "KYC" at bounding box center [156, 442] width 189 height 39
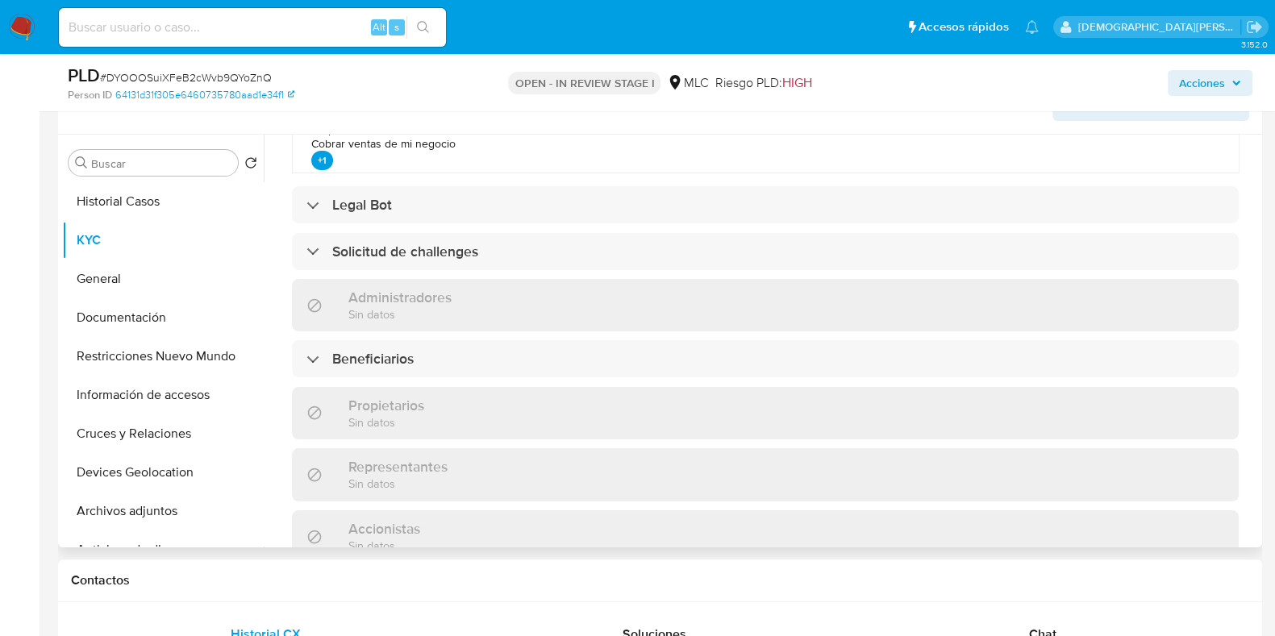
scroll to position [705, 0]
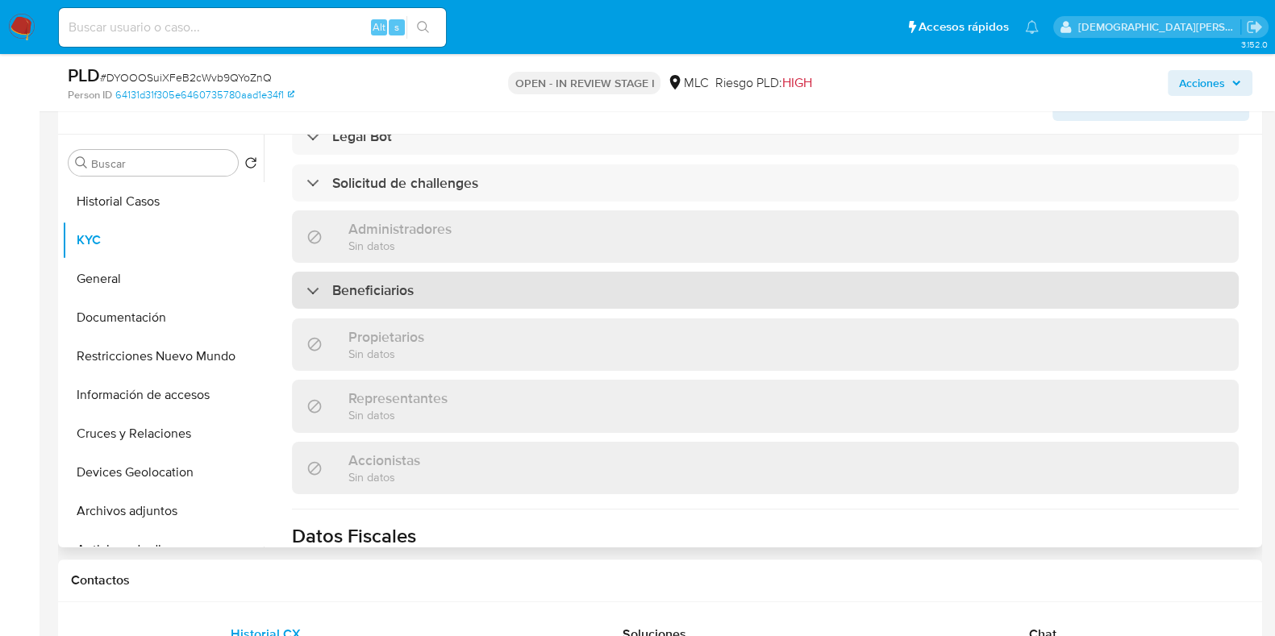
click at [315, 296] on div "Beneficiarios" at bounding box center [360, 291] width 107 height 18
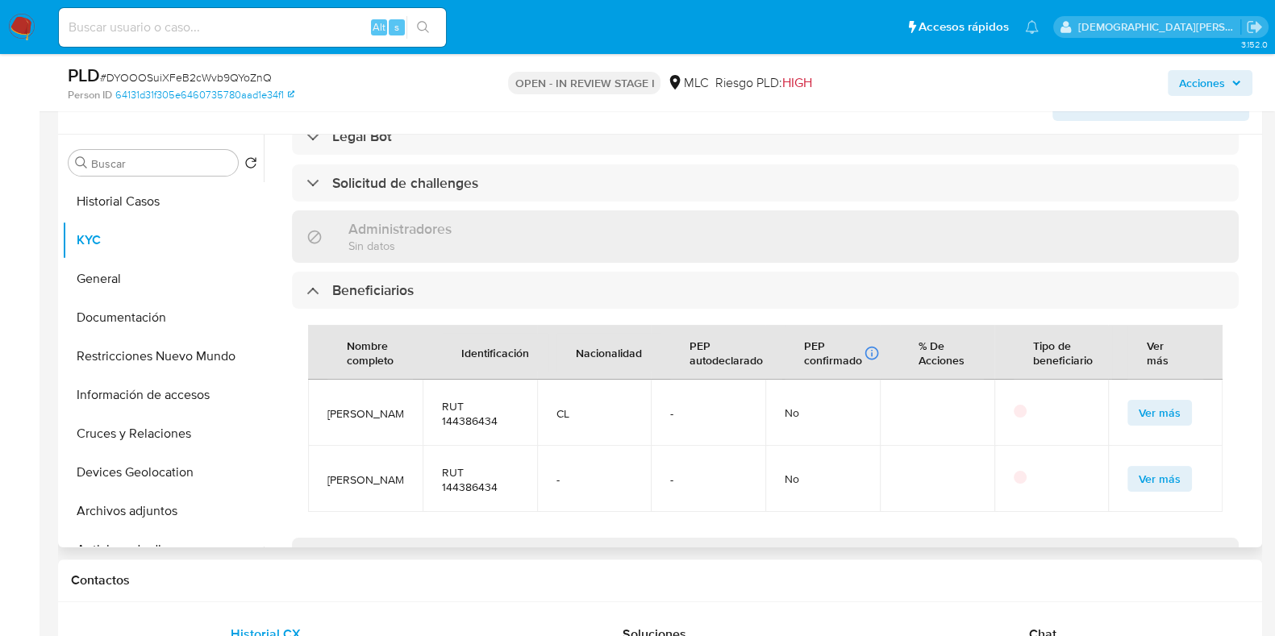
scroll to position [14, 0]
click at [357, 407] on span "[PERSON_NAME]" at bounding box center [366, 414] width 76 height 15
copy span "[PERSON_NAME]"
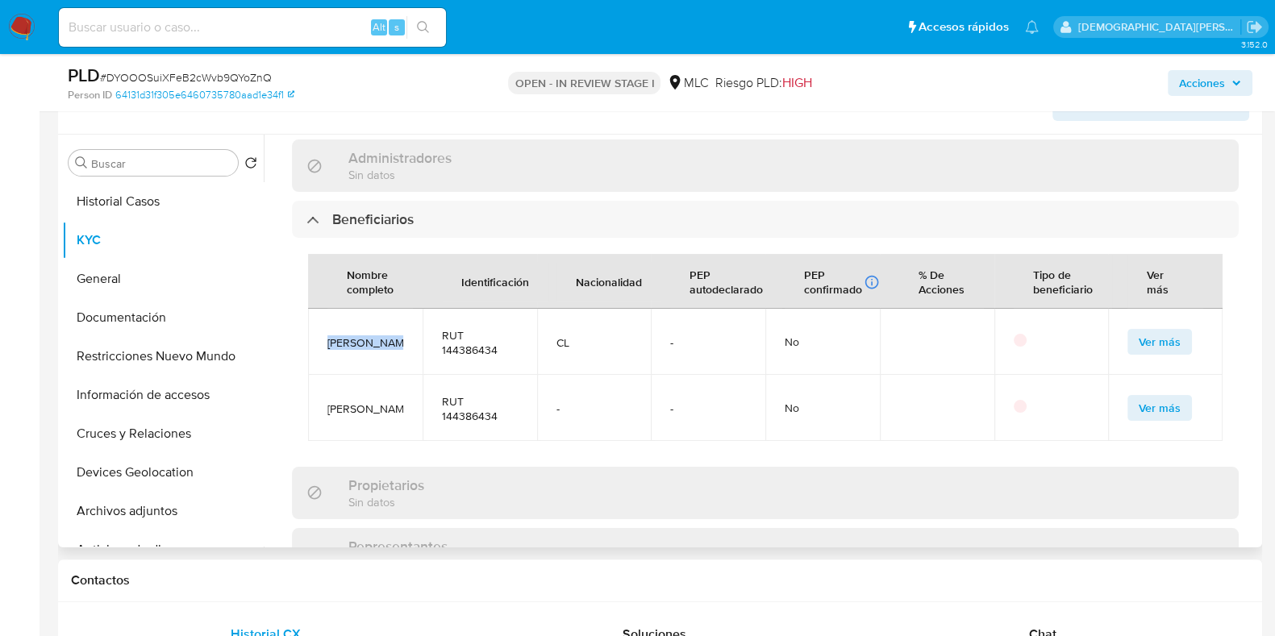
scroll to position [806, 0]
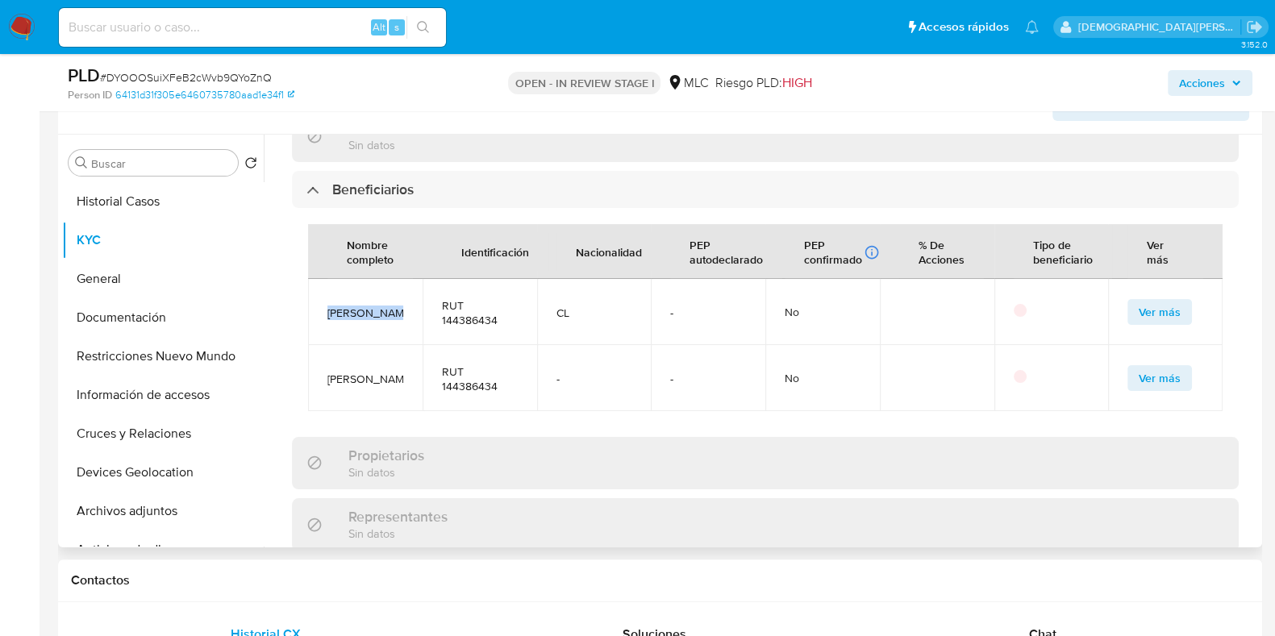
click at [1139, 301] on span "Ver más" at bounding box center [1160, 312] width 42 height 23
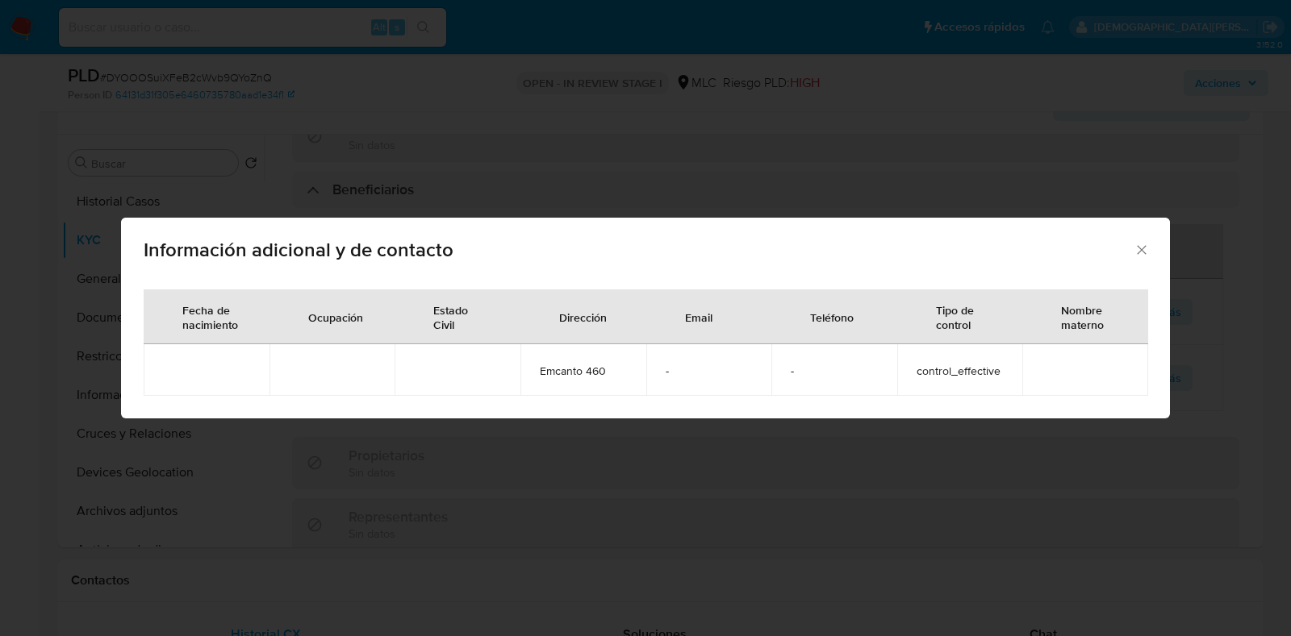
click at [1132, 252] on span "Información adicional y de contacto" at bounding box center [639, 249] width 990 height 19
click at [1137, 252] on icon "Cerrar" at bounding box center [1141, 250] width 16 height 16
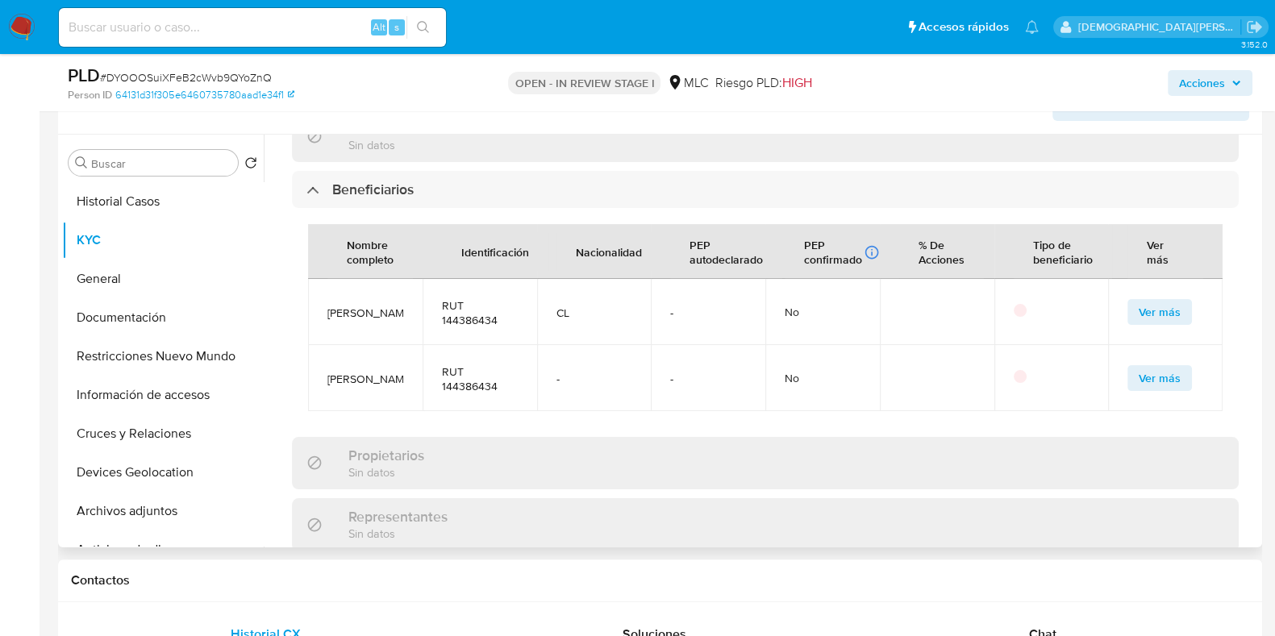
click at [1139, 375] on span "Ver más" at bounding box center [1160, 378] width 42 height 23
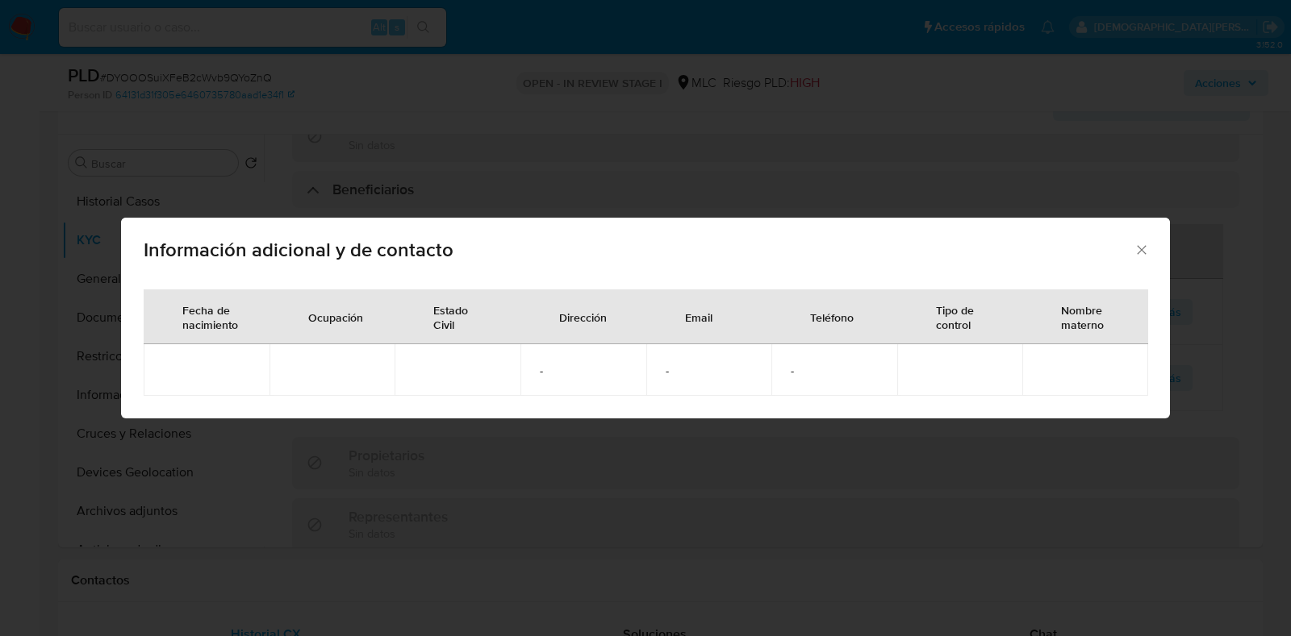
click at [1139, 252] on icon "Cerrar" at bounding box center [1141, 249] width 9 height 9
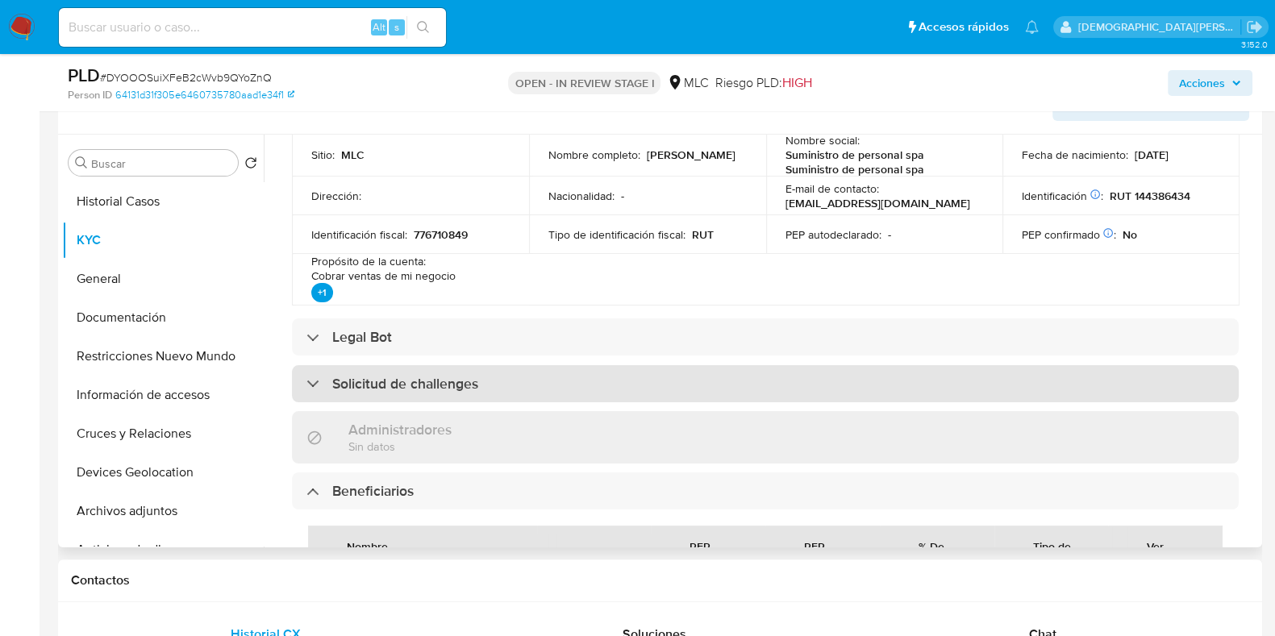
scroll to position [908, 0]
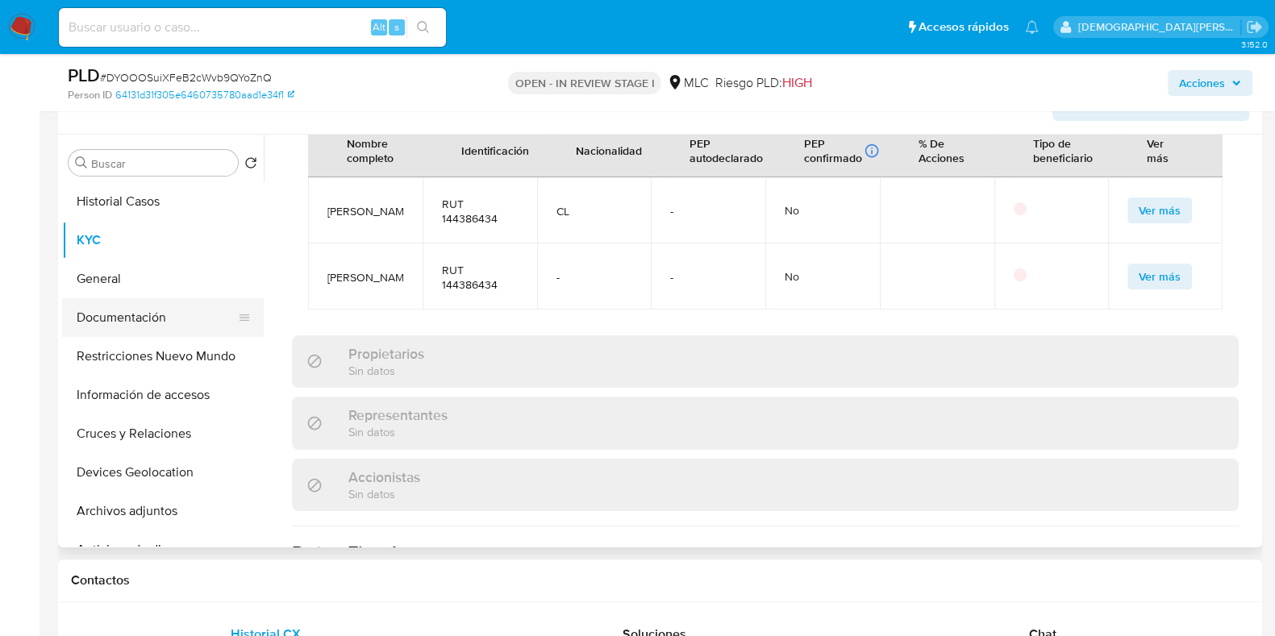
click at [111, 316] on button "Documentación" at bounding box center [156, 317] width 189 height 39
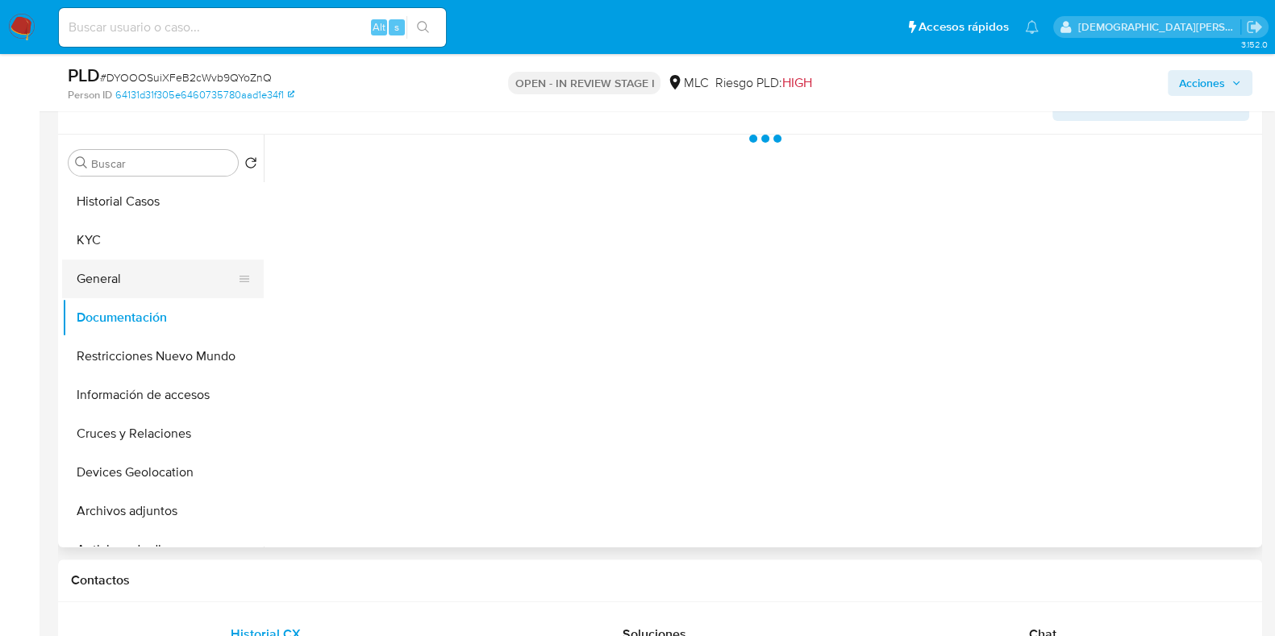
scroll to position [0, 0]
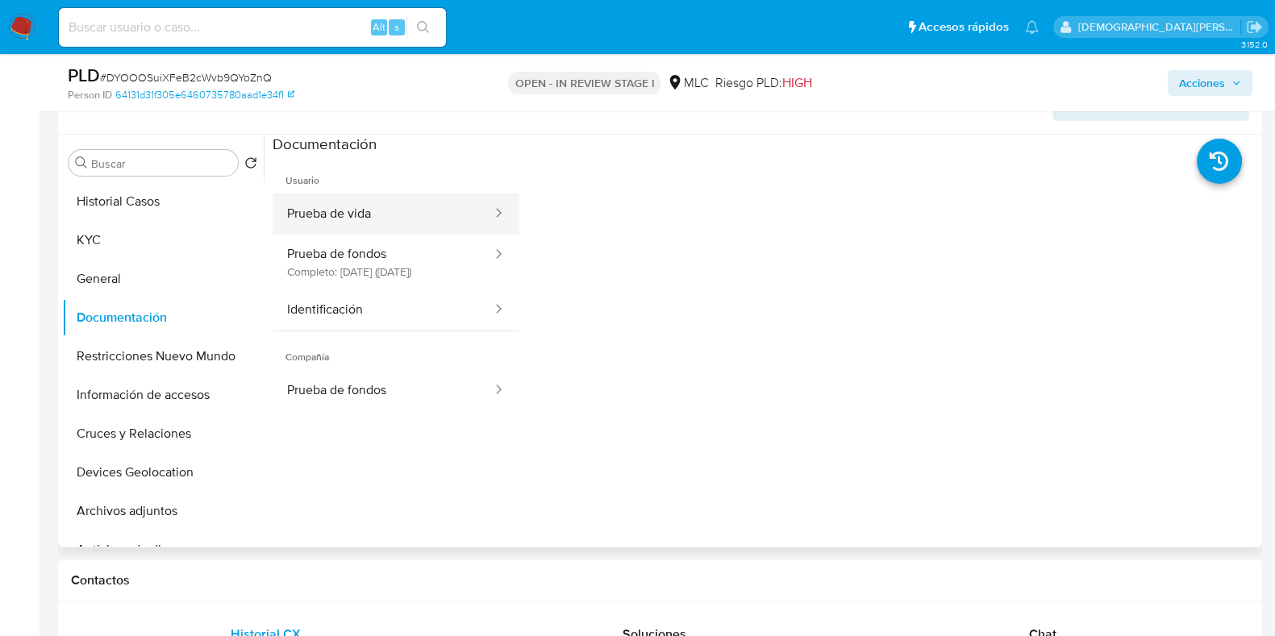
click at [403, 207] on button "Prueba de vida" at bounding box center [383, 214] width 221 height 41
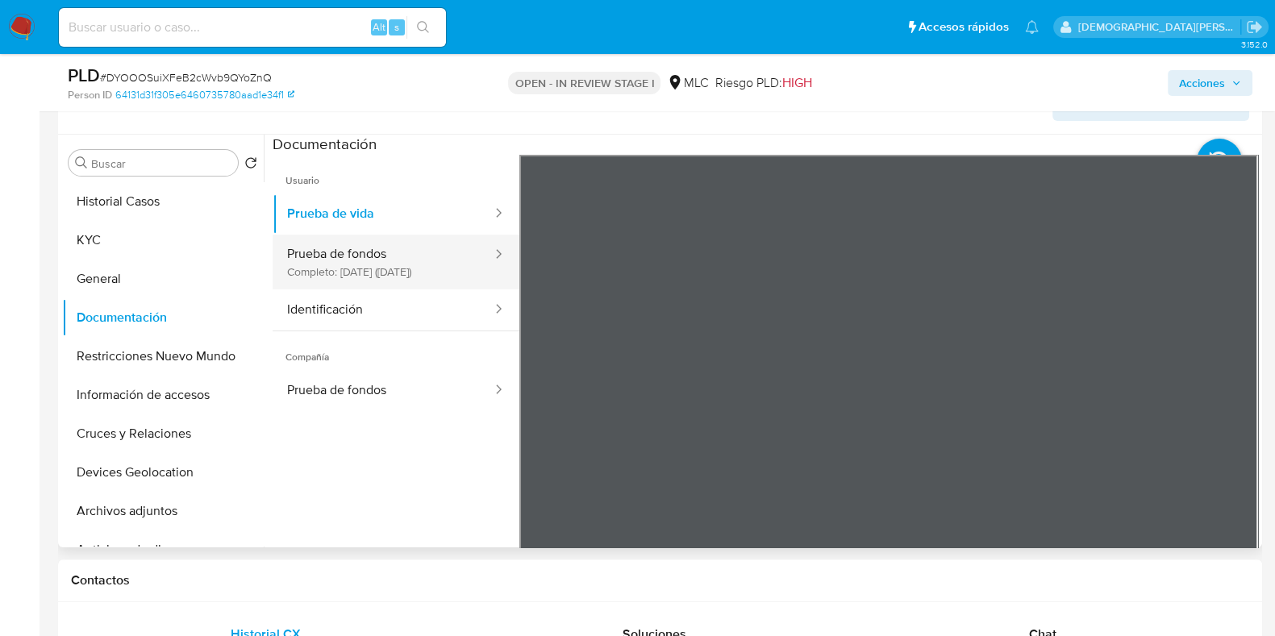
click at [330, 268] on button "Prueba de fondos Completo: 15/05/2025 (hace 3 meses)" at bounding box center [383, 262] width 221 height 55
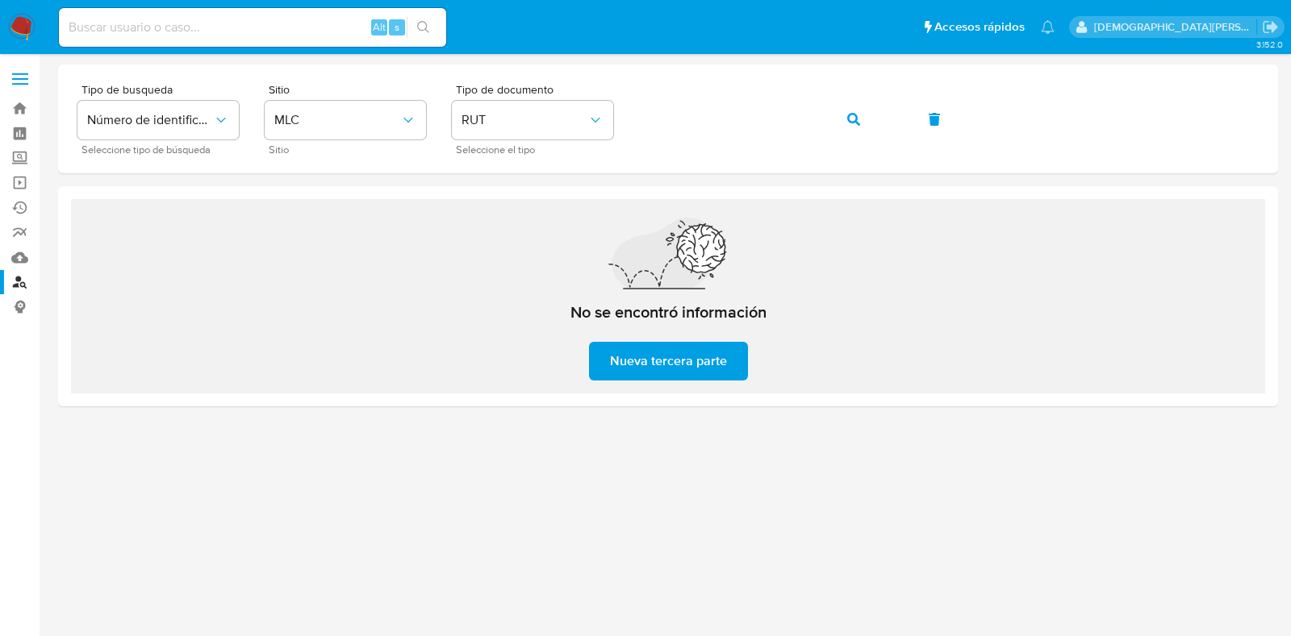
click at [316, 26] on input at bounding box center [252, 27] width 387 height 21
paste input "DYOOOSuiXFeB2cWvb9QYoZnQ"
type input "DYOOOSuiXFeB2cWvb9QYoZnQ"
click at [24, 111] on link "Bandeja" at bounding box center [96, 108] width 192 height 25
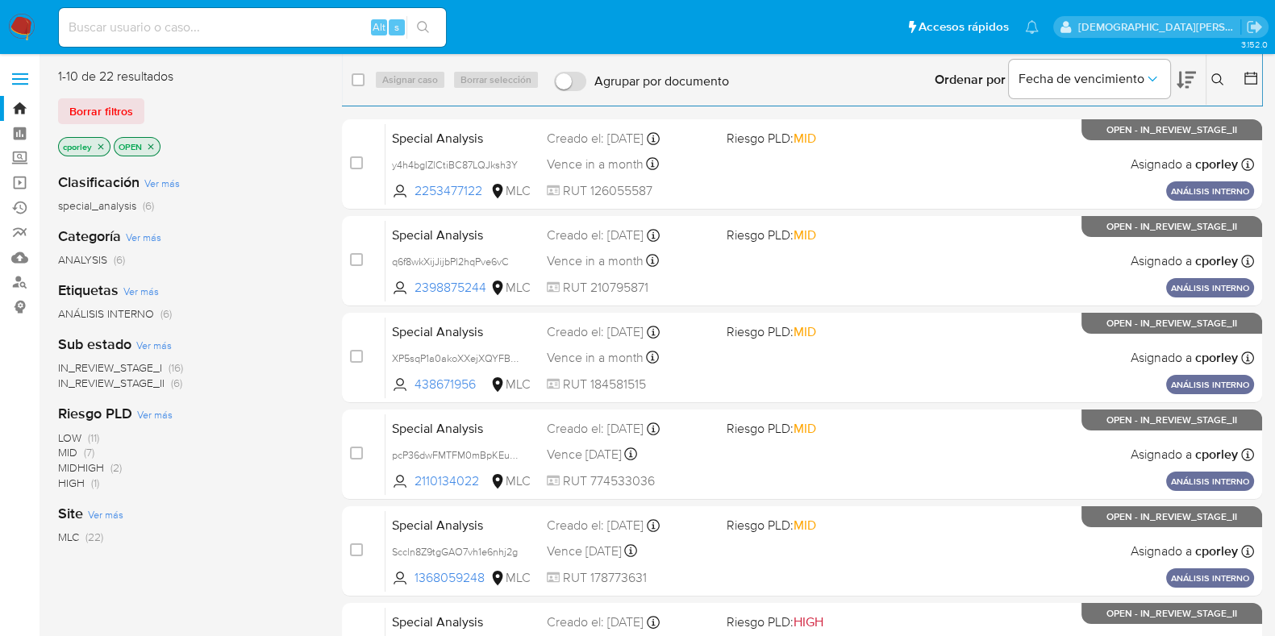
click at [1217, 80] on icon at bounding box center [1218, 79] width 13 height 13
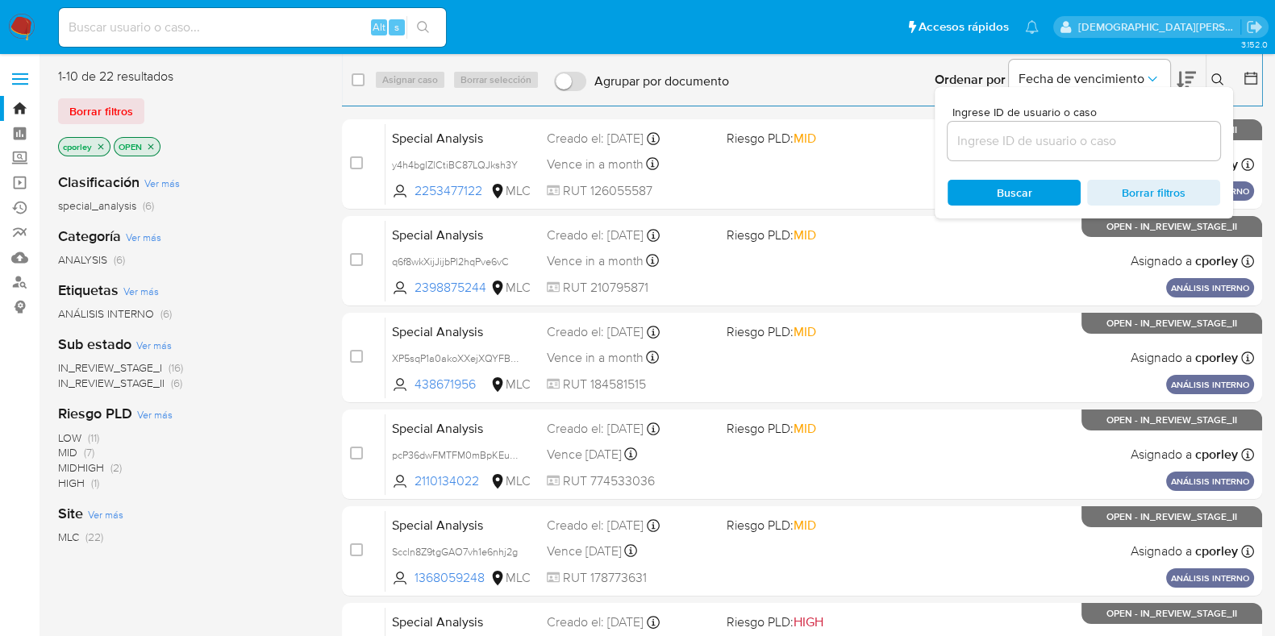
click at [154, 151] on icon "close-filter" at bounding box center [151, 147] width 10 height 10
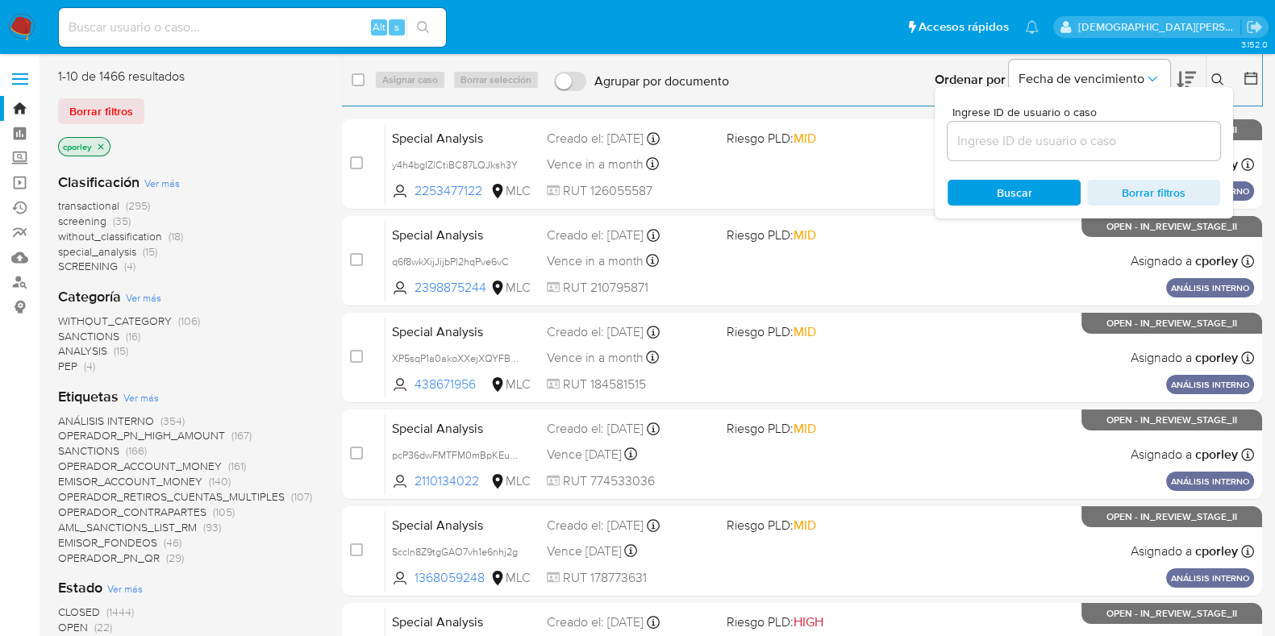
click at [100, 150] on icon "close-filter" at bounding box center [101, 147] width 10 height 10
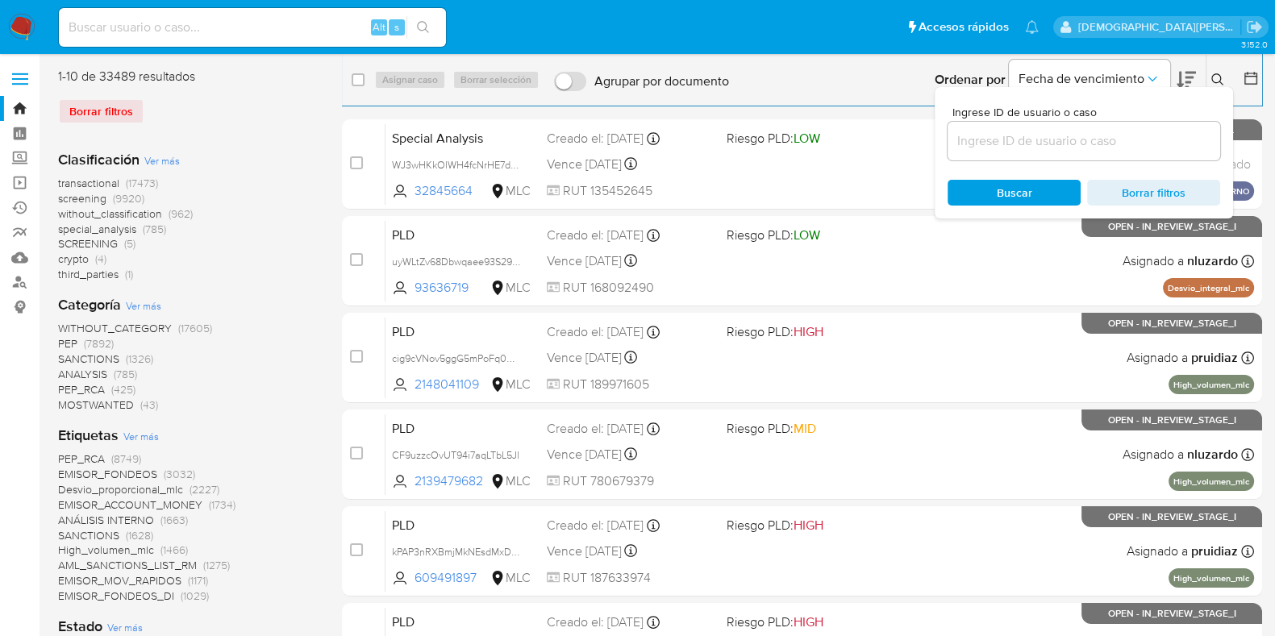
click at [1033, 139] on input at bounding box center [1084, 141] width 273 height 21
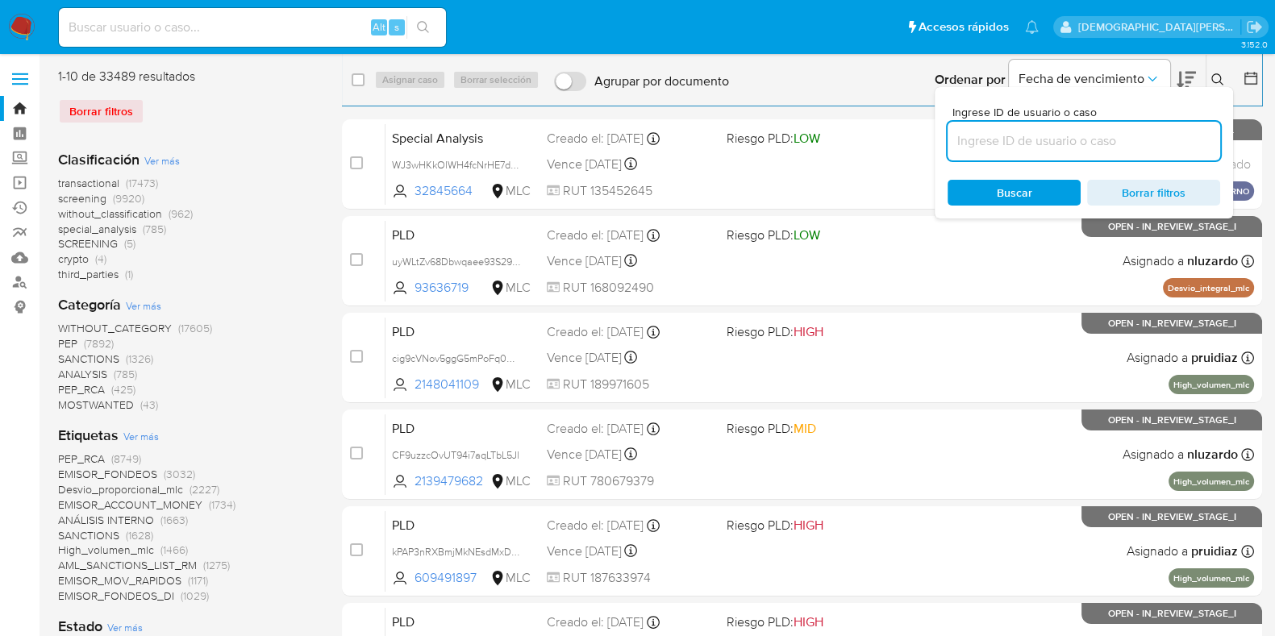
paste input "DYOOOSuiXFeB2cWvb9QYoZnQ"
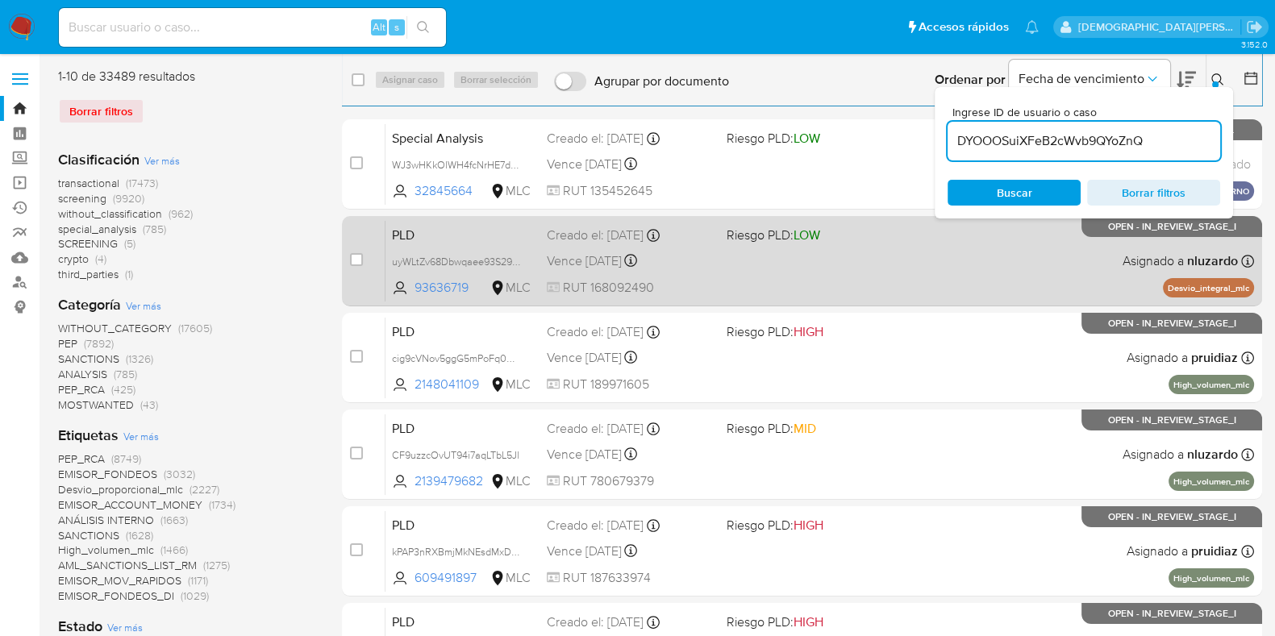
type input "DYOOOSuiXFeB2cWvb9QYoZnQ"
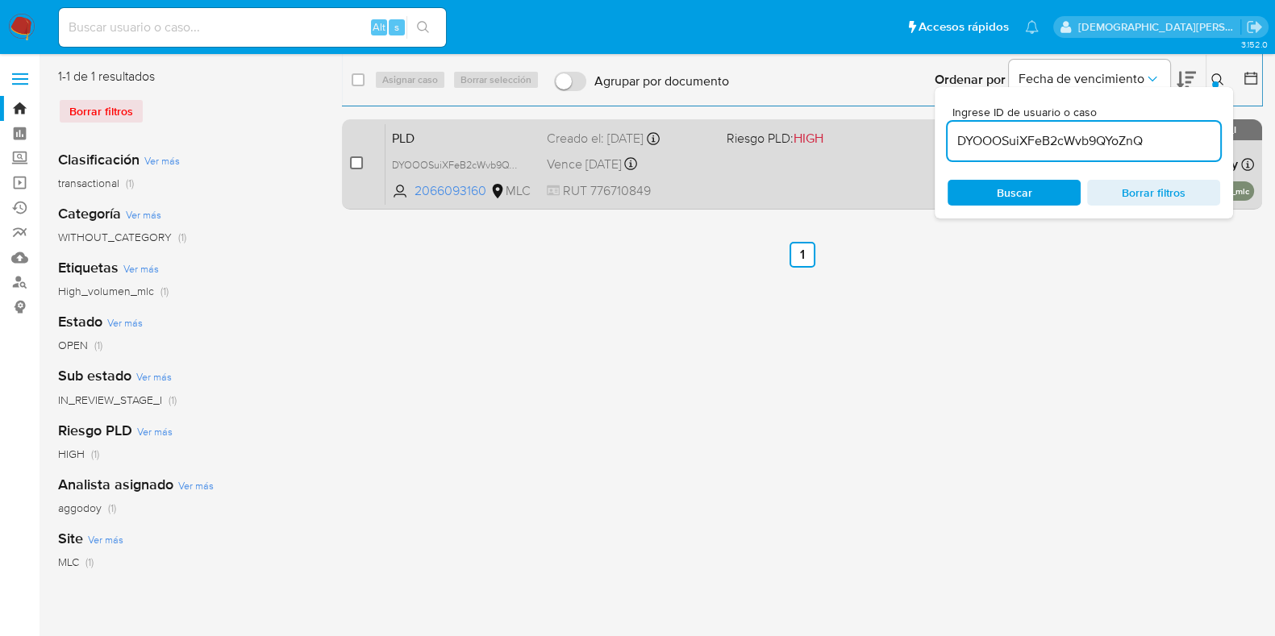
click at [351, 165] on input "checkbox" at bounding box center [356, 162] width 13 height 13
checkbox input "true"
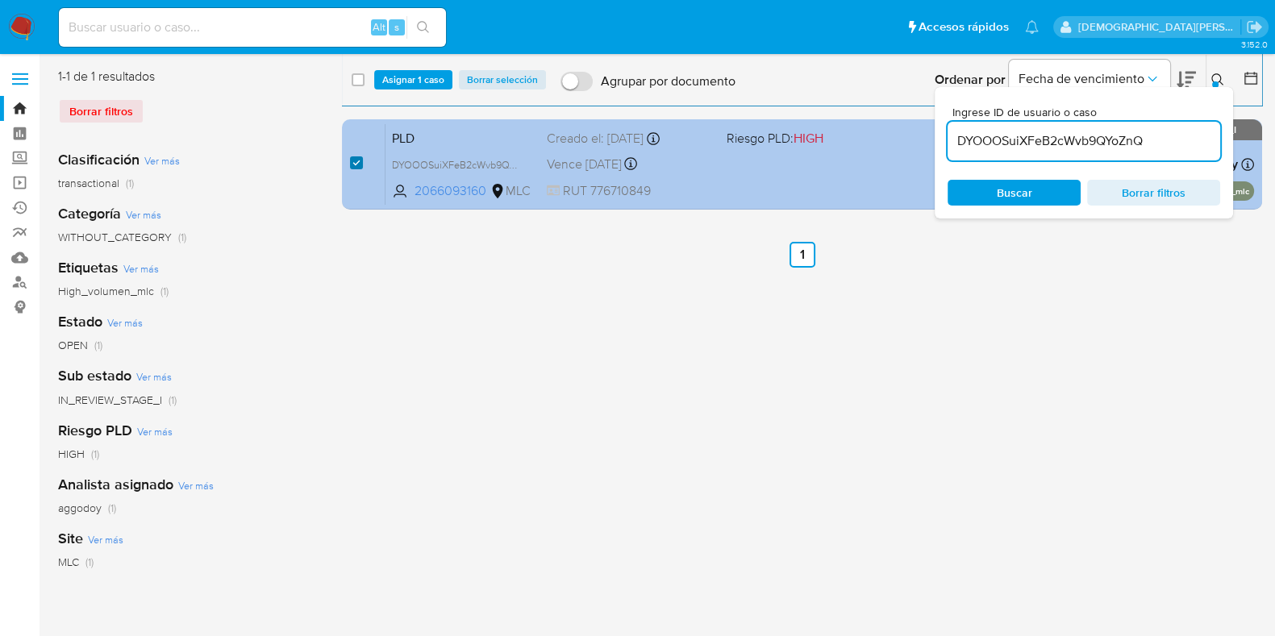
checkbox input "true"
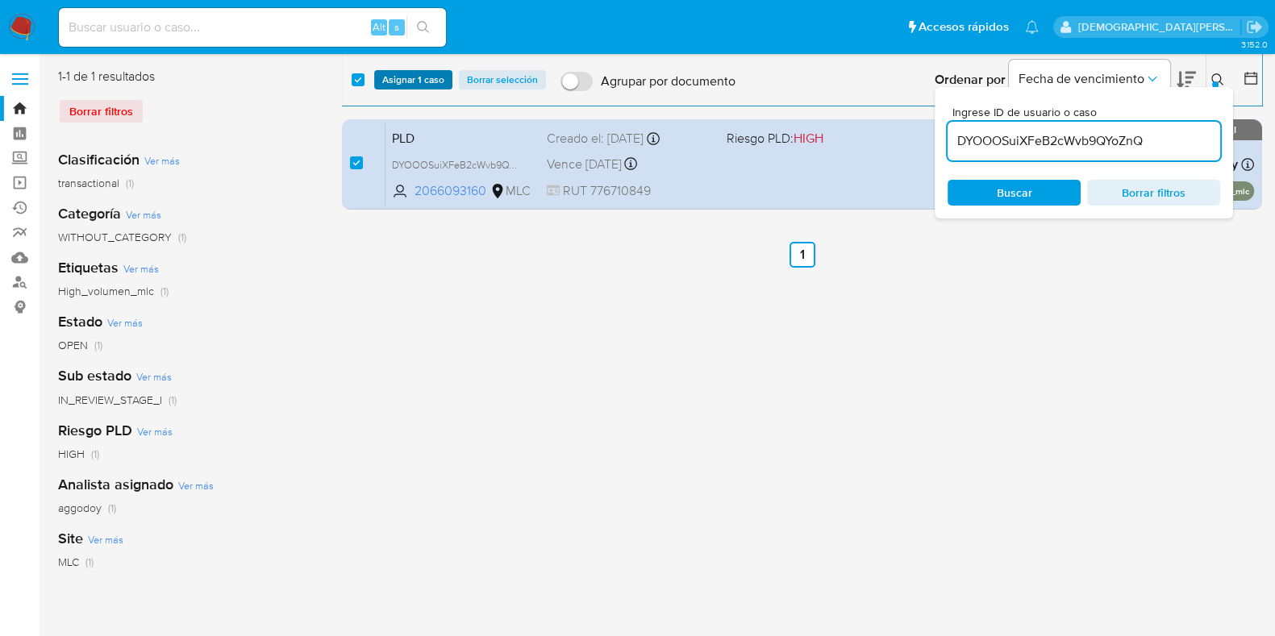
click at [415, 82] on span "Asignar 1 caso" at bounding box center [413, 80] width 62 height 16
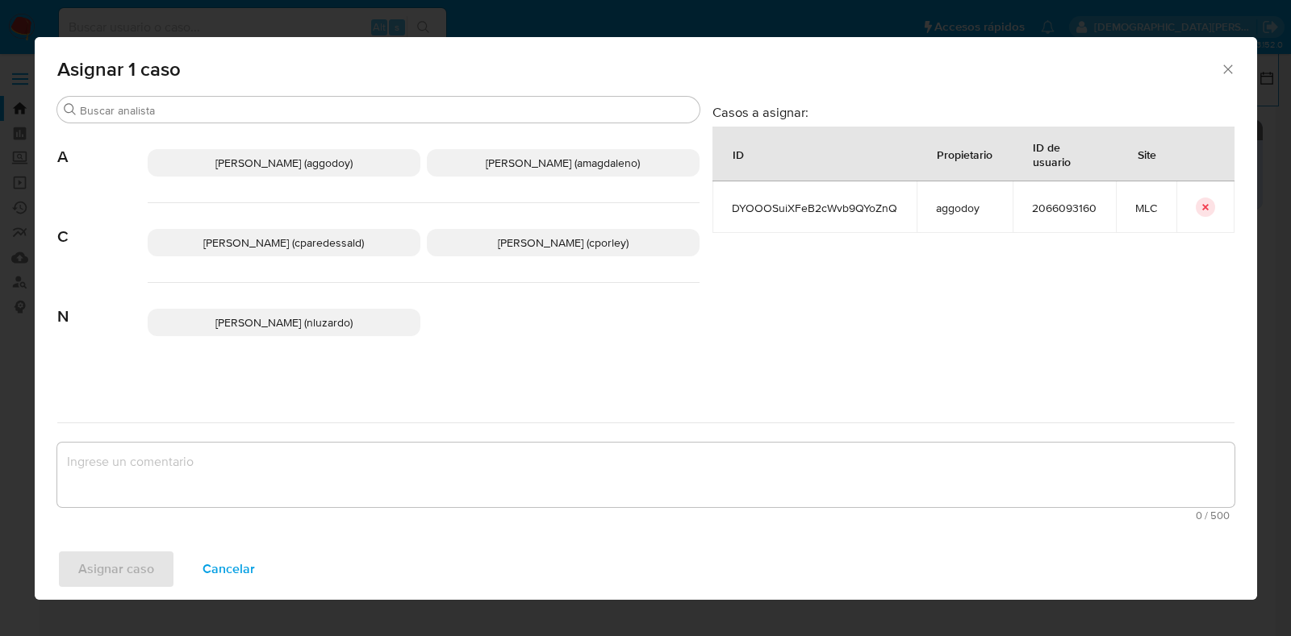
click at [284, 321] on span "[PERSON_NAME] (nluzardo)" at bounding box center [283, 323] width 137 height 16
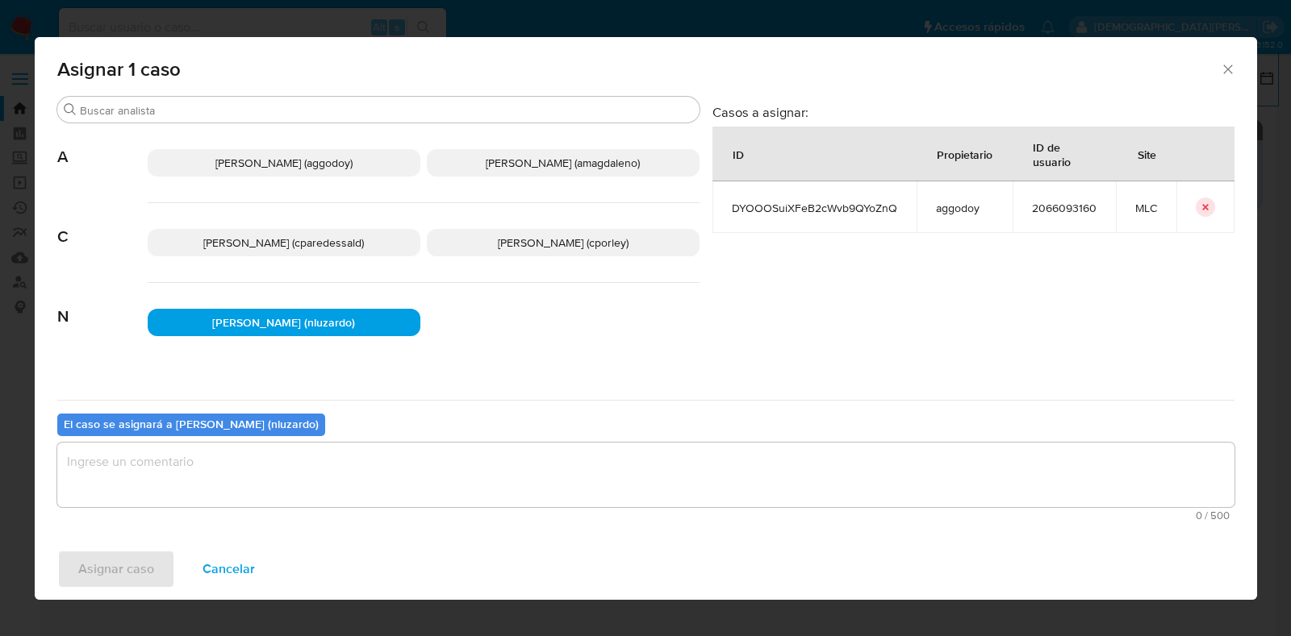
click at [298, 477] on textarea "assign-modal" at bounding box center [645, 475] width 1177 height 65
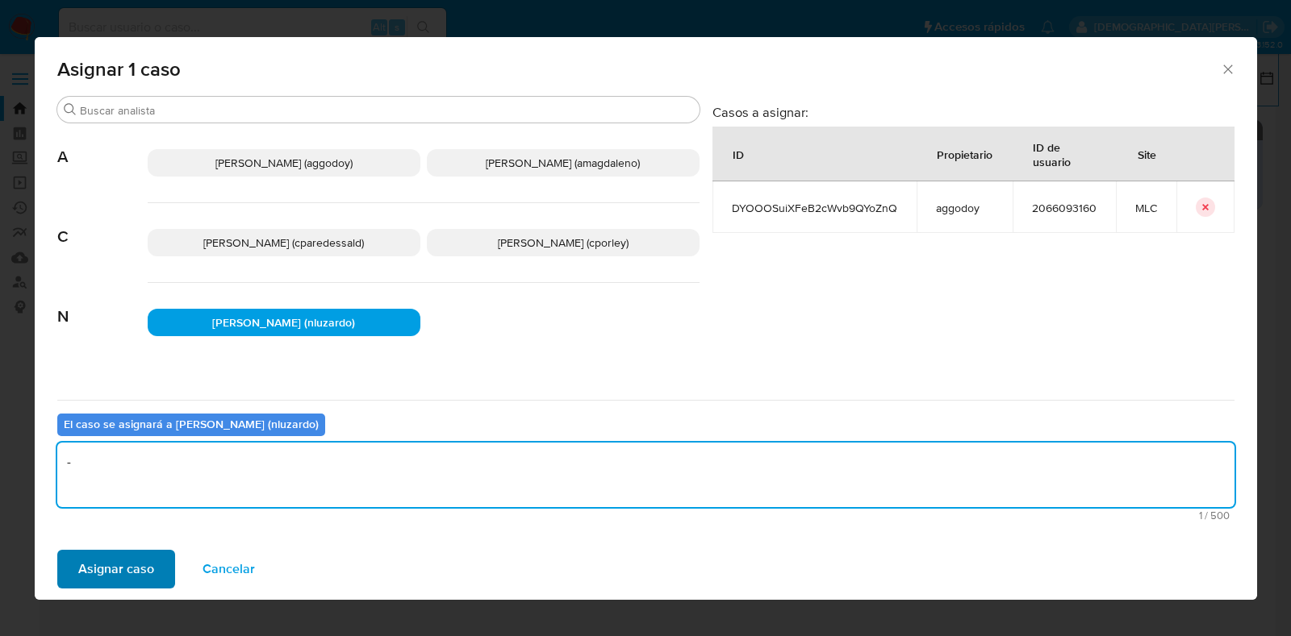
type textarea "-"
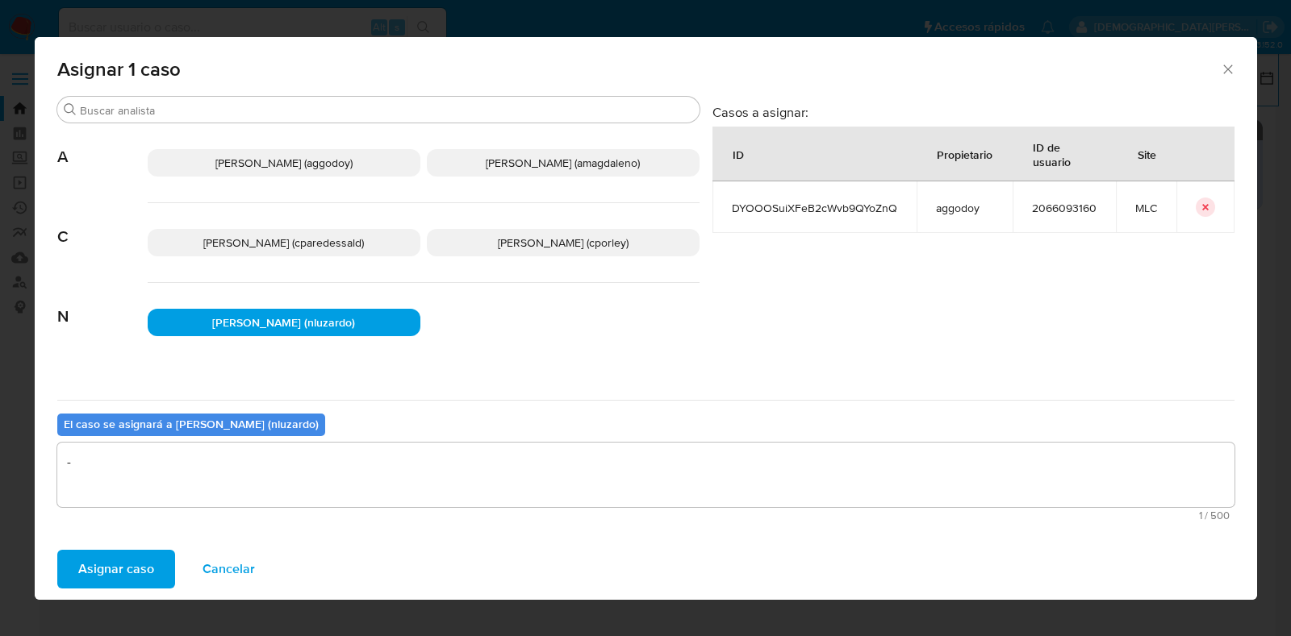
click at [112, 561] on span "Asignar caso" at bounding box center [116, 569] width 76 height 35
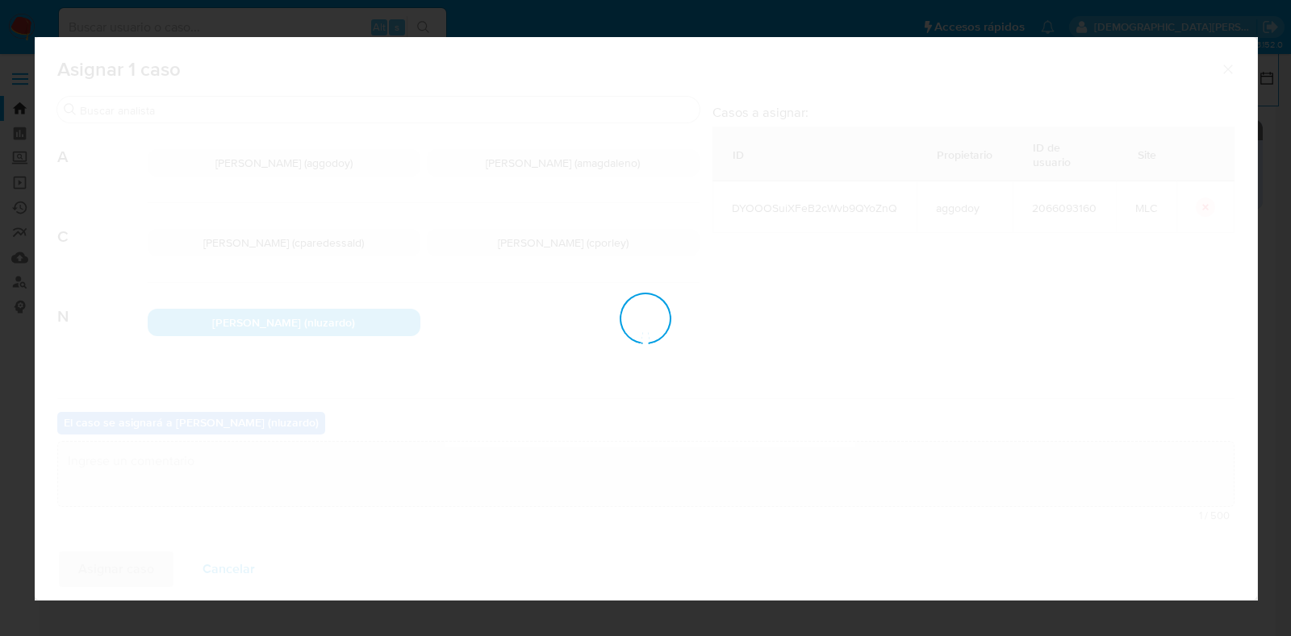
checkbox input "false"
